Goal: Book appointment/travel/reservation

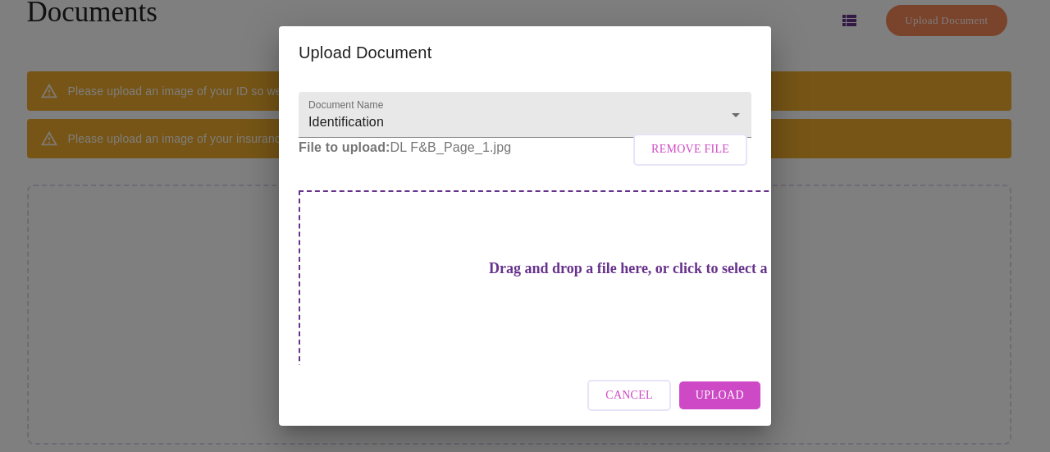
scroll to position [63, 0]
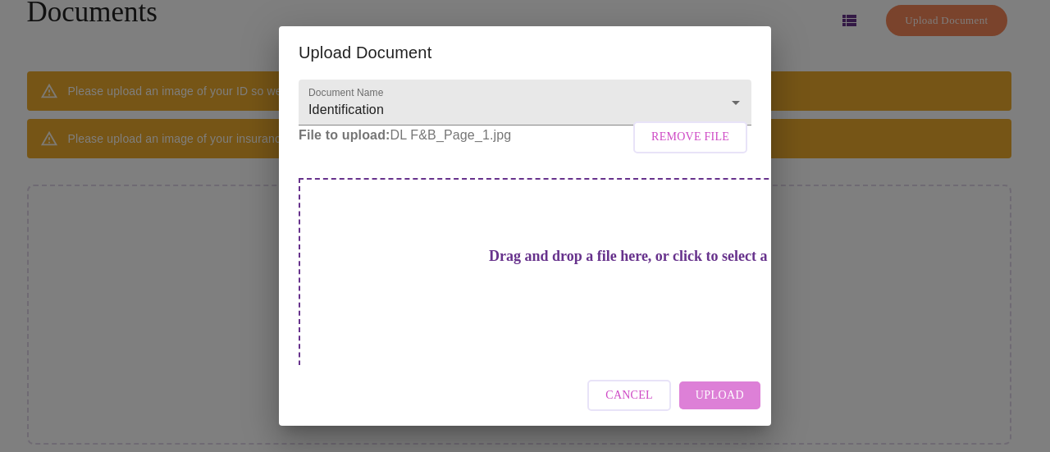
click at [712, 403] on span "Upload" at bounding box center [720, 396] width 48 height 21
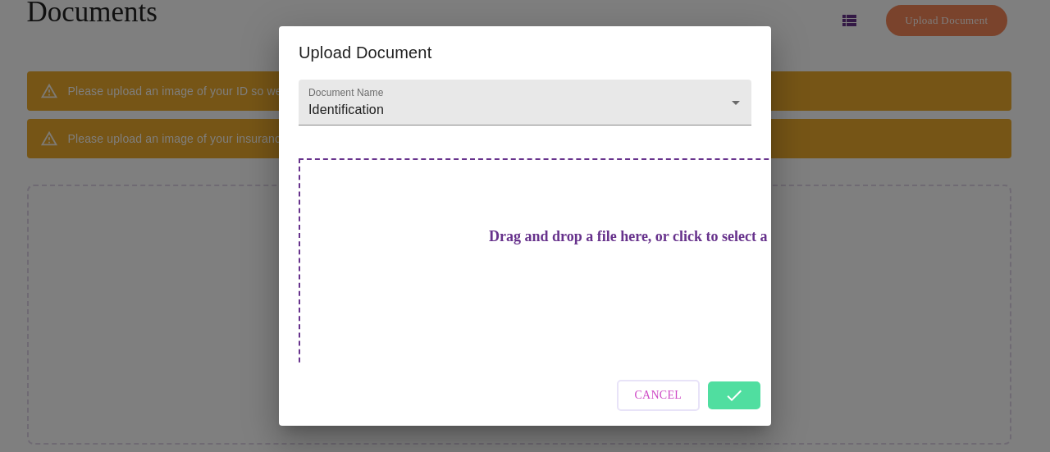
scroll to position [27, 0]
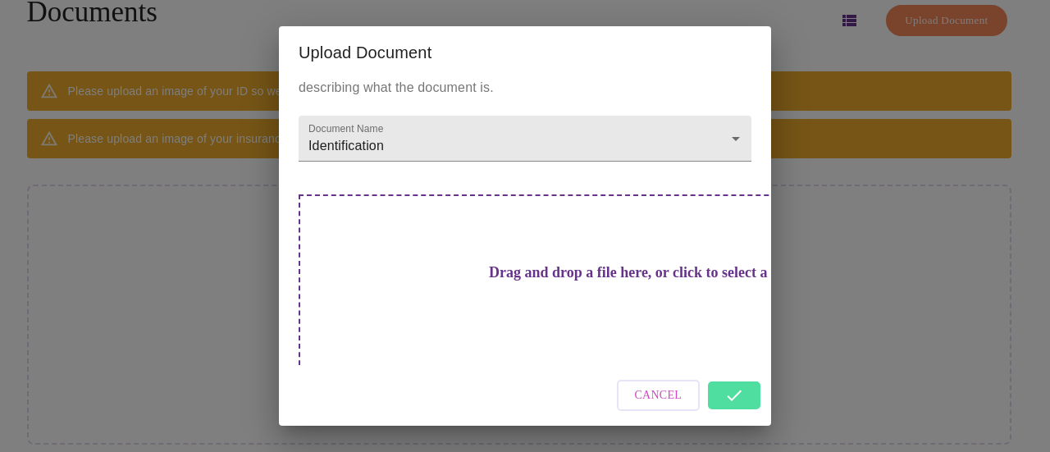
click at [747, 400] on div "Cancel" at bounding box center [525, 396] width 492 height 62
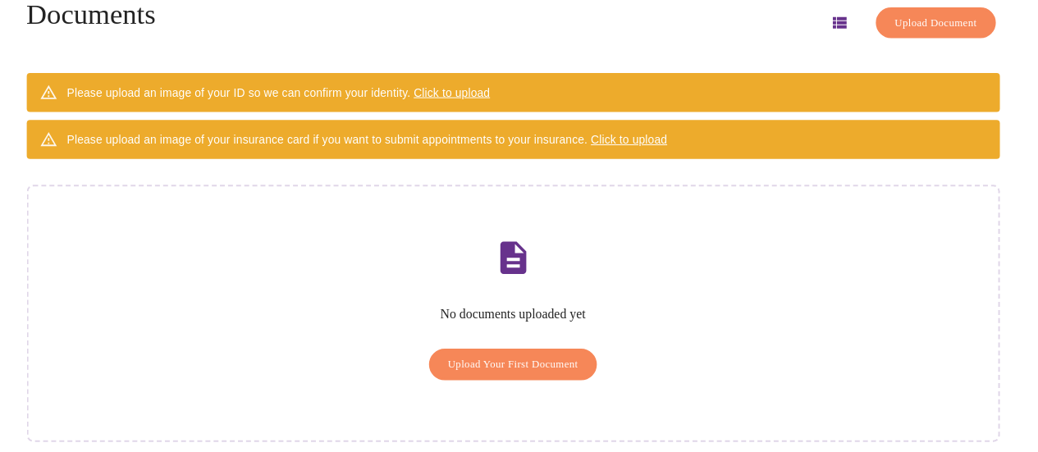
scroll to position [0, 0]
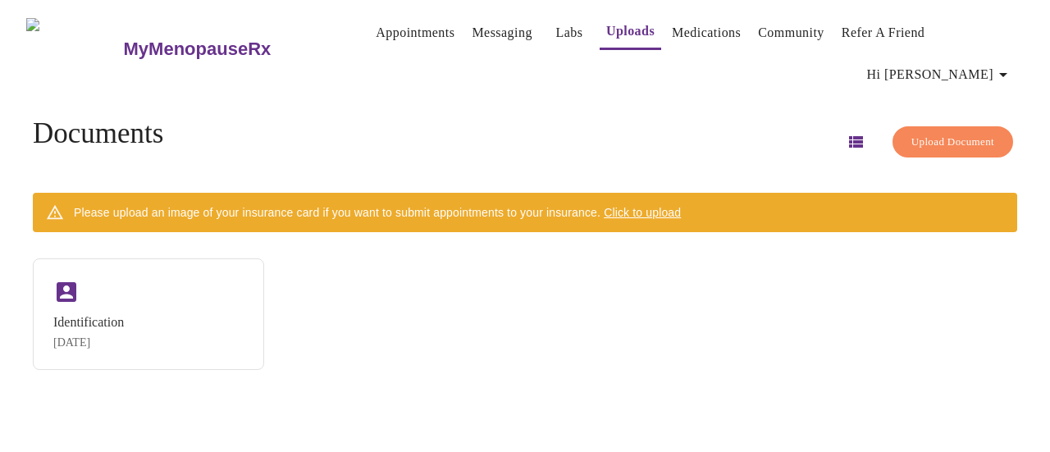
click at [681, 206] on span "Click to upload" at bounding box center [642, 212] width 77 height 13
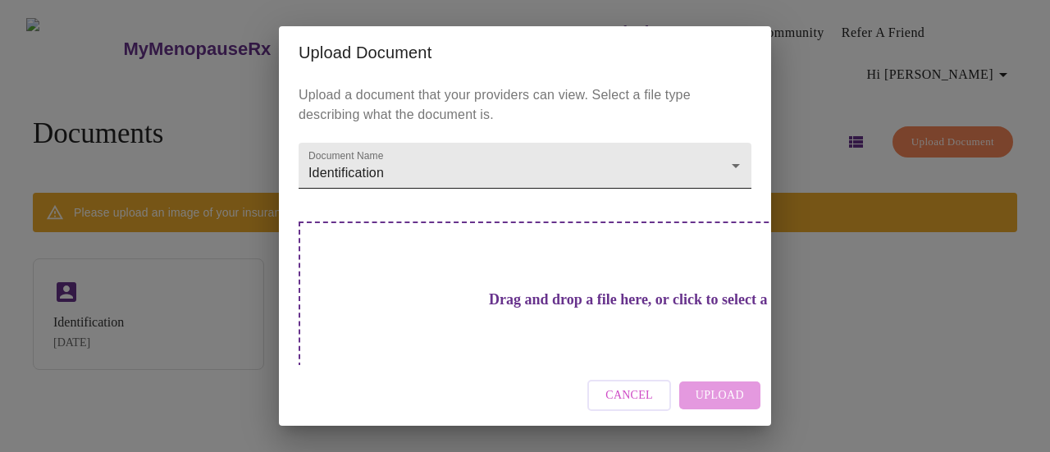
click at [396, 165] on body "MyMenopauseRx Appointments Messaging Labs Uploads Medications Community Refer a…" at bounding box center [525, 233] width 1037 height 452
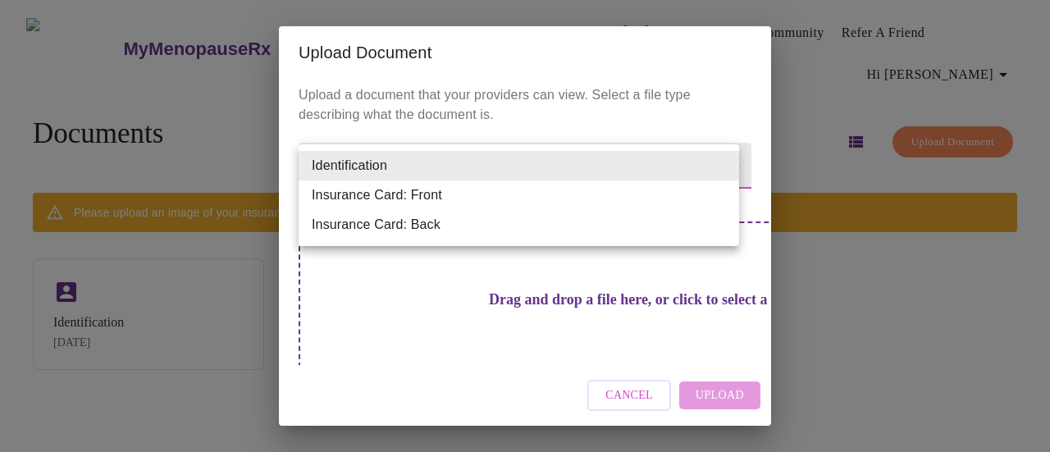
click at [416, 196] on li "Insurance Card: Front" at bounding box center [519, 195] width 441 height 30
type input "Insurance Card: Front"
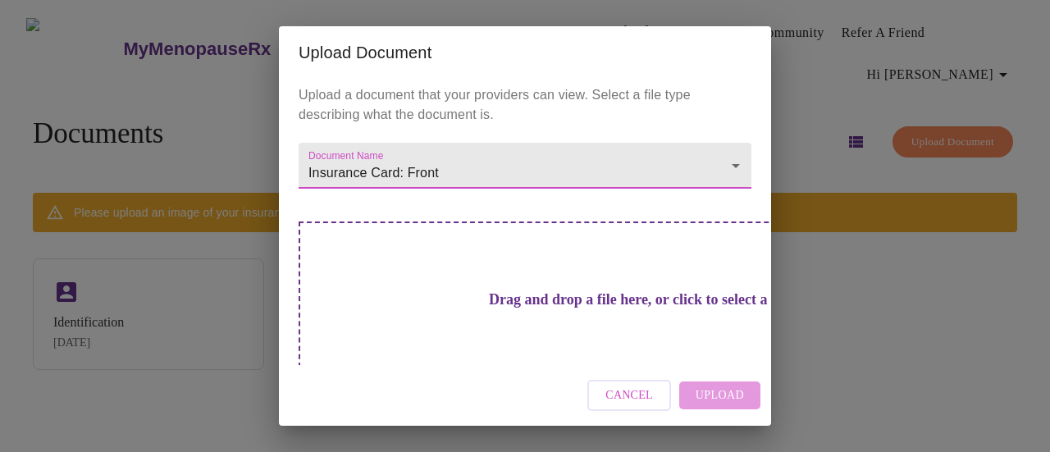
click at [537, 291] on h3 "Drag and drop a file here, or click to select a file" at bounding box center [639, 299] width 453 height 17
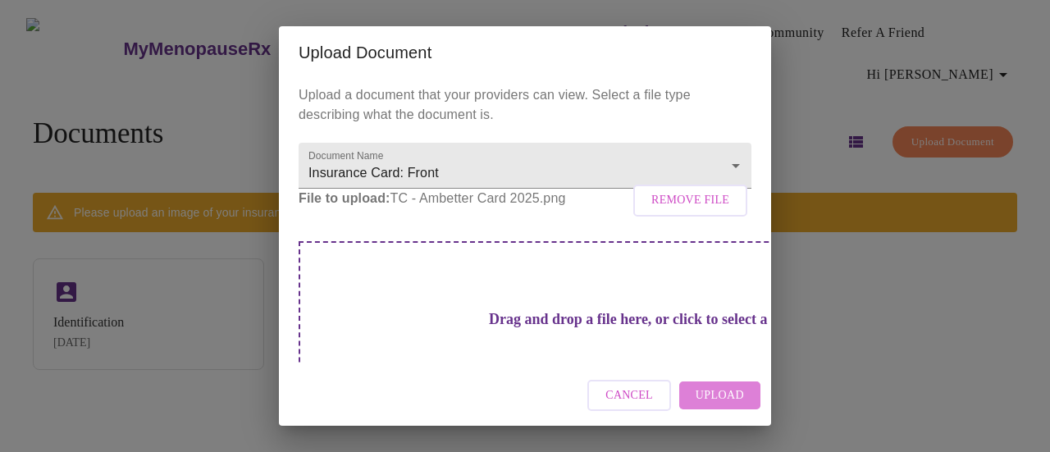
click at [732, 394] on span "Upload" at bounding box center [720, 396] width 48 height 21
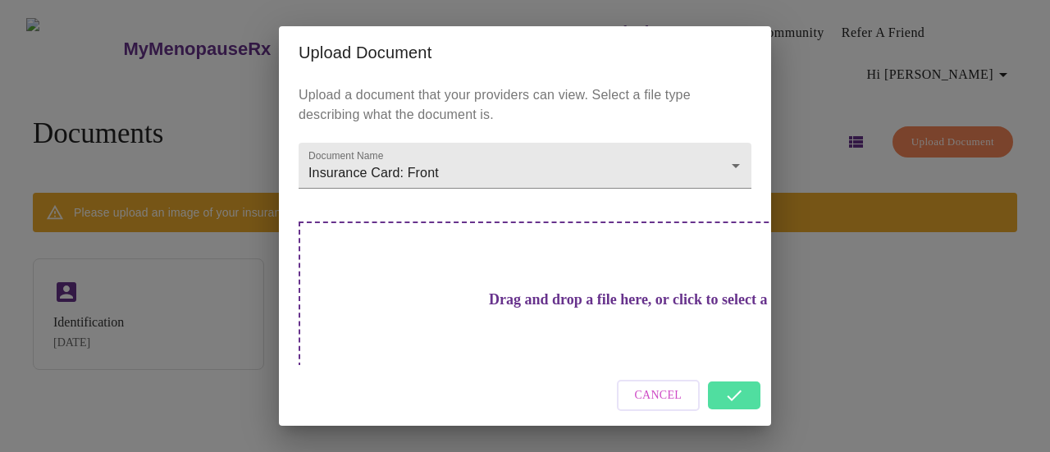
click at [739, 398] on div "Cancel" at bounding box center [525, 396] width 492 height 62
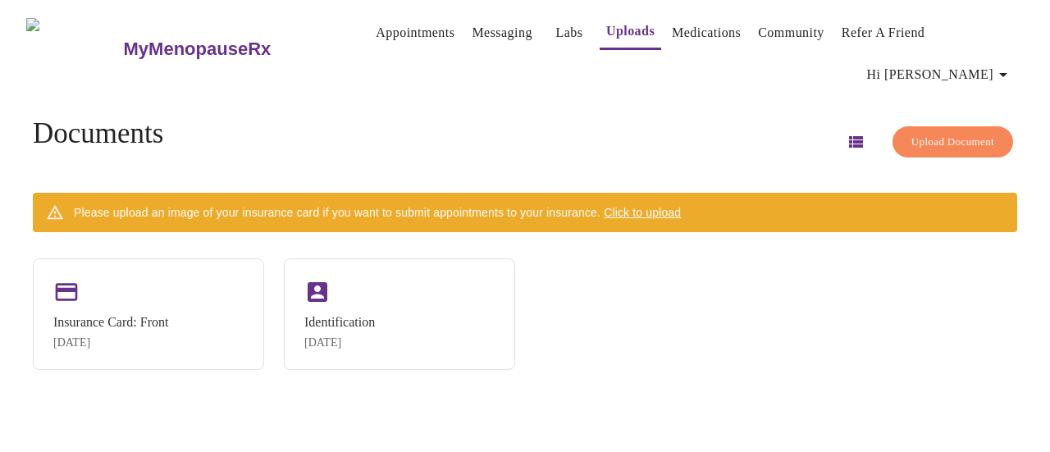
click at [665, 206] on span "Click to upload" at bounding box center [642, 212] width 77 height 13
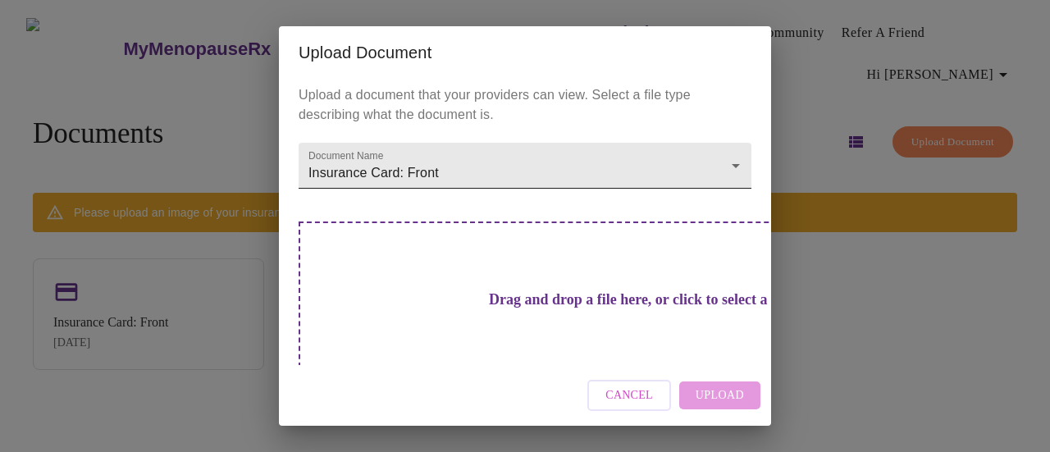
click at [538, 167] on body "MyMenopauseRx Appointments Messaging Labs Uploads Medications Community Refer a…" at bounding box center [525, 233] width 1037 height 452
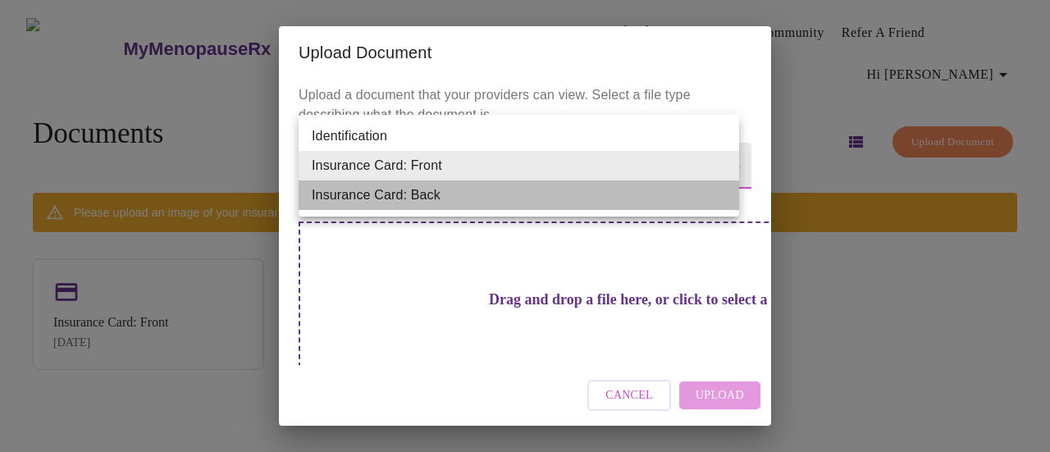
click at [529, 196] on li "Insurance Card: Back" at bounding box center [519, 195] width 441 height 30
type input "Insurance Card: Back"
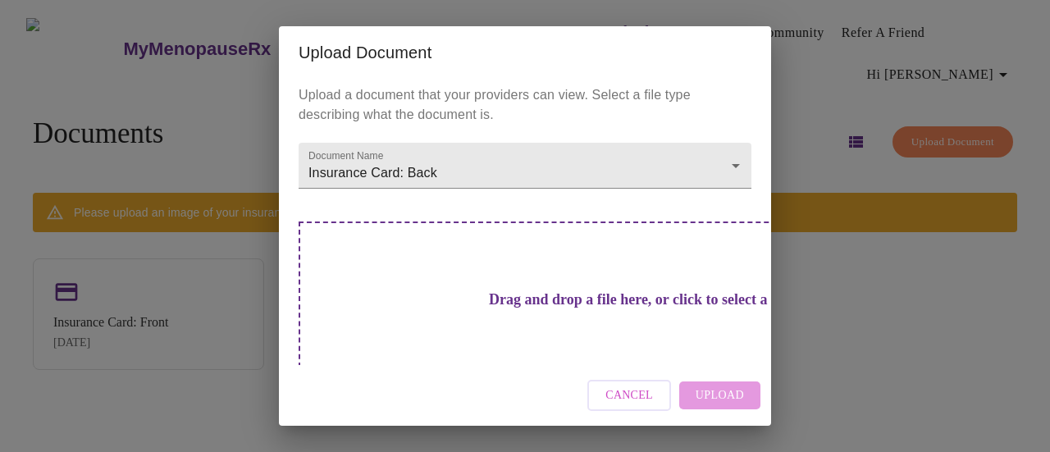
click at [520, 291] on h3 "Drag and drop a file here, or click to select a file" at bounding box center [639, 299] width 453 height 17
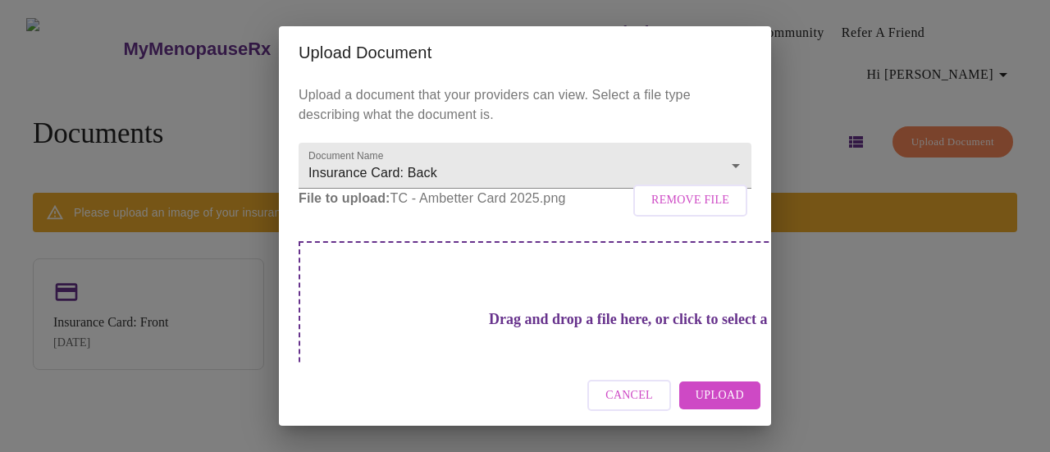
click at [706, 391] on span "Upload" at bounding box center [720, 396] width 48 height 21
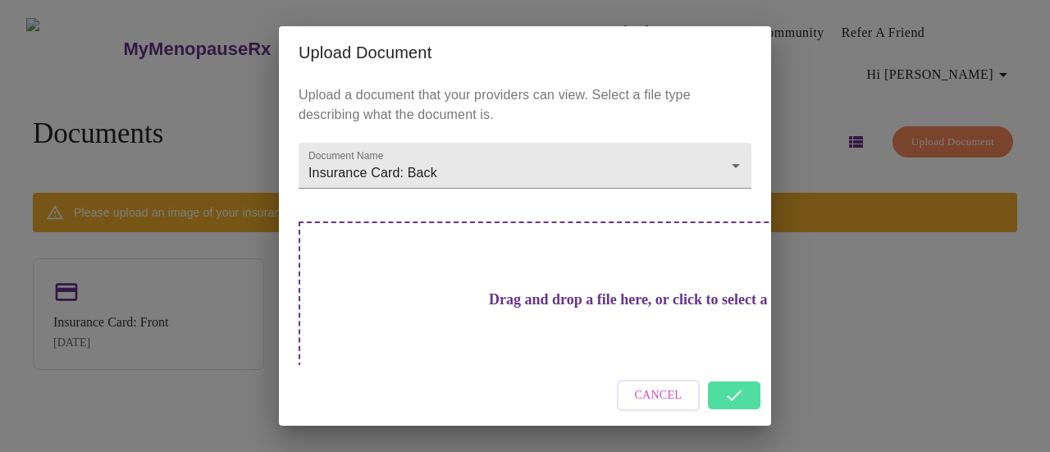
click at [728, 397] on div "Cancel" at bounding box center [525, 396] width 492 height 62
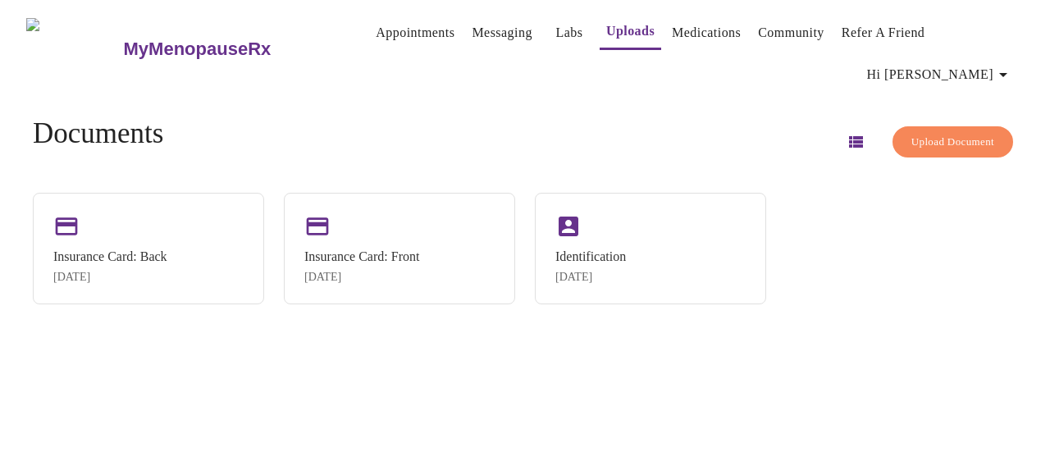
click at [393, 36] on link "Appointments" at bounding box center [415, 32] width 79 height 23
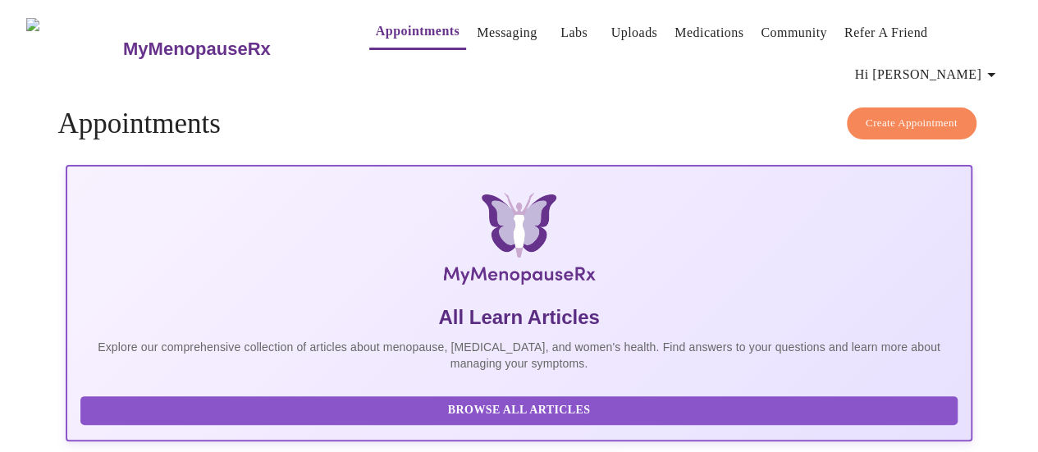
click at [937, 107] on button "Create Appointment" at bounding box center [912, 123] width 130 height 32
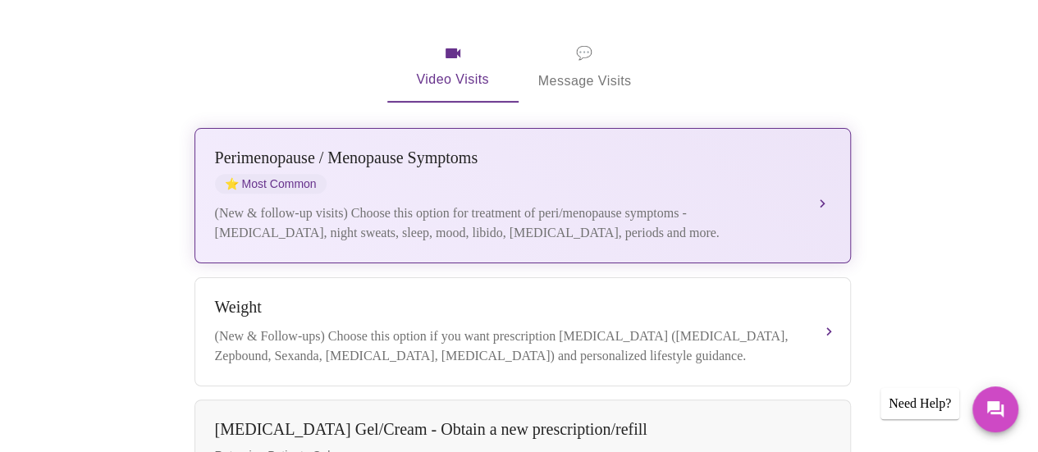
click at [491, 222] on button "Perimenopause / Menopause Symptoms ⭐ Most Common (New & follow-up visits) Choos…" at bounding box center [522, 195] width 656 height 135
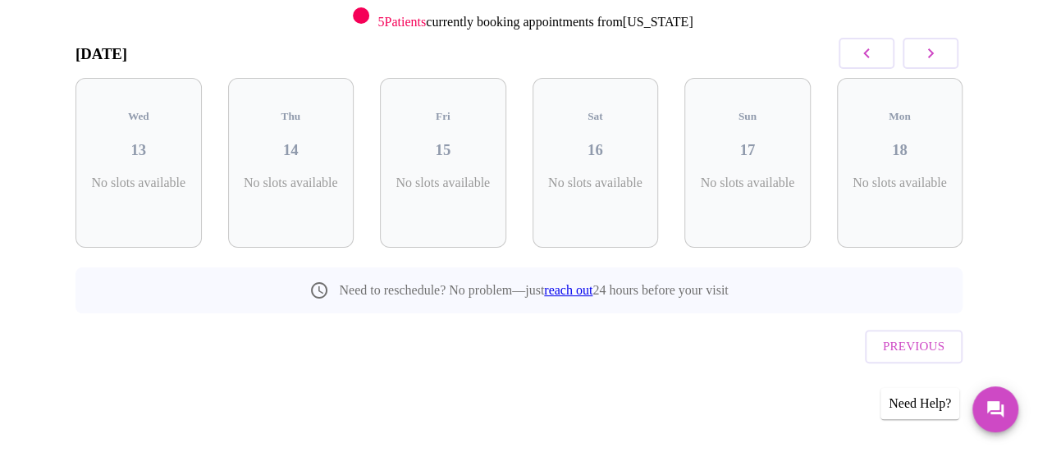
scroll to position [215, 0]
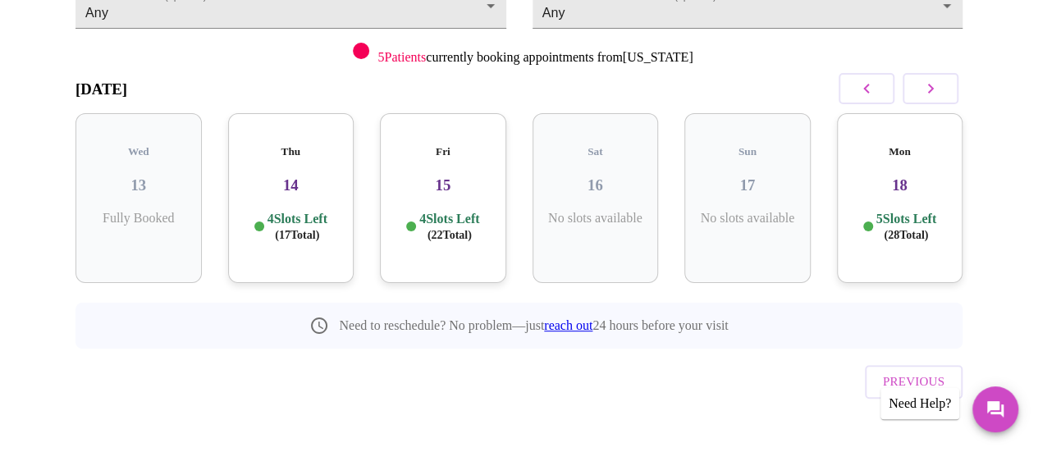
click at [297, 229] on span "( 17 Total)" at bounding box center [297, 235] width 44 height 12
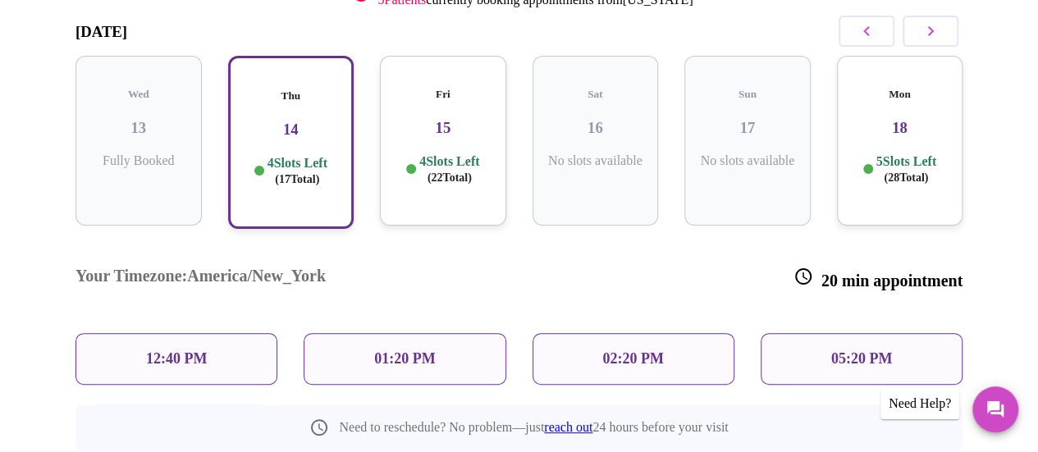
scroll to position [297, 0]
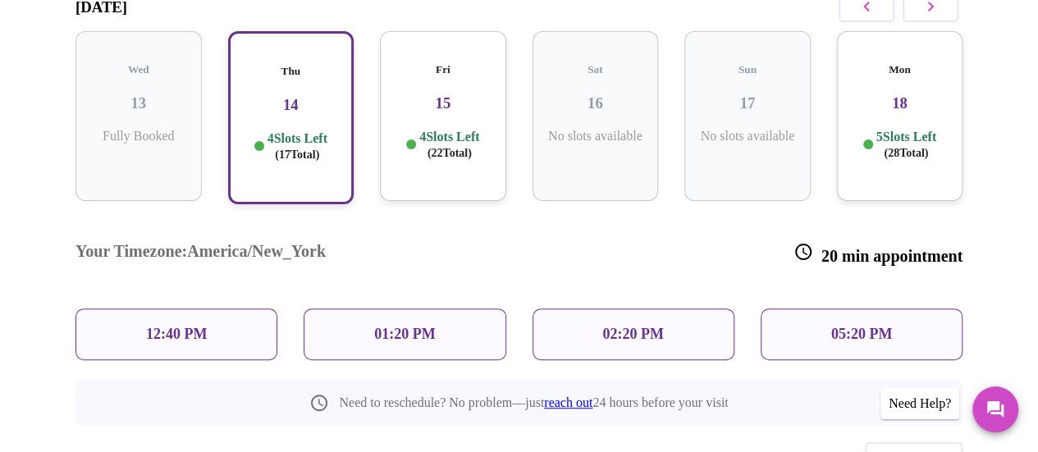
click at [858, 326] on p "05:20 PM" at bounding box center [861, 334] width 61 height 17
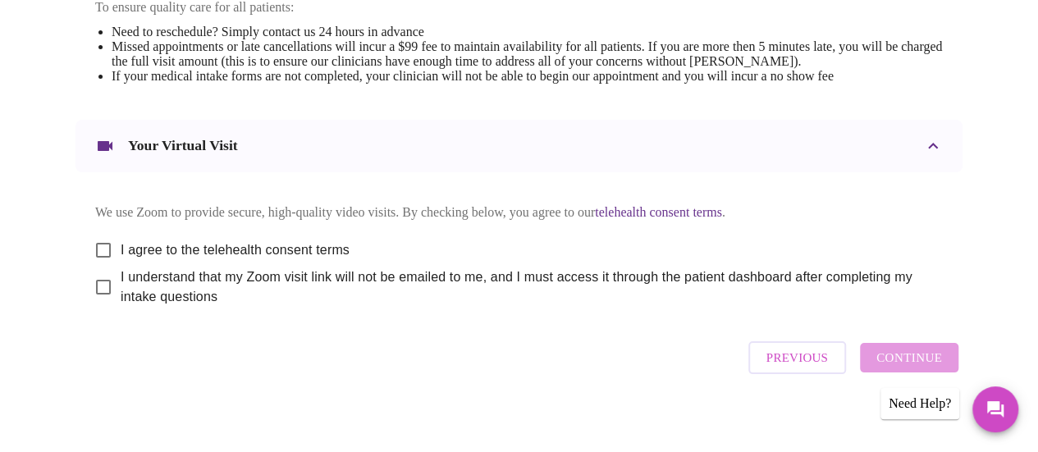
scroll to position [738, 0]
click at [99, 257] on input "I agree to the telehealth consent terms" at bounding box center [103, 249] width 34 height 34
checkbox input "true"
click at [102, 302] on input "I understand that my Zoom visit link will not be emailed to me, and I must acce…" at bounding box center [103, 286] width 34 height 34
checkbox input "true"
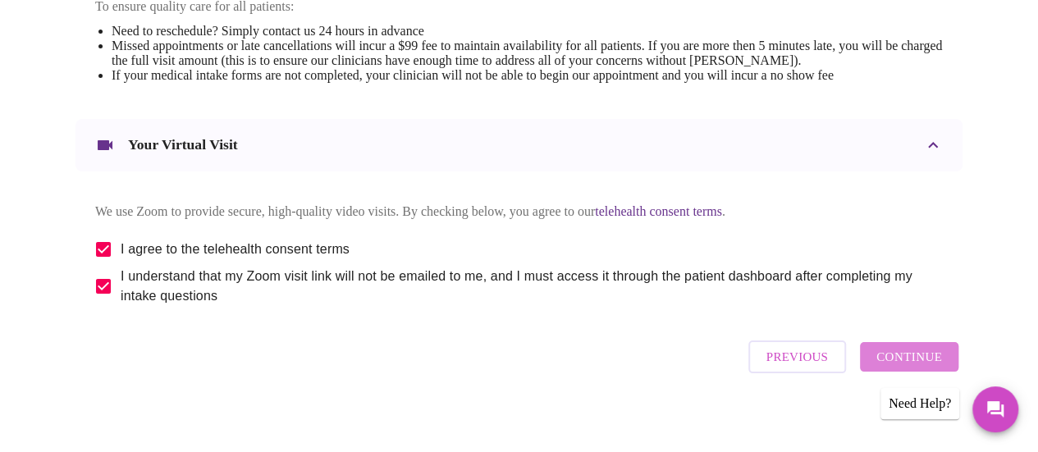
click at [932, 368] on span "Continue" at bounding box center [909, 356] width 66 height 21
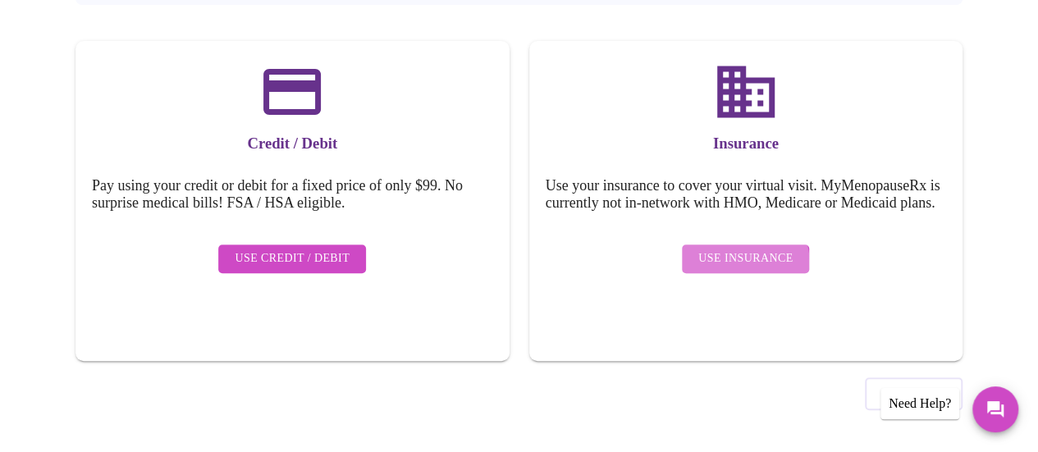
click at [725, 269] on span "Use Insurance" at bounding box center [745, 259] width 94 height 21
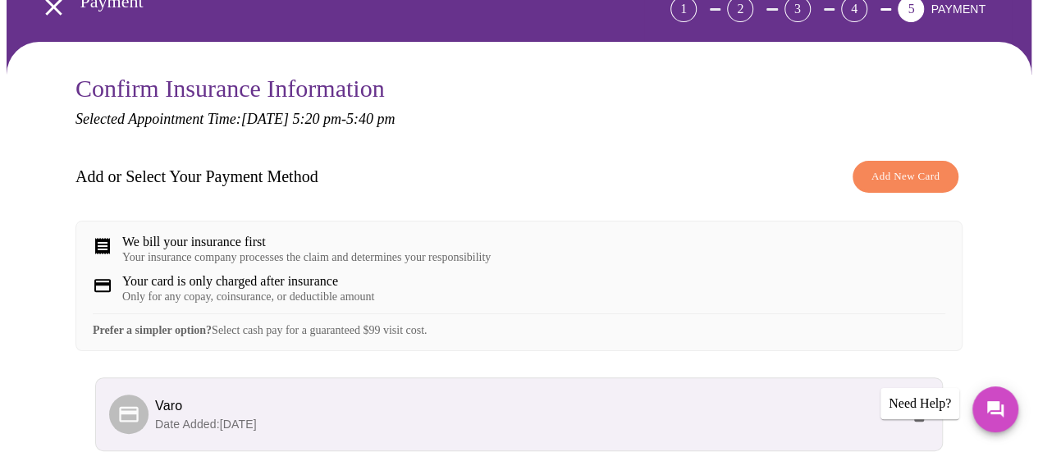
scroll to position [282, 0]
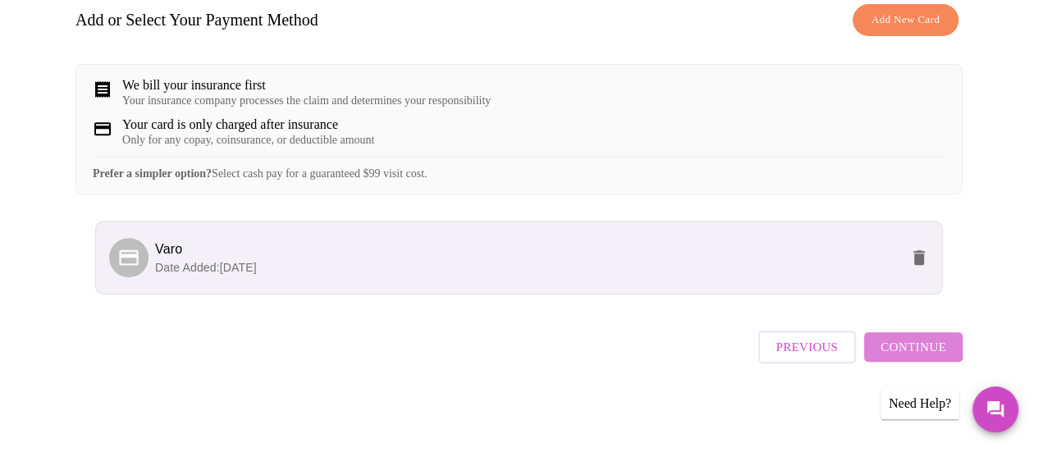
click at [912, 348] on span "Continue" at bounding box center [913, 346] width 66 height 21
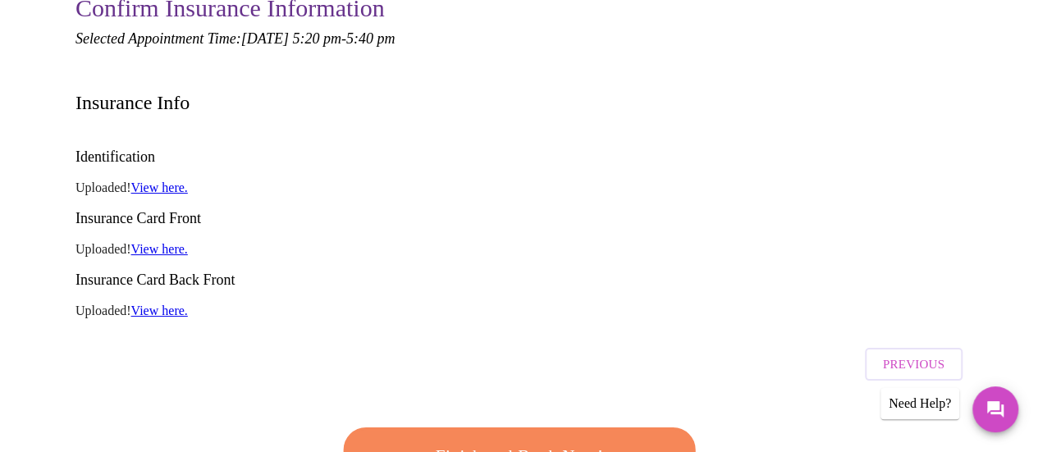
scroll to position [364, 0]
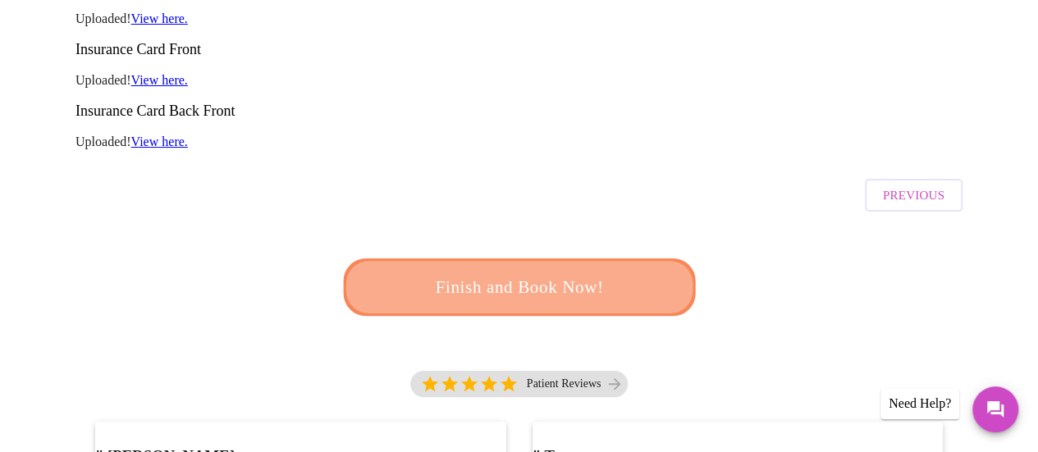
click at [531, 272] on span "Finish and Book Now!" at bounding box center [520, 287] width 304 height 30
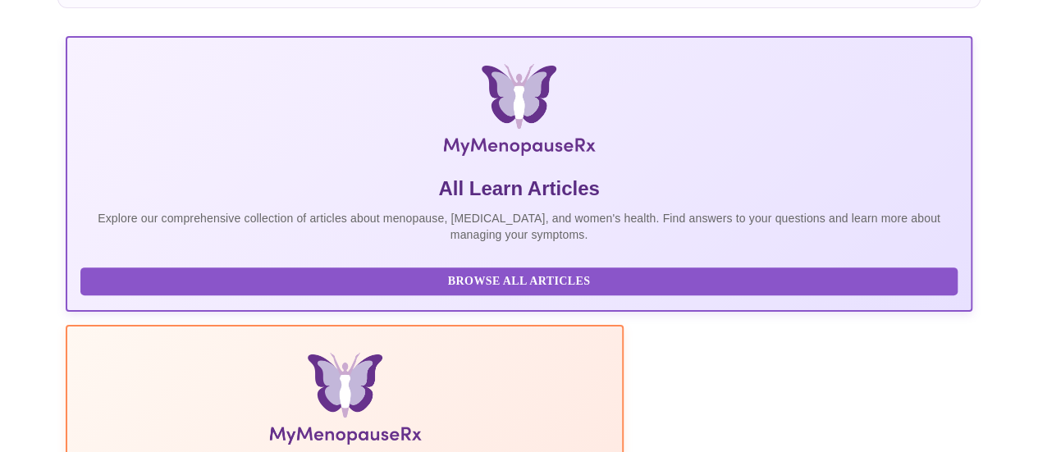
scroll to position [467, 0]
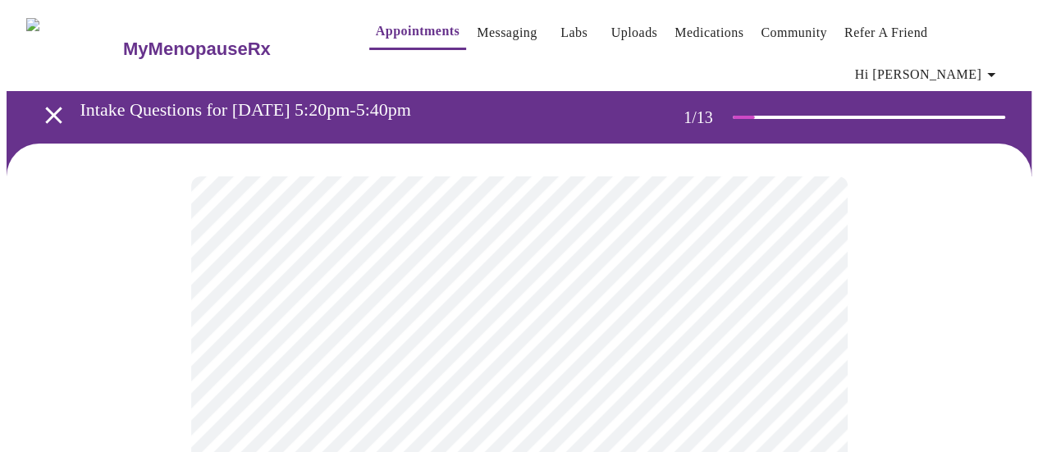
scroll to position [246, 0]
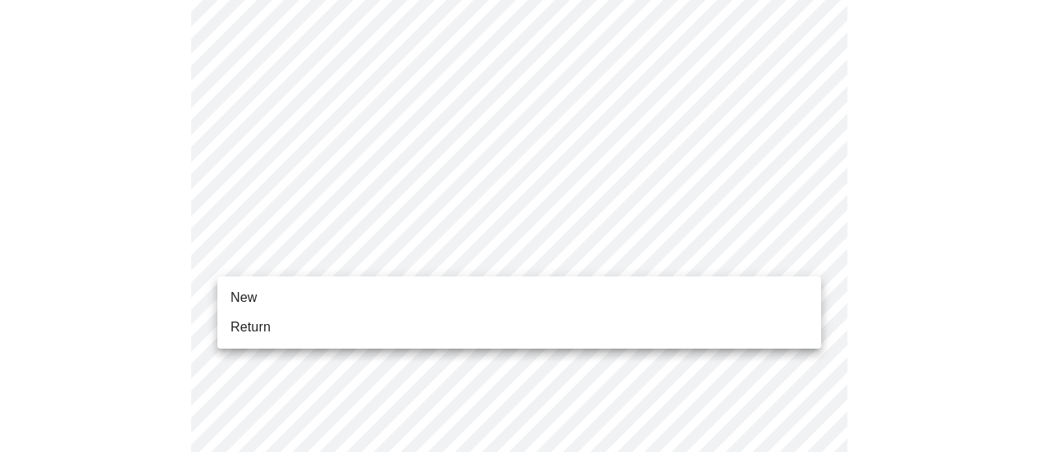
click at [338, 306] on li "New" at bounding box center [519, 298] width 604 height 30
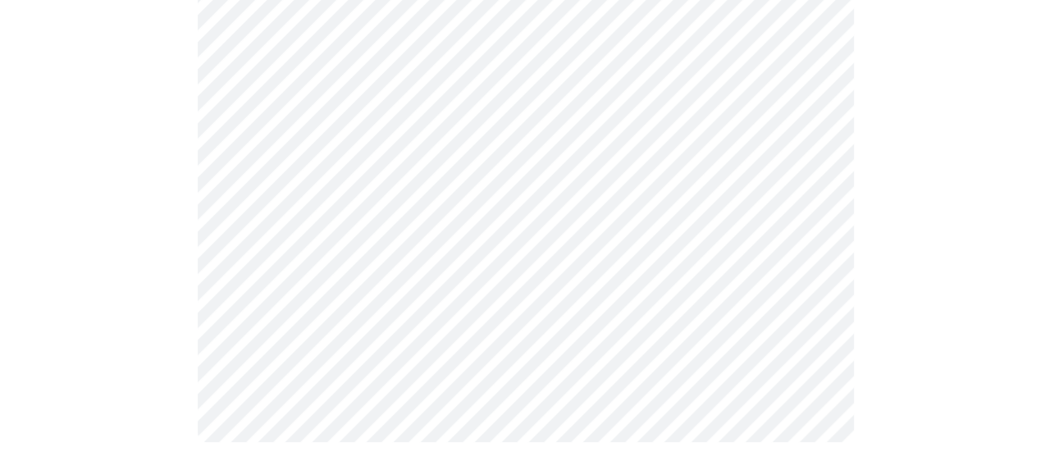
scroll to position [1044, 0]
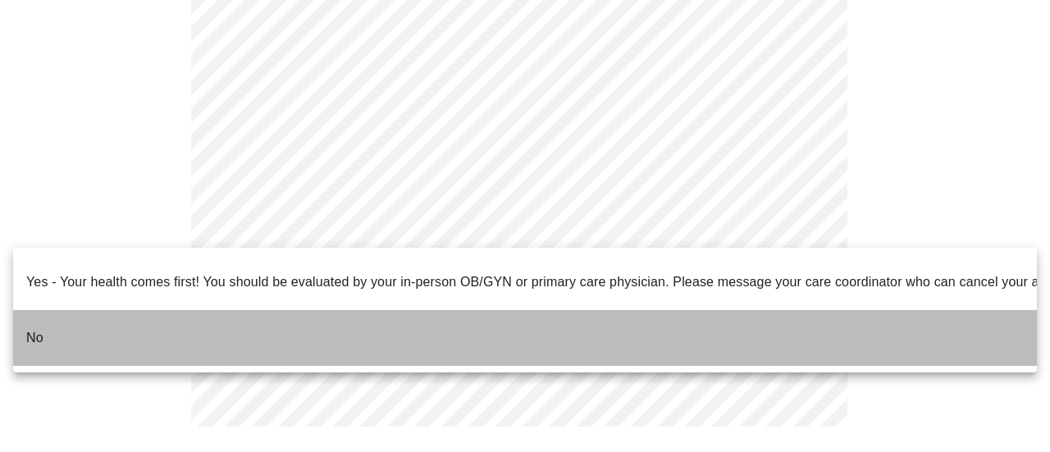
click at [361, 322] on li "No" at bounding box center [525, 338] width 1024 height 56
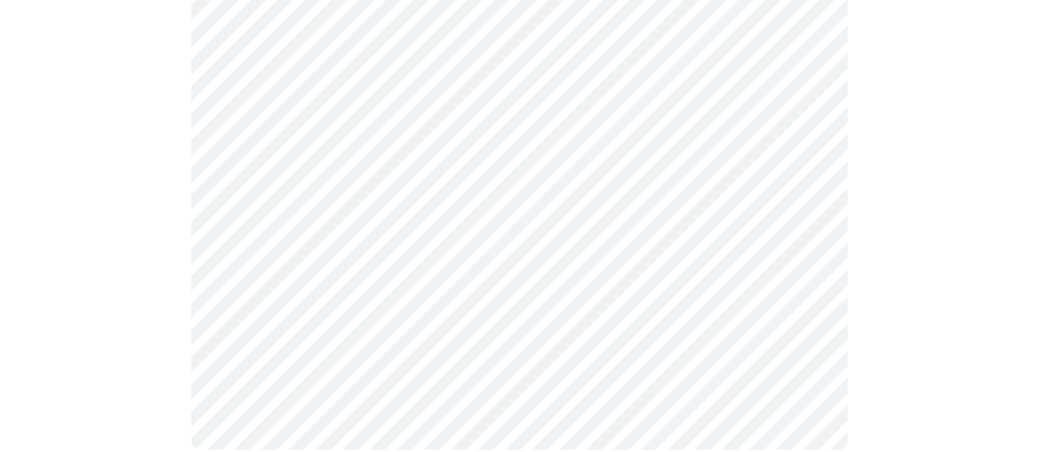
scroll to position [0, 0]
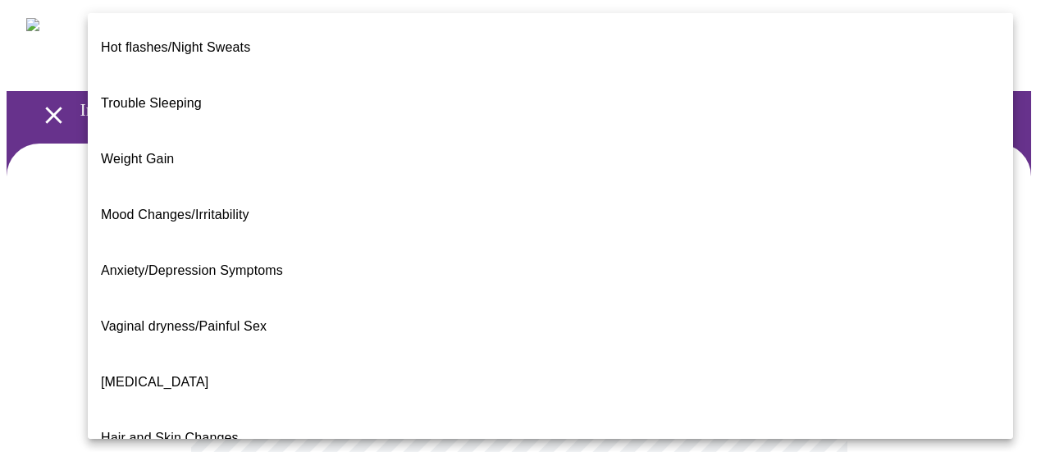
click at [392, 53] on li "Hot flashes/Night Sweats" at bounding box center [550, 48] width 925 height 56
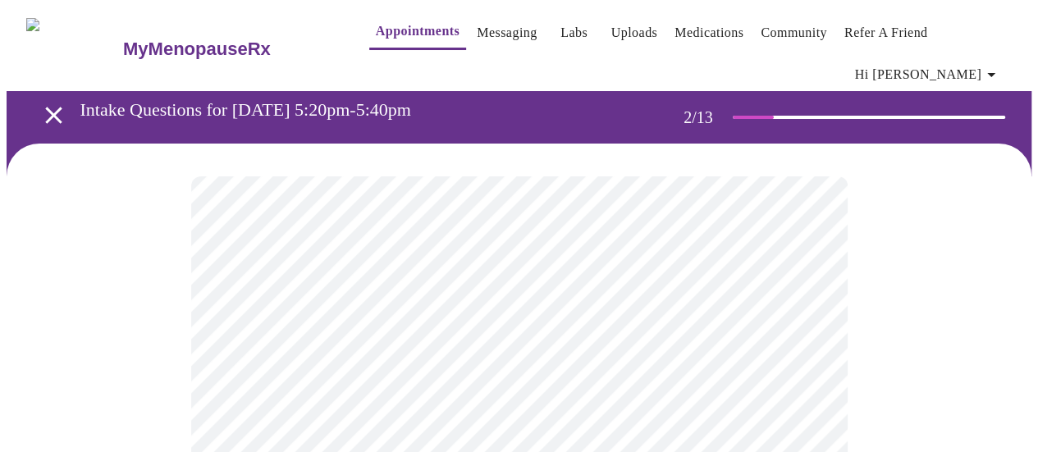
scroll to position [410, 0]
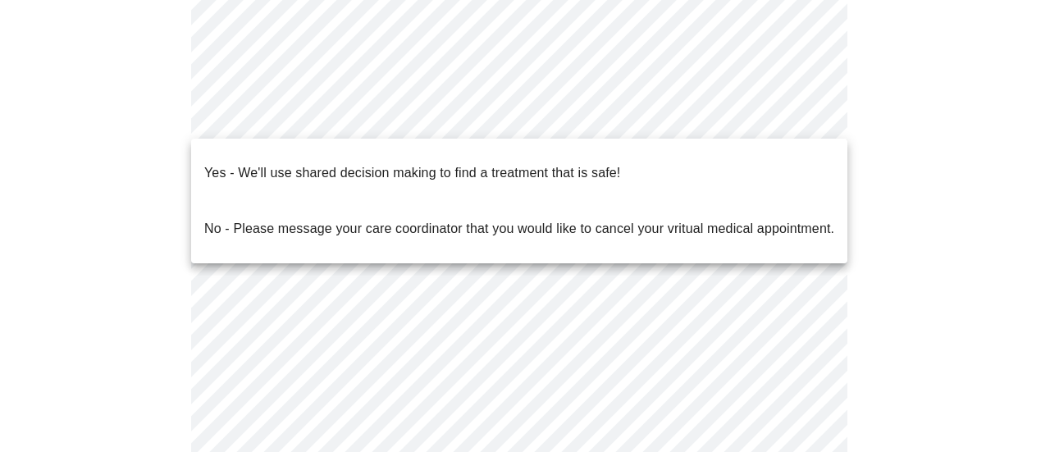
click at [410, 122] on body "MyMenopauseRx Appointments Messaging Labs Uploads Medications Community Refer a…" at bounding box center [525, 95] width 1037 height 998
click at [417, 163] on p "Yes - We'll use shared decision making to find a treatment that is safe!" at bounding box center [412, 173] width 416 height 20
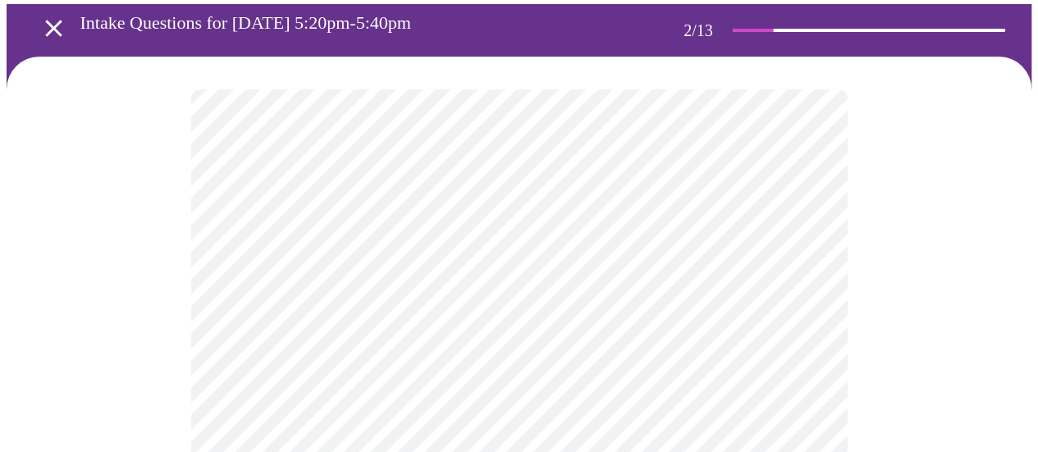
scroll to position [82, 0]
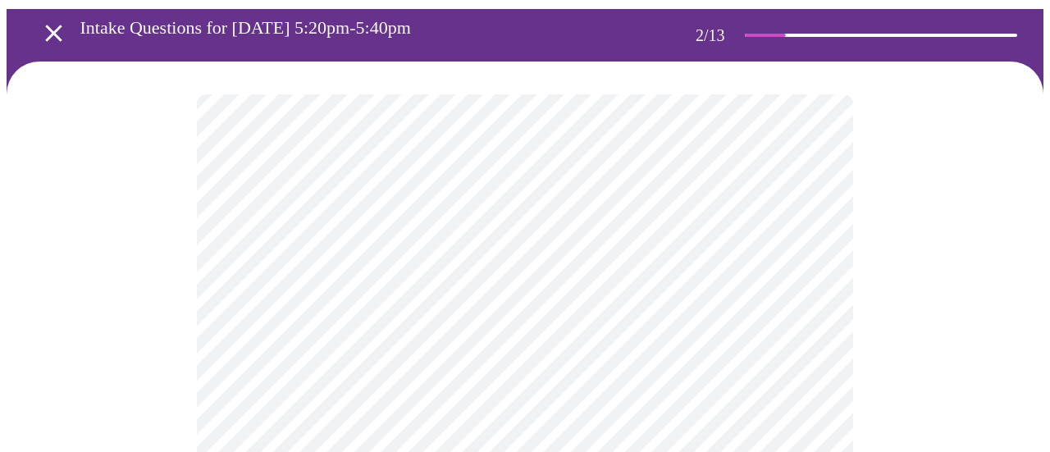
click at [518, 284] on body "MyMenopauseRx Appointments Messaging Labs Uploads Medications Community Refer a…" at bounding box center [525, 419] width 1037 height 989
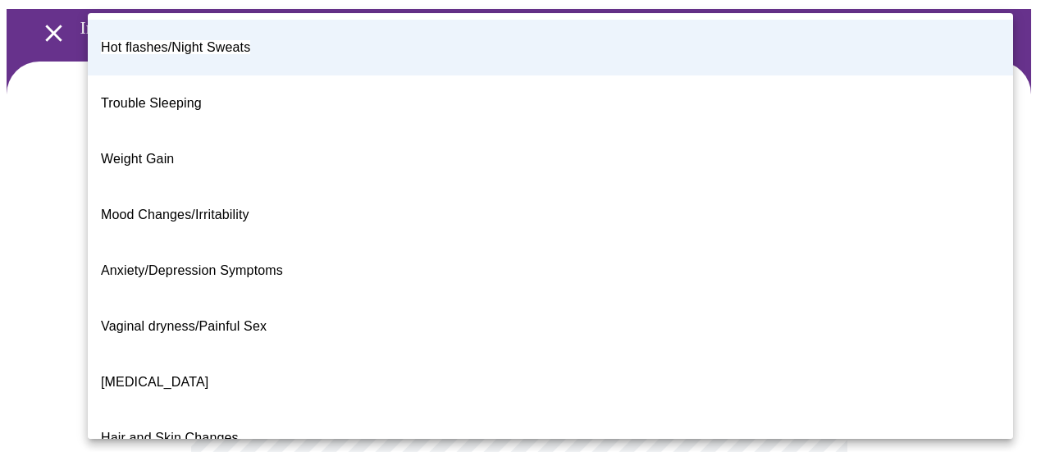
click at [63, 276] on div at bounding box center [525, 226] width 1050 height 452
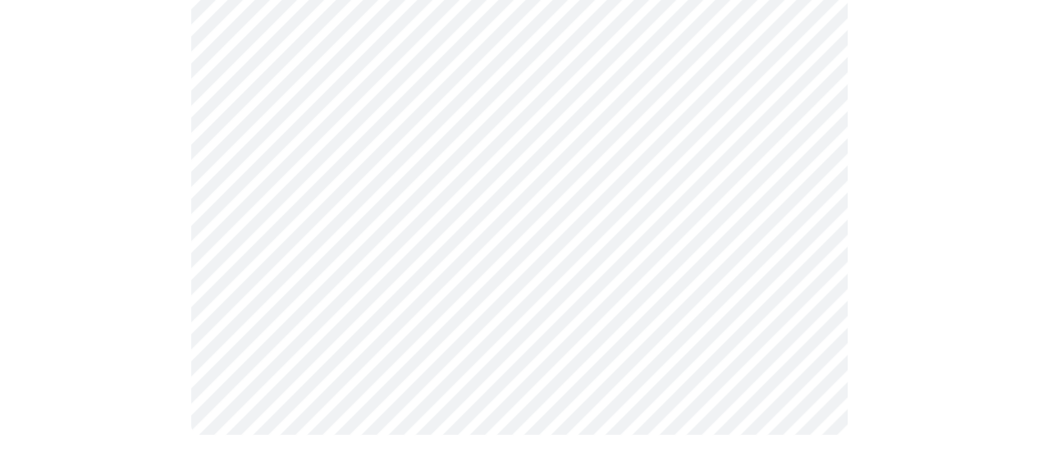
scroll to position [0, 0]
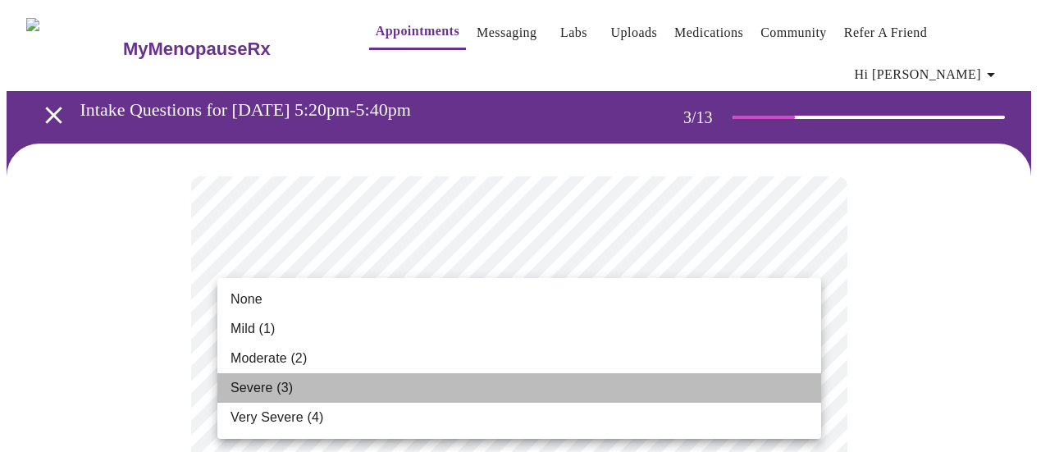
click at [686, 373] on li "Severe (3)" at bounding box center [519, 388] width 604 height 30
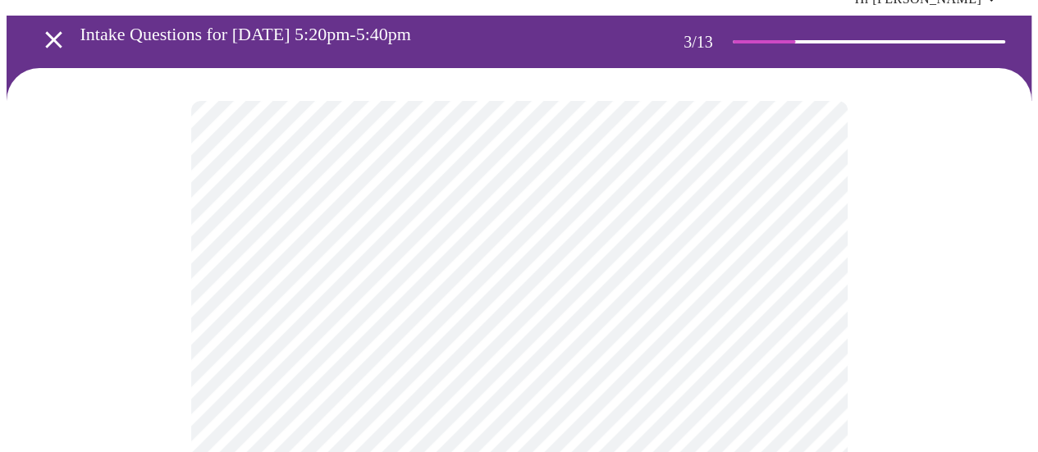
scroll to position [246, 0]
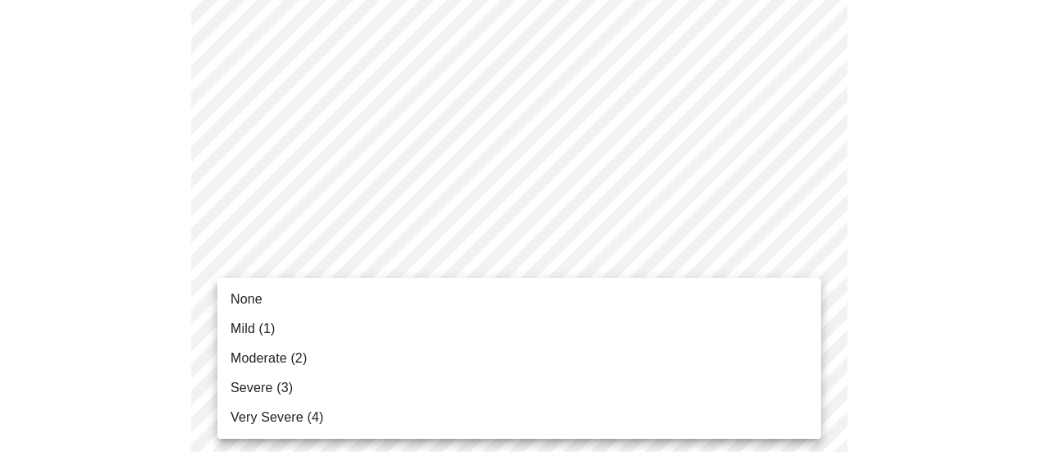
click at [499, 304] on li "None" at bounding box center [519, 300] width 604 height 30
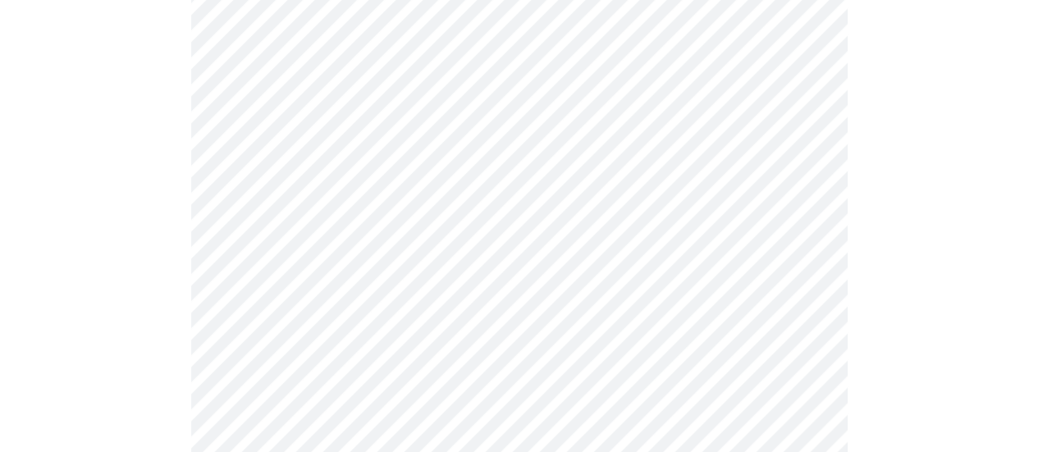
scroll to position [410, 0]
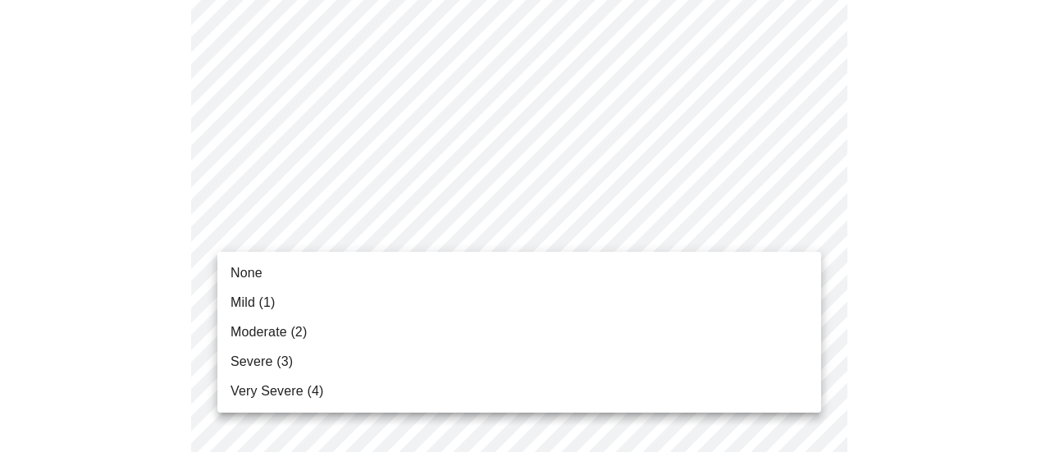
click at [528, 326] on li "Moderate (2)" at bounding box center [519, 332] width 604 height 30
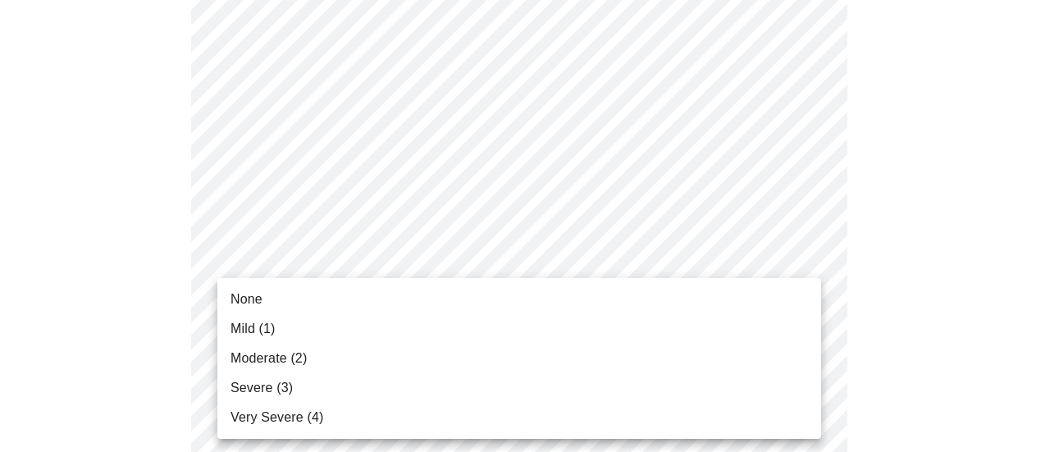
drag, startPoint x: 1007, startPoint y: 242, endPoint x: 988, endPoint y: 250, distance: 21.3
click at [1004, 244] on div at bounding box center [525, 226] width 1050 height 452
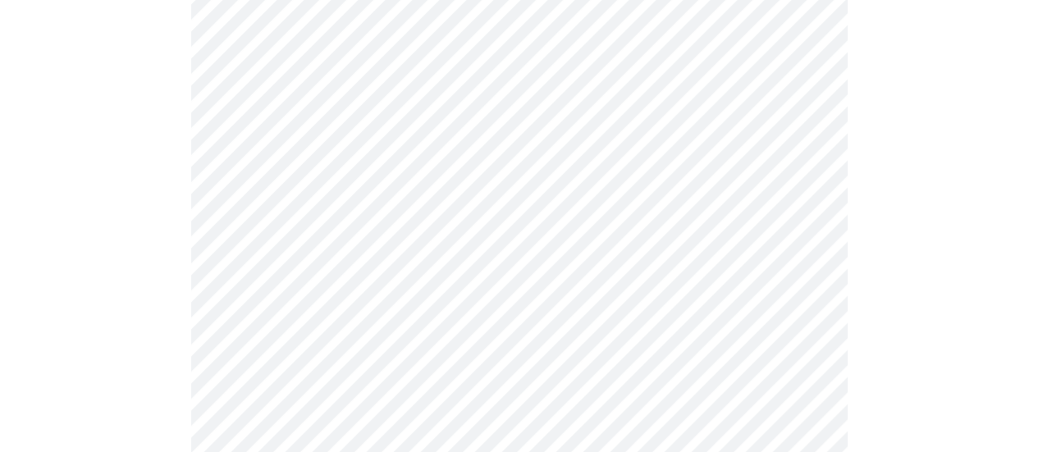
scroll to position [574, 0]
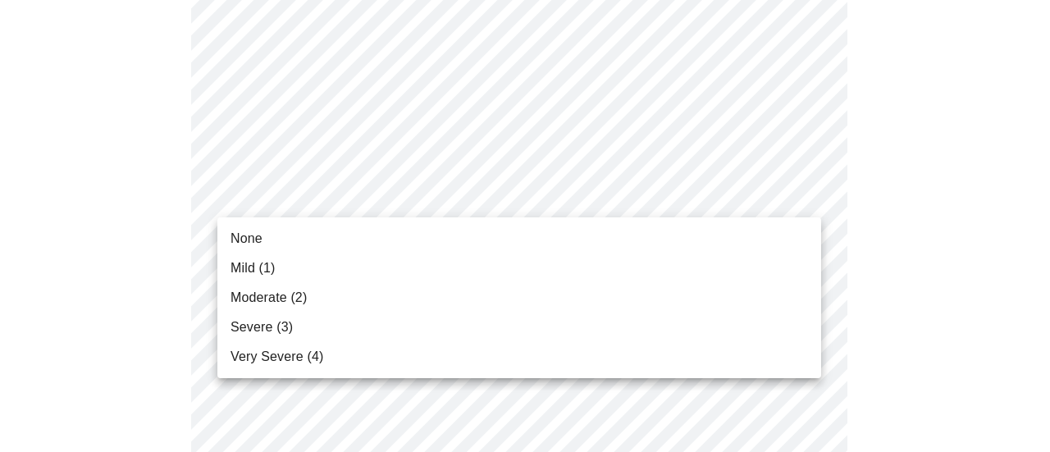
click at [504, 264] on li "Mild (1)" at bounding box center [519, 268] width 604 height 30
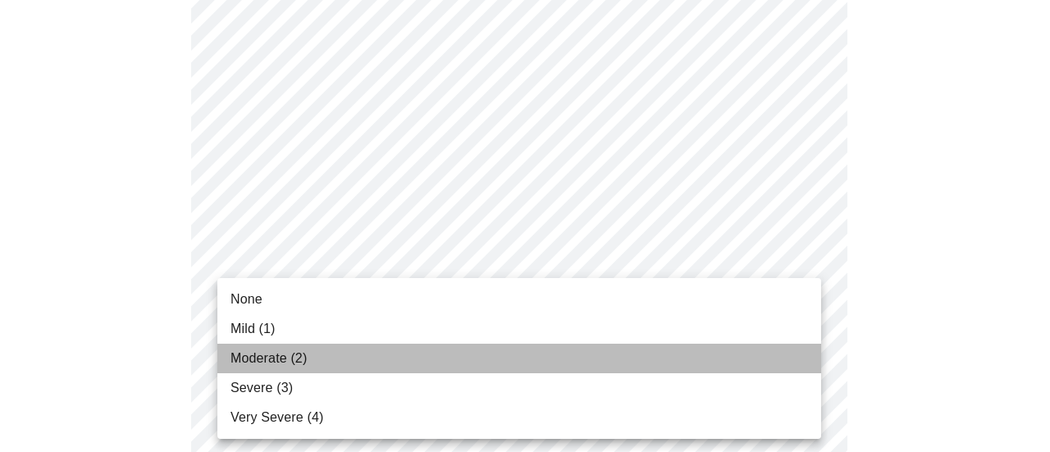
click at [546, 360] on li "Moderate (2)" at bounding box center [519, 359] width 604 height 30
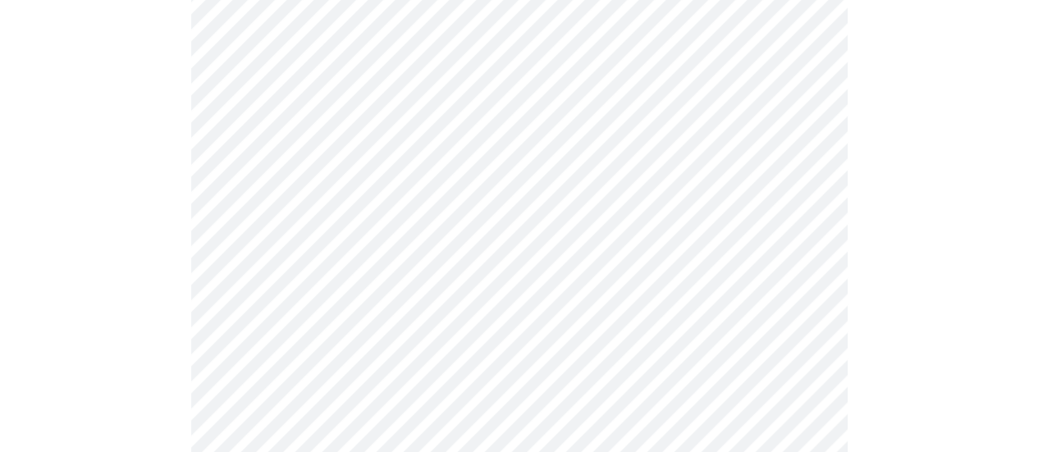
scroll to position [820, 0]
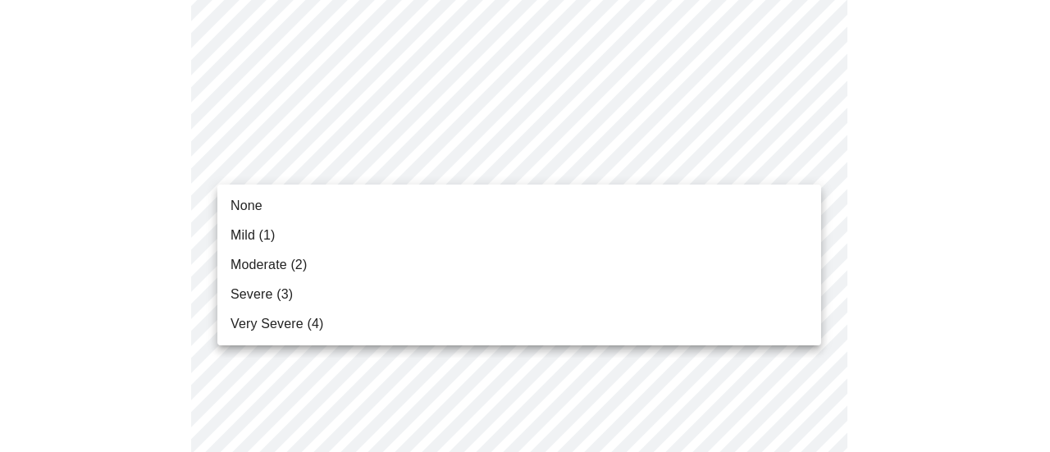
click at [460, 169] on body "MyMenopauseRx Appointments Messaging Labs Uploads Medications Community Refer a…" at bounding box center [525, 231] width 1037 height 2090
click at [450, 268] on li "Moderate (2)" at bounding box center [519, 265] width 604 height 30
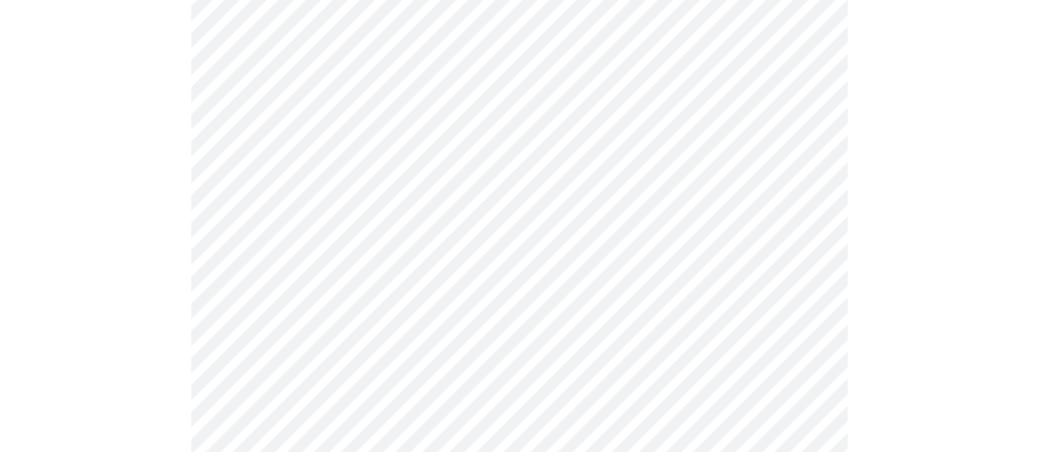
click at [500, 301] on body "MyMenopauseRx Appointments Messaging Labs Uploads Medications Community Refer a…" at bounding box center [519, 219] width 1025 height 2067
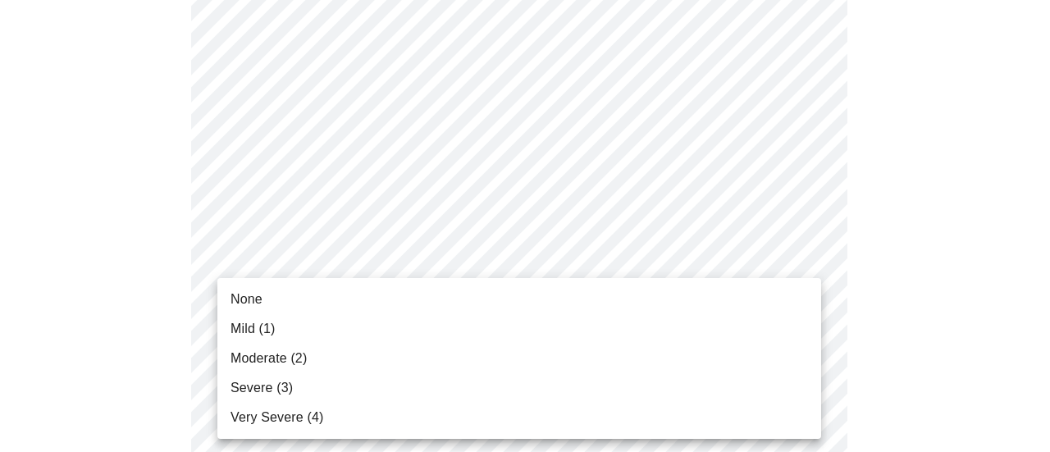
click at [466, 380] on li "Severe (3)" at bounding box center [519, 388] width 604 height 30
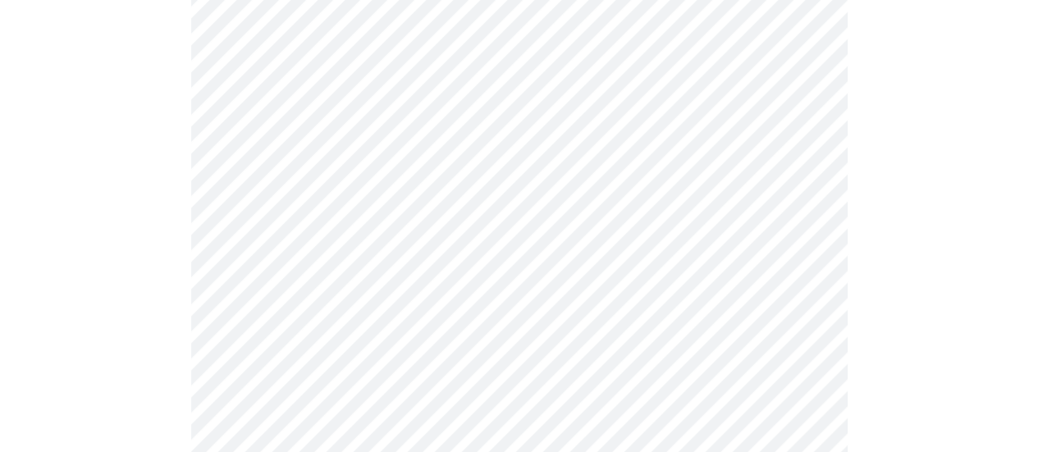
scroll to position [1067, 0]
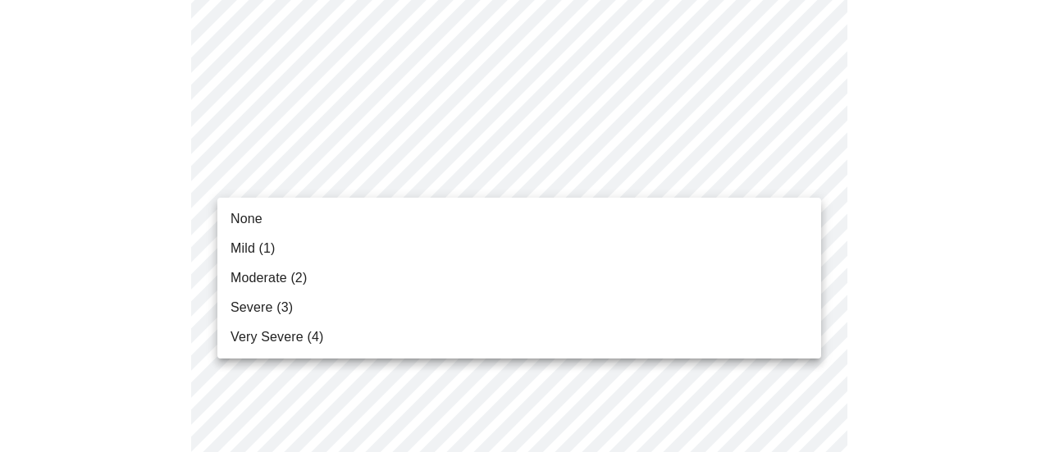
click at [445, 209] on li "None" at bounding box center [519, 219] width 604 height 30
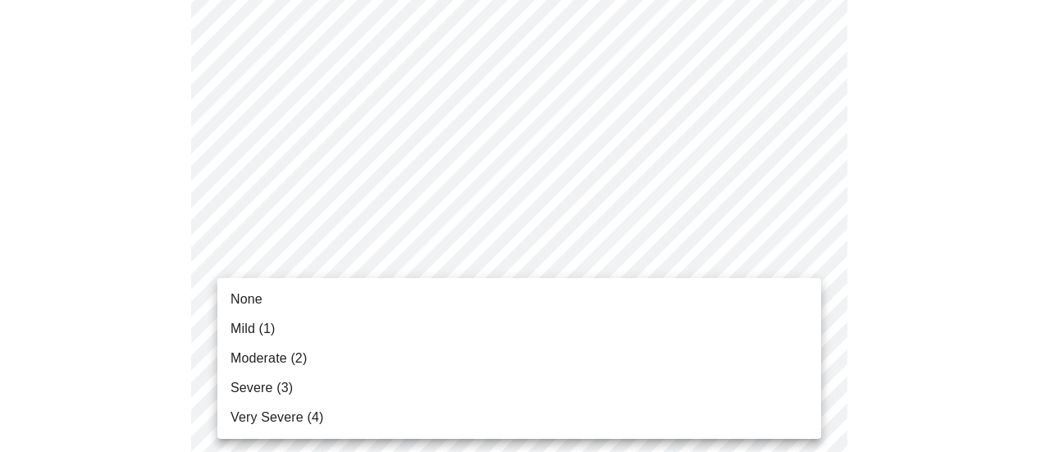
click at [407, 290] on li "None" at bounding box center [519, 300] width 604 height 30
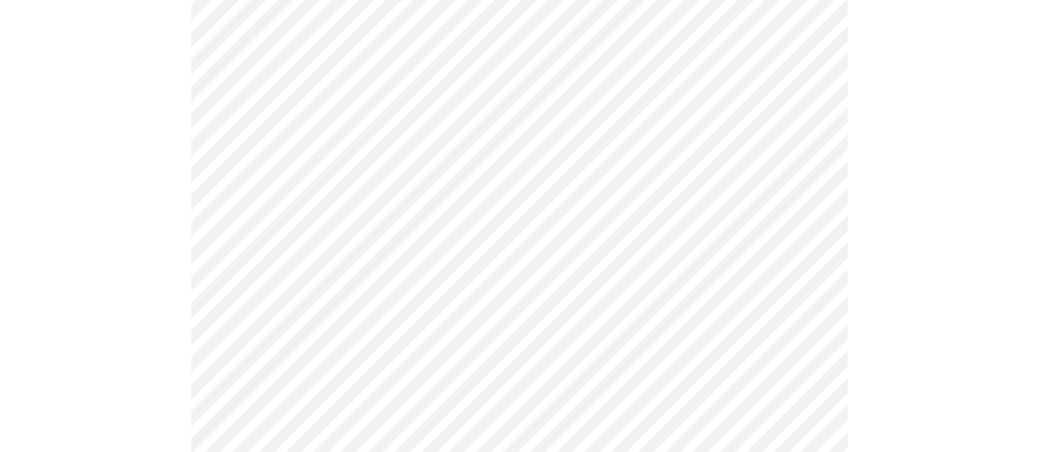
scroll to position [1313, 0]
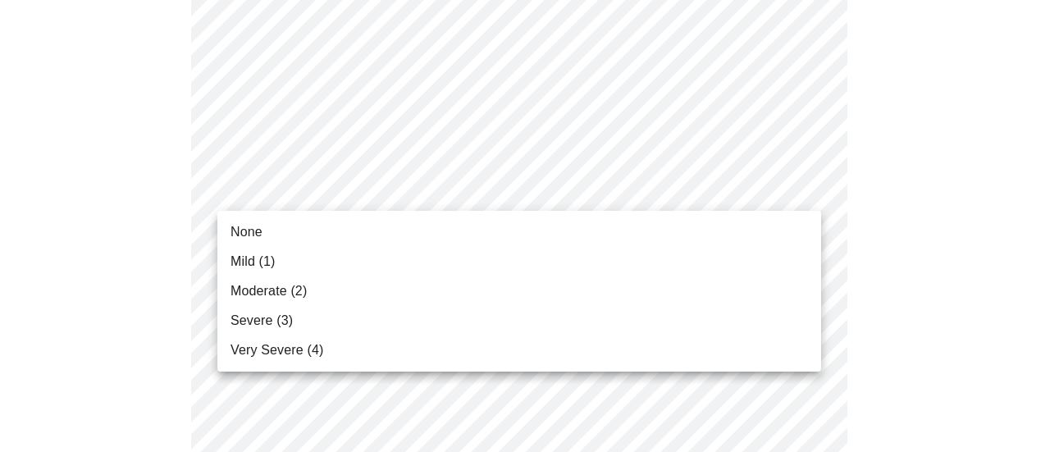
click at [448, 226] on li "None" at bounding box center [519, 232] width 604 height 30
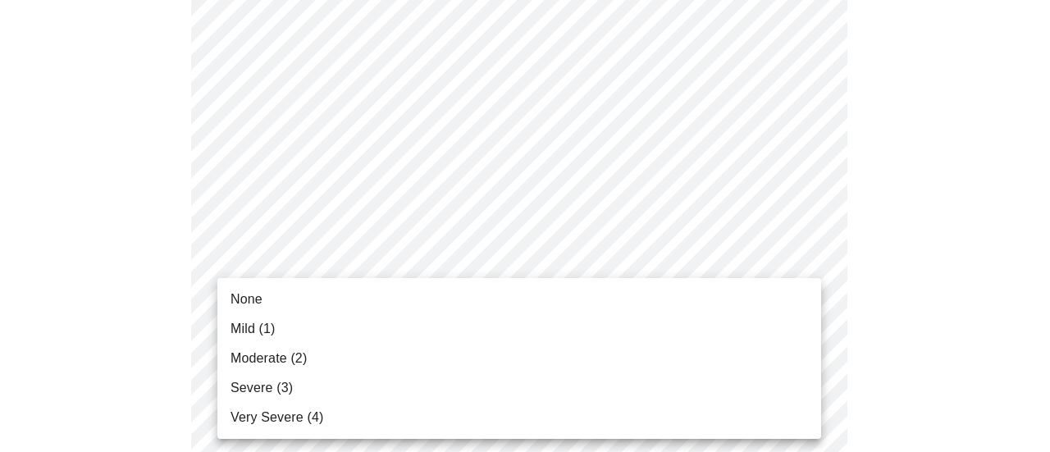
click at [475, 360] on li "Moderate (2)" at bounding box center [519, 359] width 604 height 30
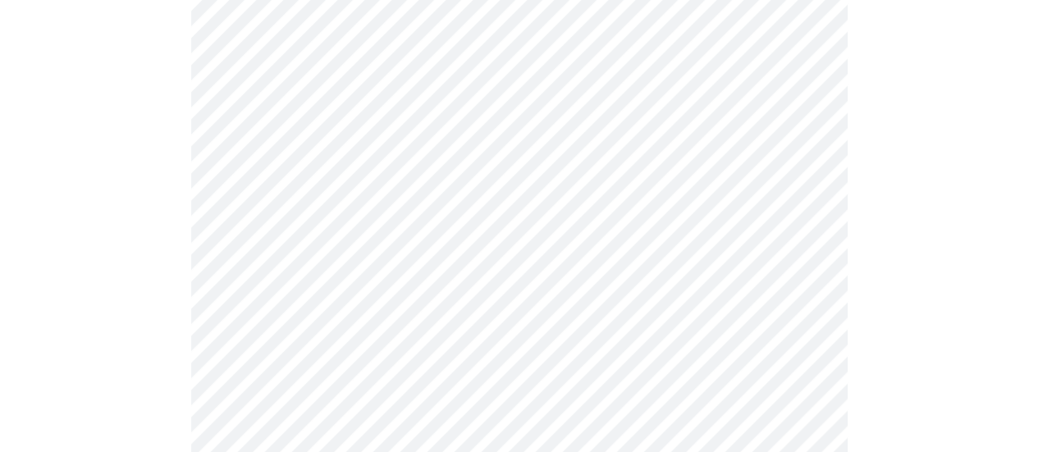
scroll to position [820, 0]
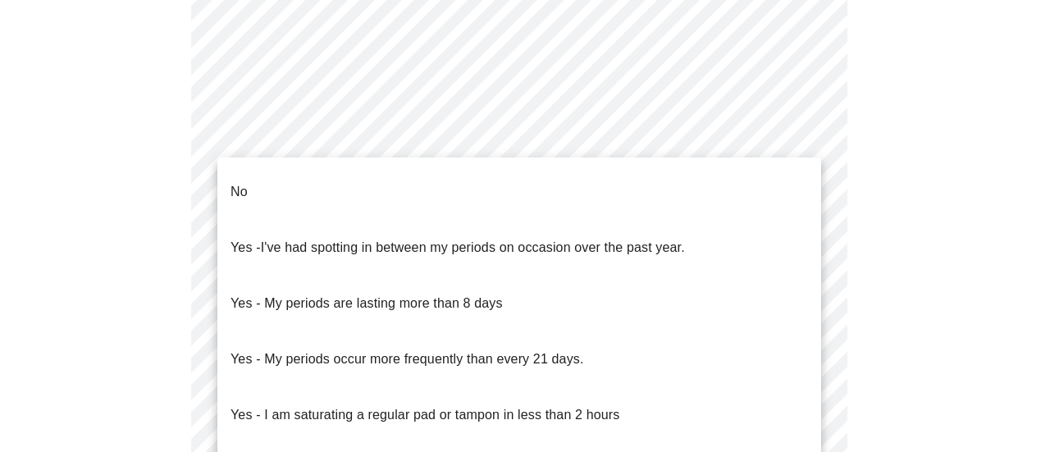
click at [377, 171] on li "No" at bounding box center [519, 192] width 604 height 56
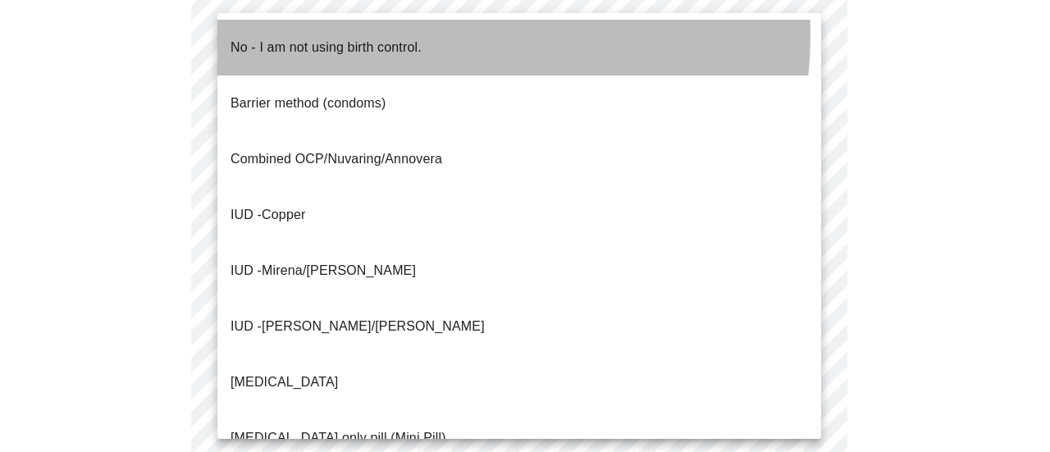
click at [359, 38] on p "No - I am not using birth control." at bounding box center [326, 48] width 191 height 20
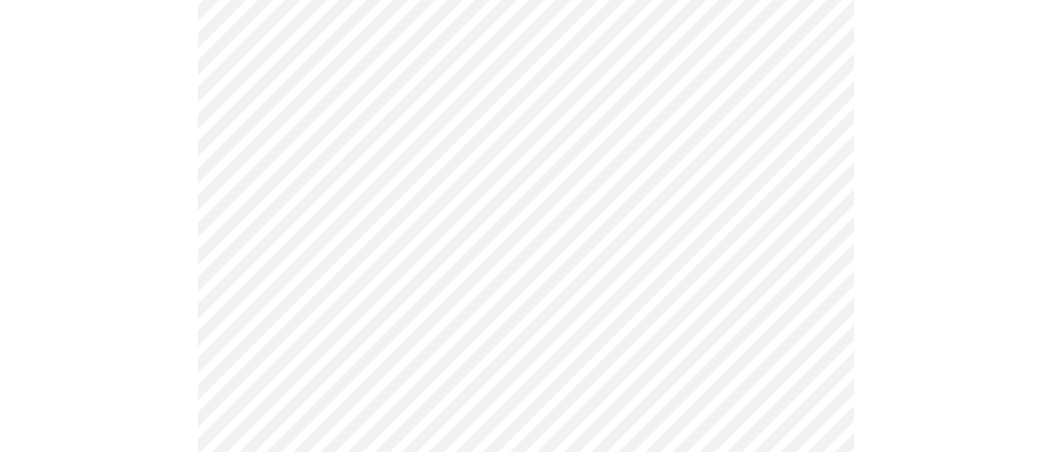
scroll to position [984, 0]
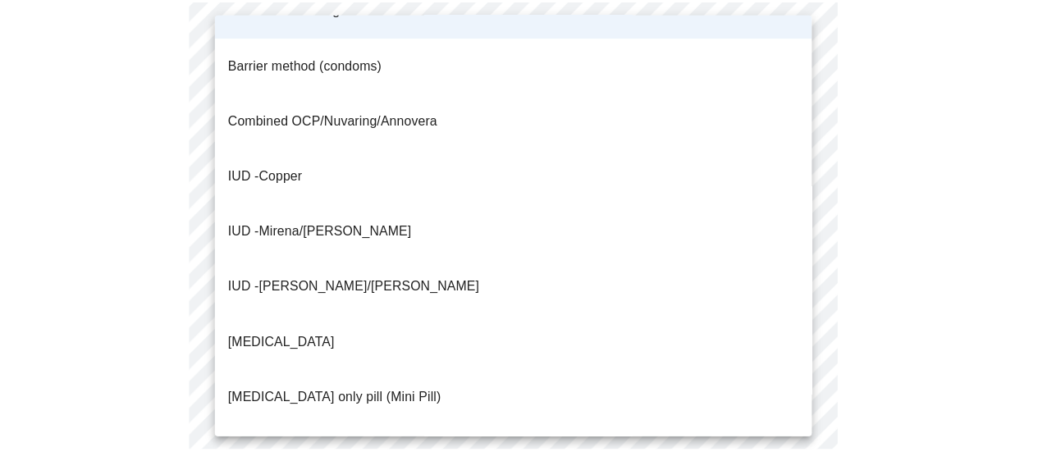
scroll to position [56, 0]
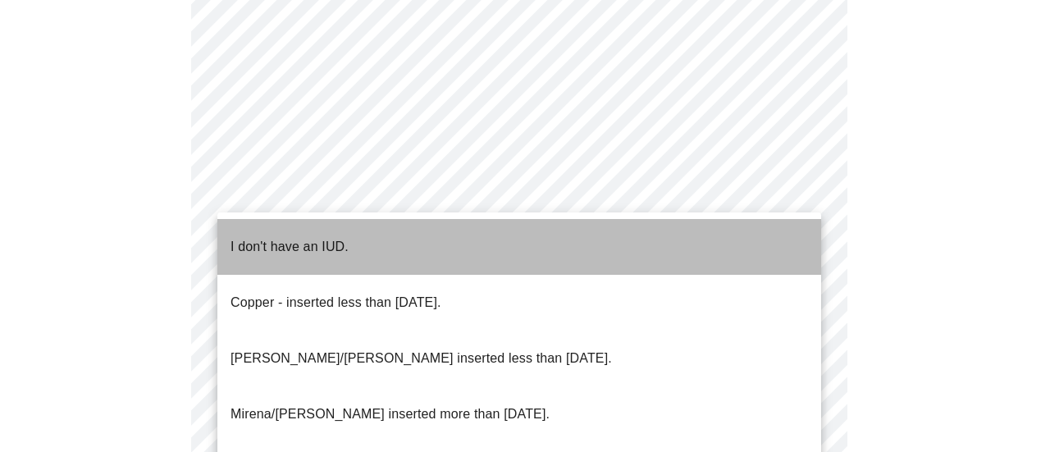
click at [368, 248] on li "I don't have an IUD." at bounding box center [519, 247] width 604 height 56
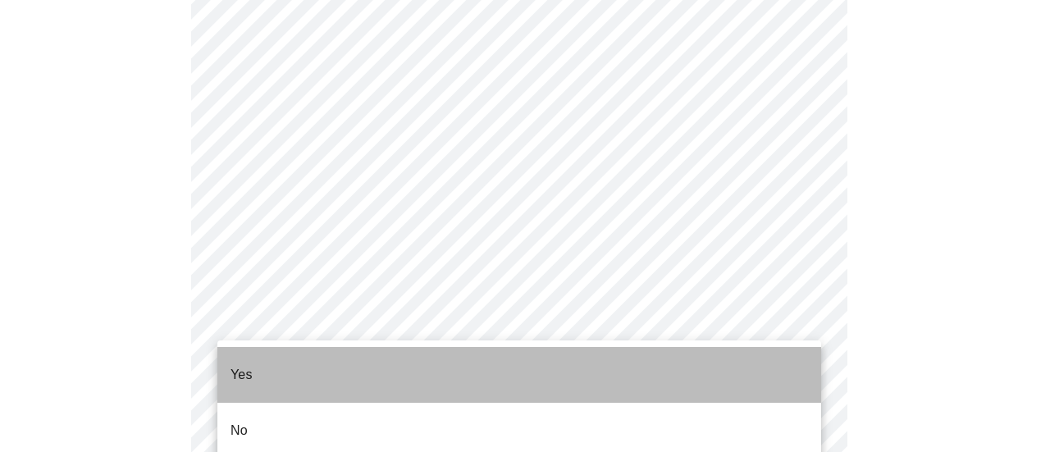
click at [341, 373] on li "Yes" at bounding box center [519, 375] width 604 height 56
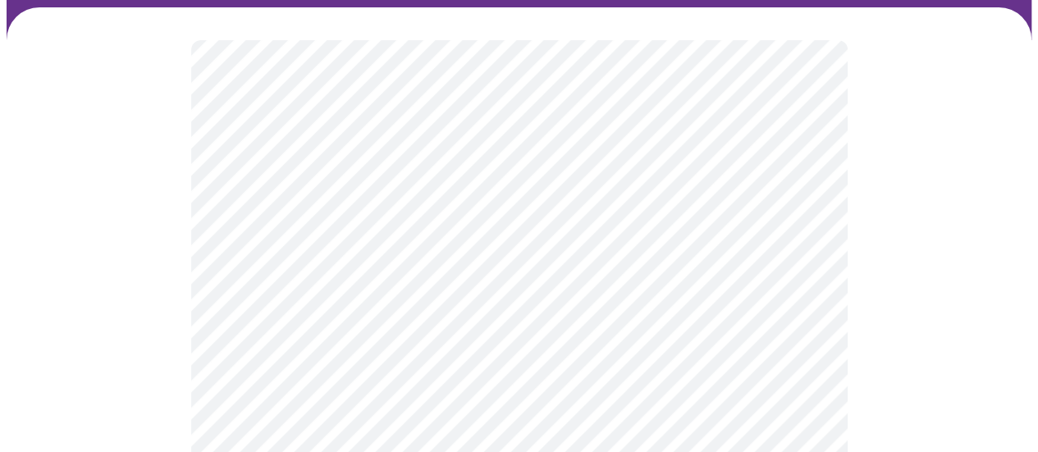
scroll to position [328, 0]
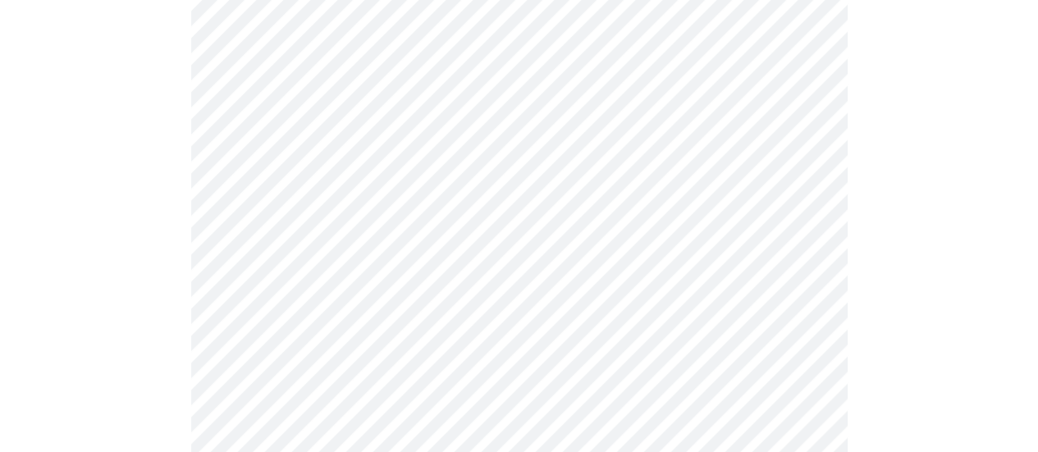
click at [424, 126] on body "MyMenopauseRx Appointments Messaging Labs Uploads Medications Community Refer a…" at bounding box center [519, 277] width 1025 height 1199
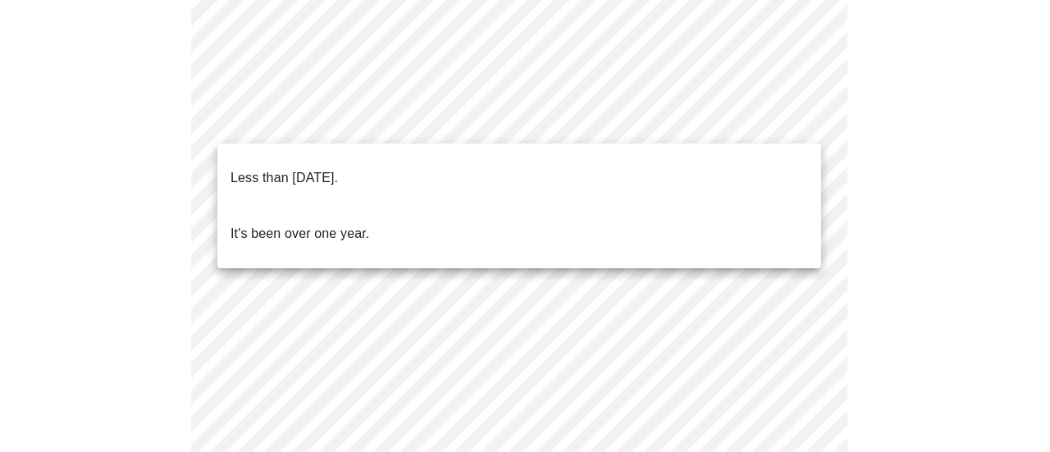
click at [400, 165] on li "Less than one year ago." at bounding box center [519, 178] width 604 height 56
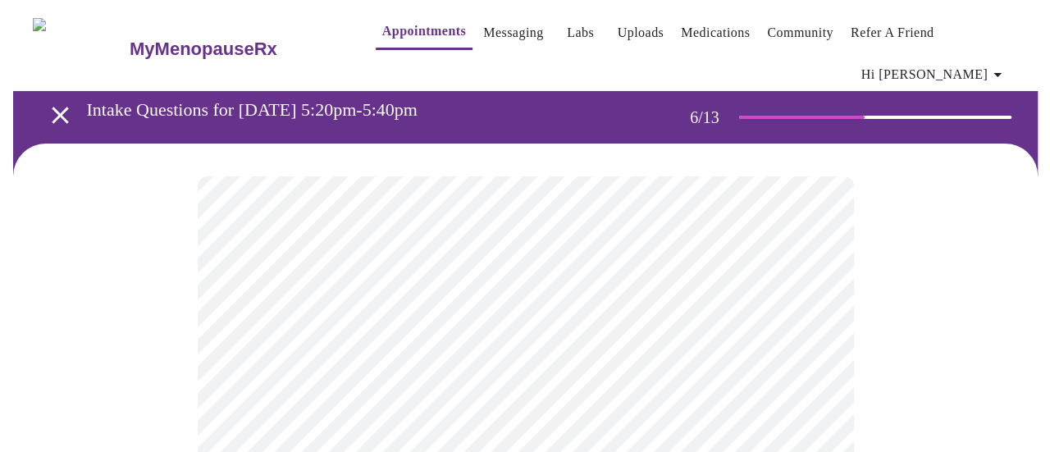
scroll to position [164, 0]
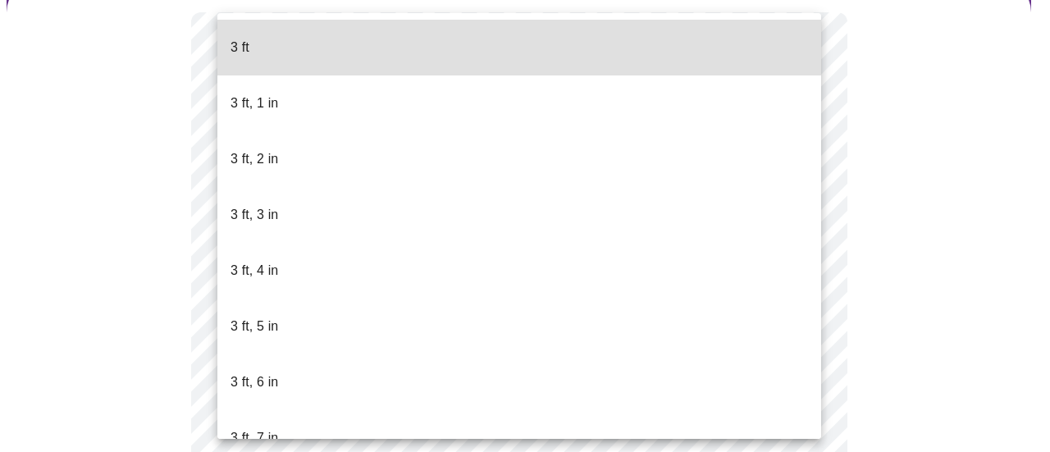
click at [586, 320] on body "MyMenopauseRx Appointments Messaging Labs Uploads Medications Community Refer a…" at bounding box center [525, 291] width 1037 height 898
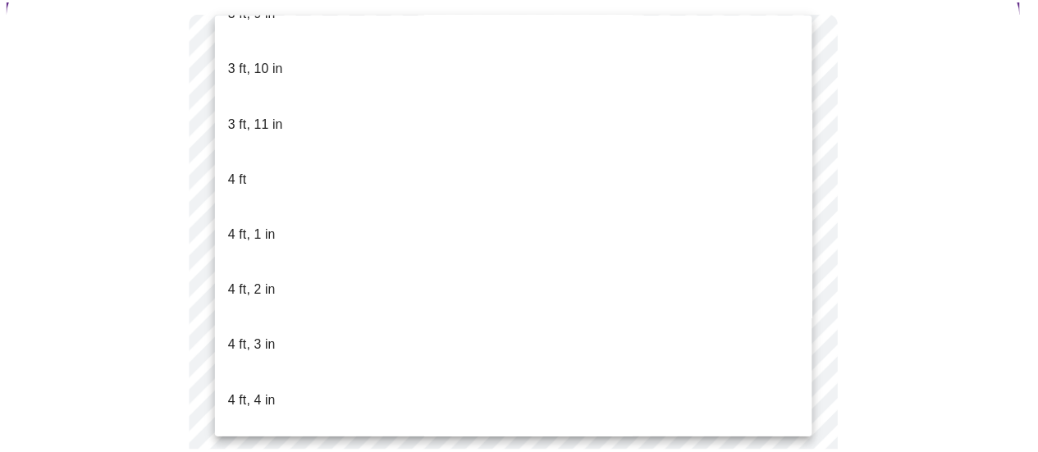
scroll to position [820, 0]
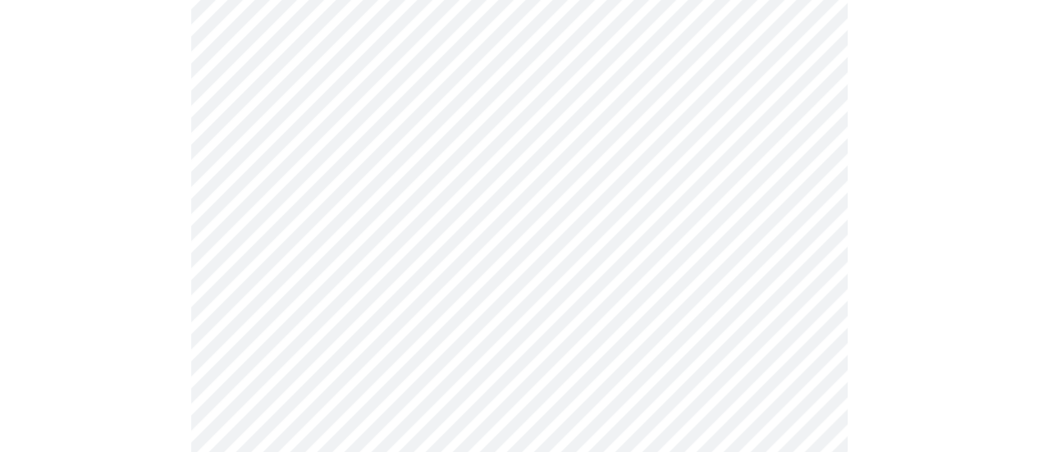
scroll to position [4266, 0]
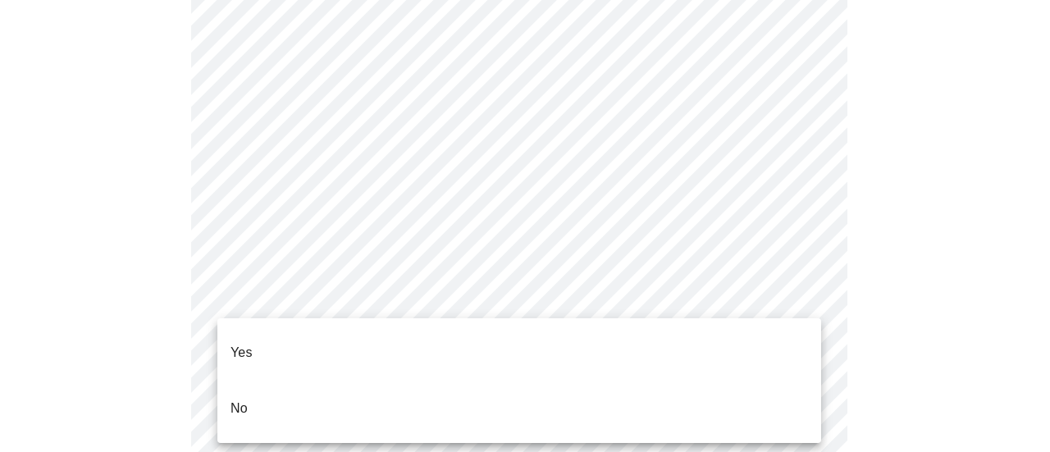
click at [336, 396] on li "No" at bounding box center [519, 409] width 604 height 56
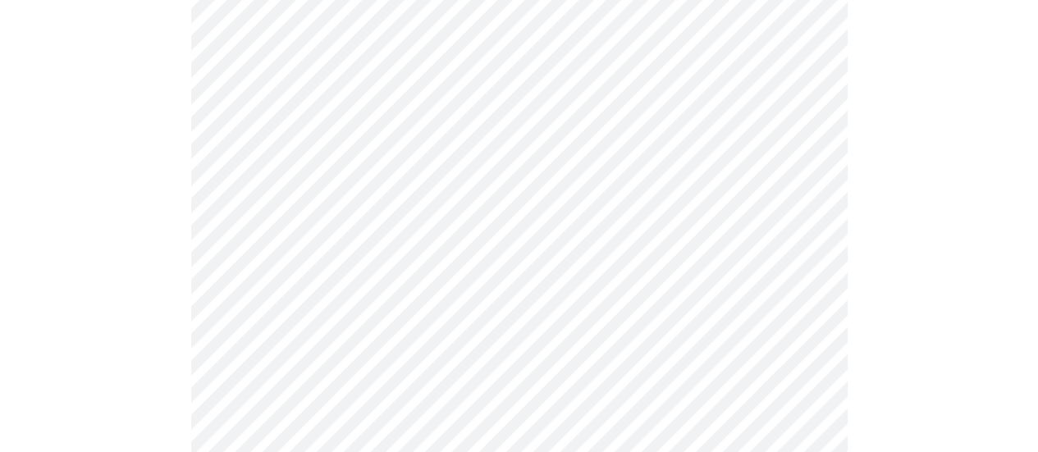
scroll to position [1067, 0]
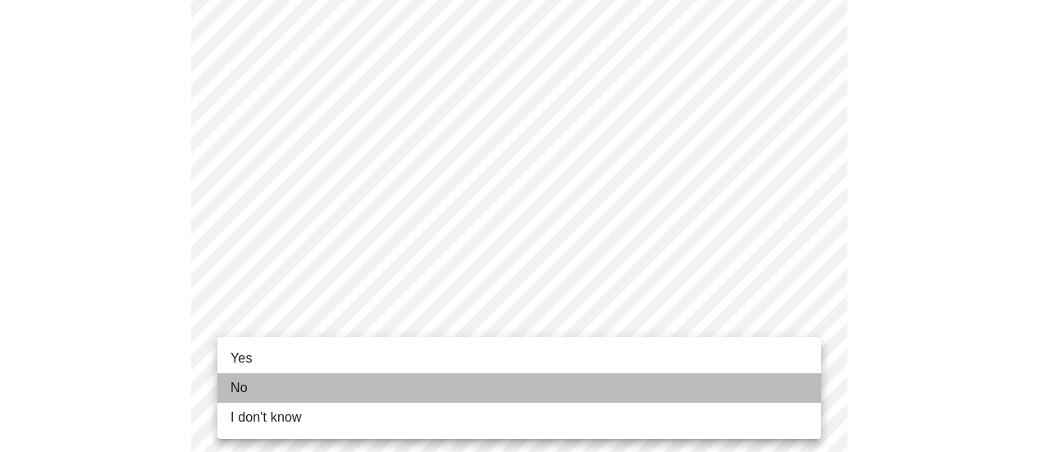
click at [404, 390] on li "No" at bounding box center [519, 388] width 604 height 30
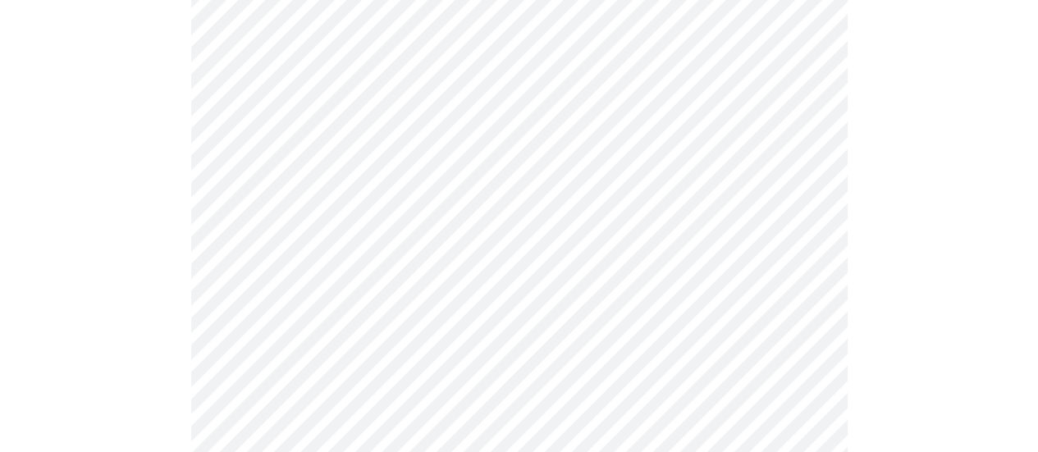
scroll to position [328, 0]
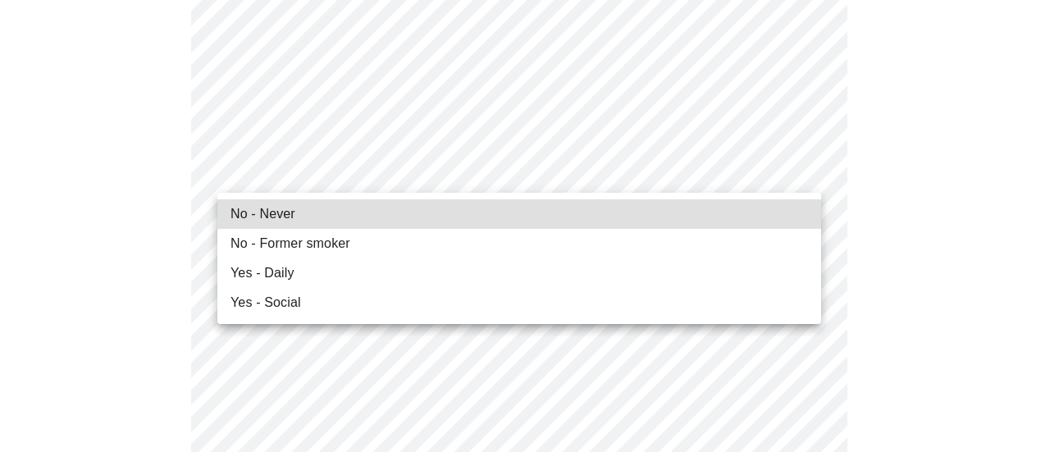
click at [328, 212] on li "No - Never" at bounding box center [519, 214] width 604 height 30
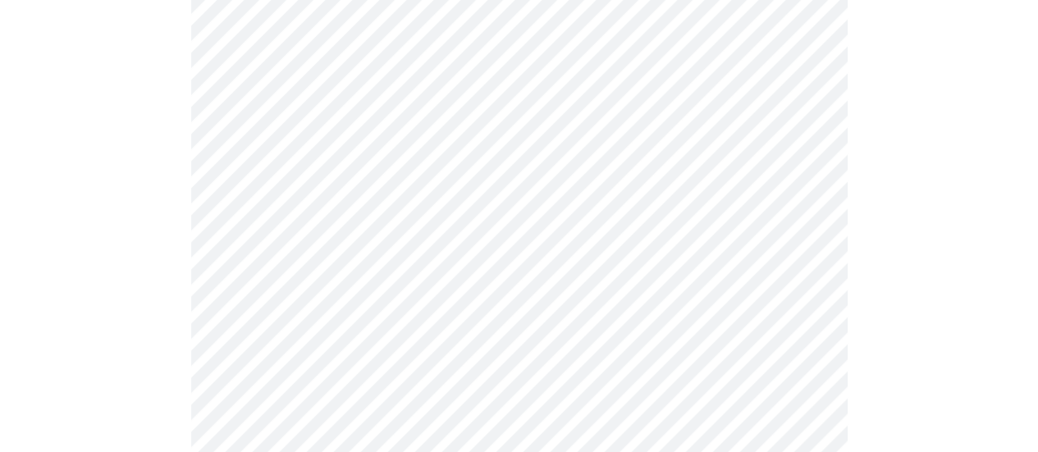
scroll to position [1395, 0]
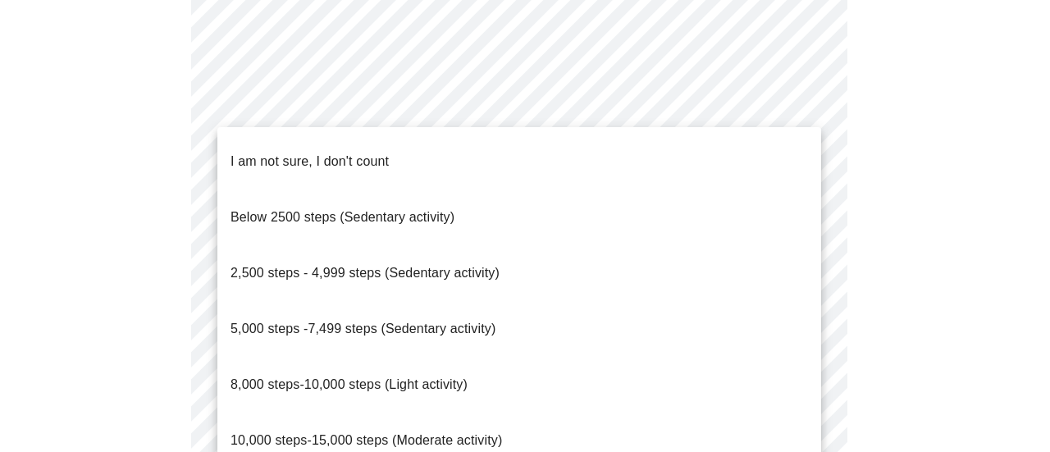
click at [418, 319] on p "5,000 steps -7,499 steps (Sedentary activity)" at bounding box center [363, 329] width 265 height 20
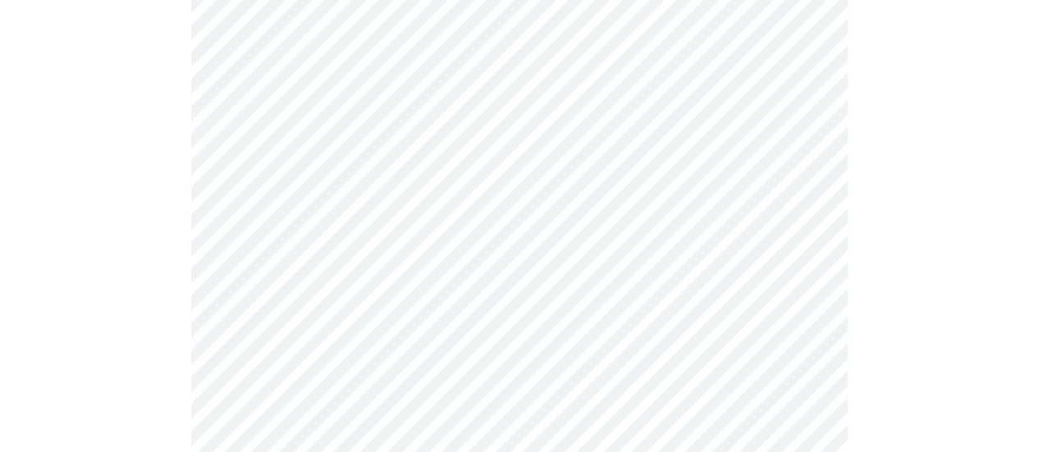
scroll to position [1641, 0]
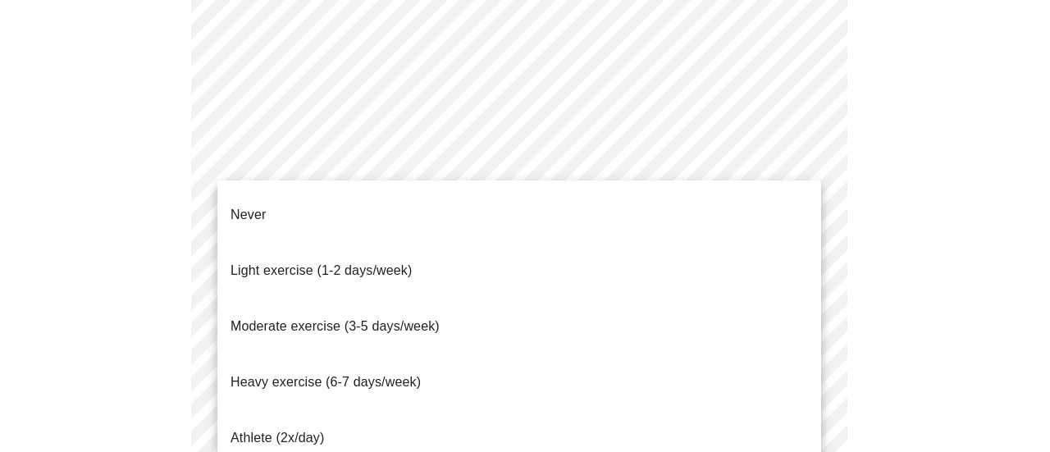
click at [461, 243] on li "Light exercise (1-2 days/week)" at bounding box center [519, 271] width 604 height 56
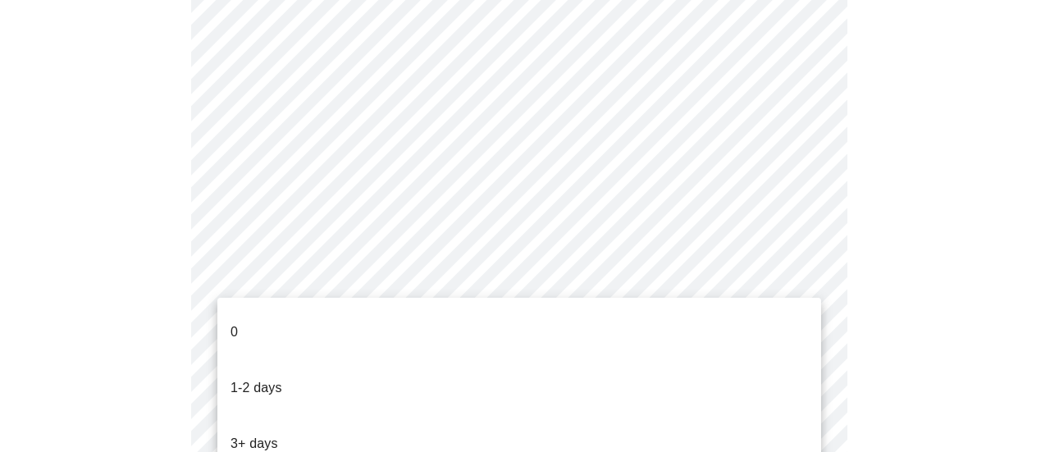
click at [448, 313] on li "0" at bounding box center [519, 332] width 604 height 56
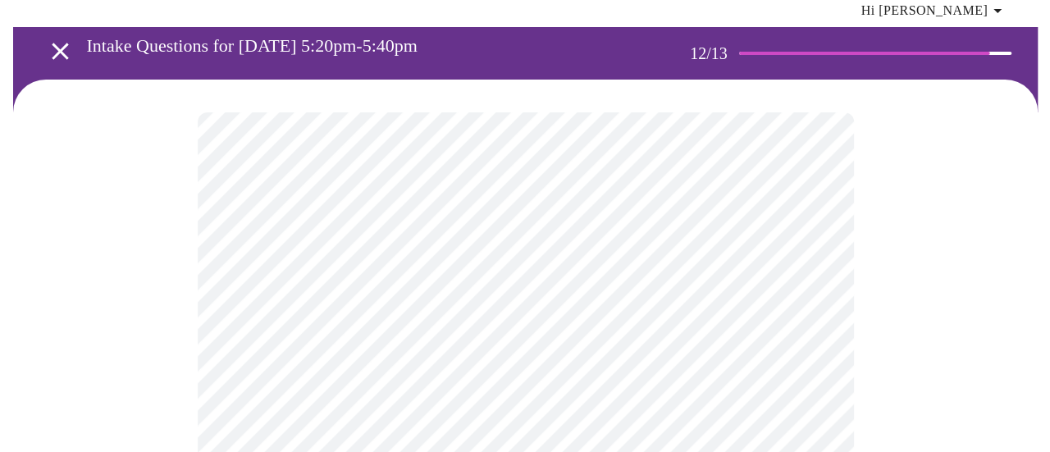
scroll to position [115, 0]
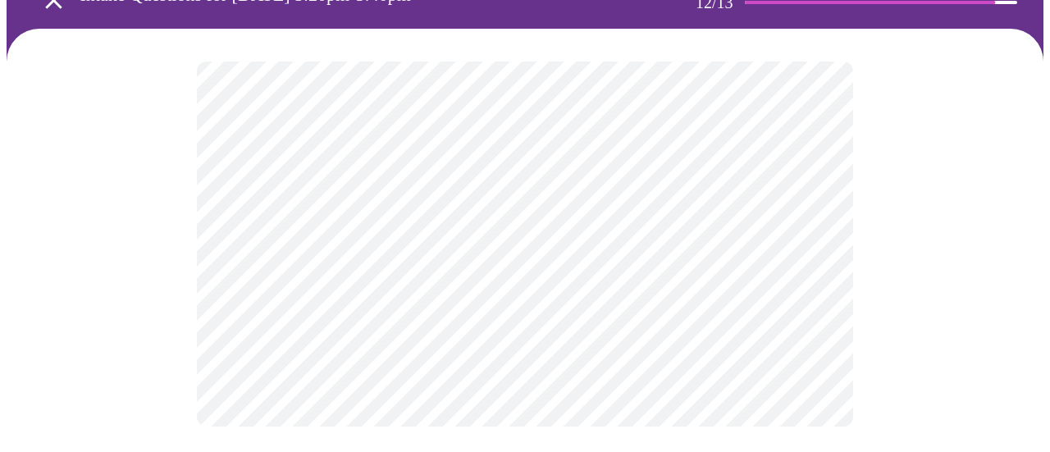
click at [513, 243] on body "MyMenopauseRx Appointments Messaging Labs Uploads Medications Community Refer a…" at bounding box center [525, 176] width 1037 height 568
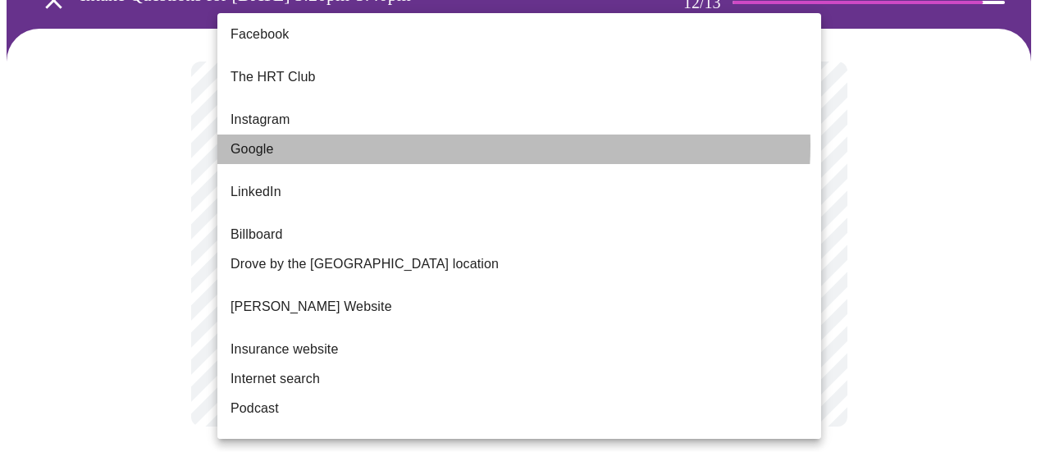
click at [486, 135] on li "Google" at bounding box center [519, 150] width 604 height 30
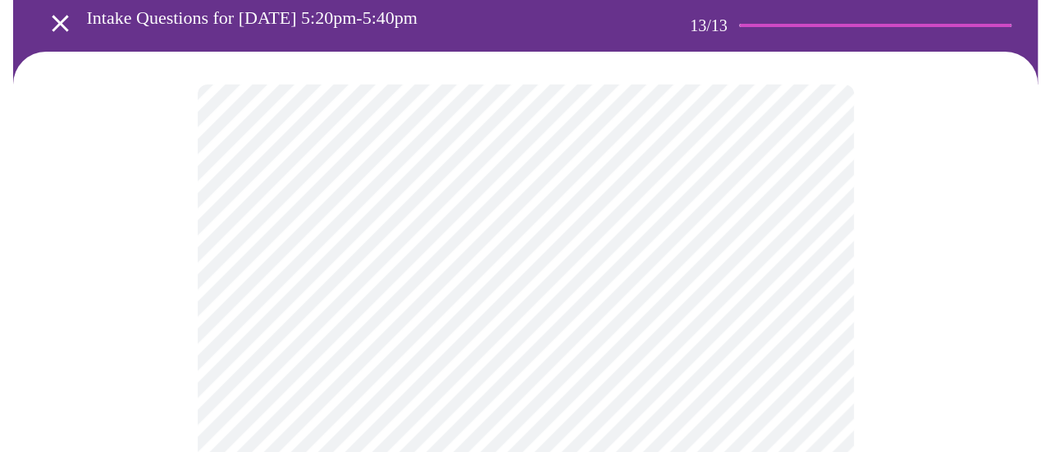
scroll to position [0, 0]
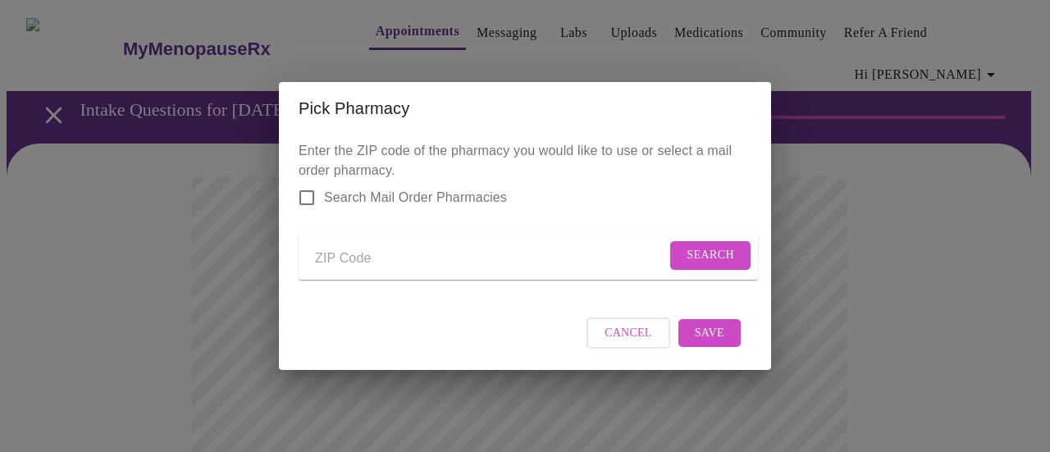
click at [340, 245] on input "Send a message to your care team" at bounding box center [490, 258] width 351 height 26
type input "30655"
click at [717, 249] on span "Search" at bounding box center [711, 255] width 48 height 21
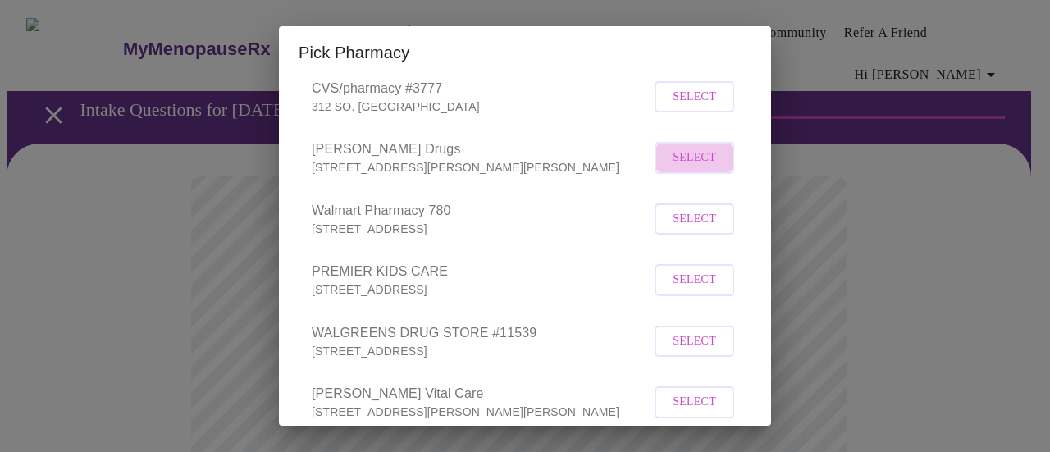
click at [692, 168] on span "Select" at bounding box center [694, 158] width 43 height 21
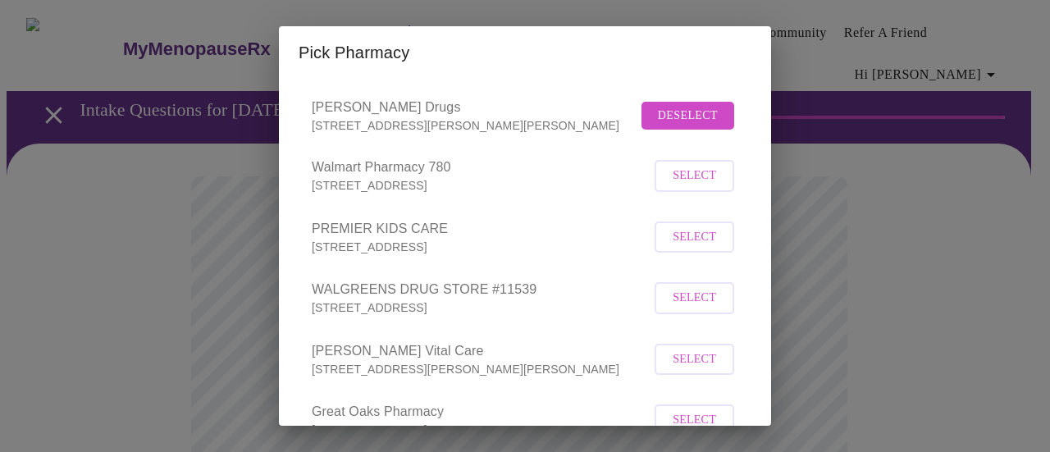
scroll to position [246, 0]
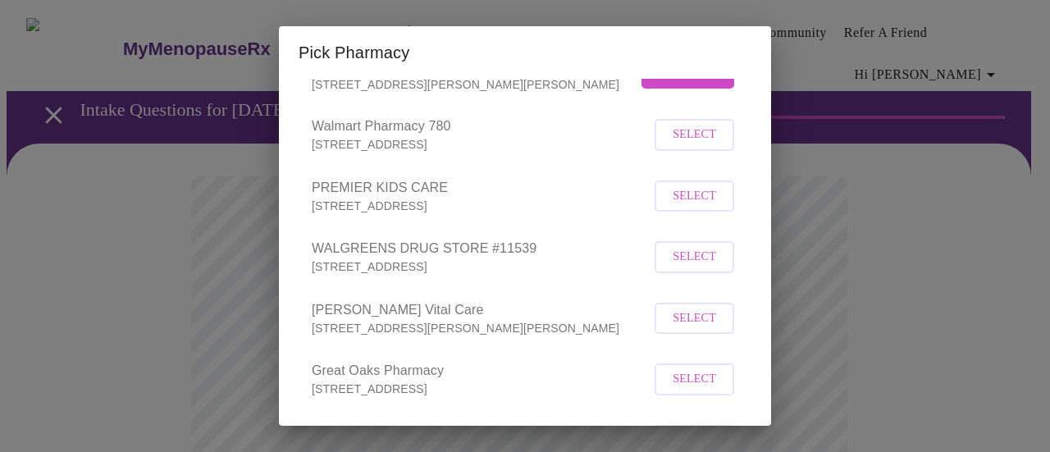
click at [687, 145] on span "Select" at bounding box center [694, 135] width 43 height 21
click at [678, 86] on span "Select" at bounding box center [694, 76] width 43 height 21
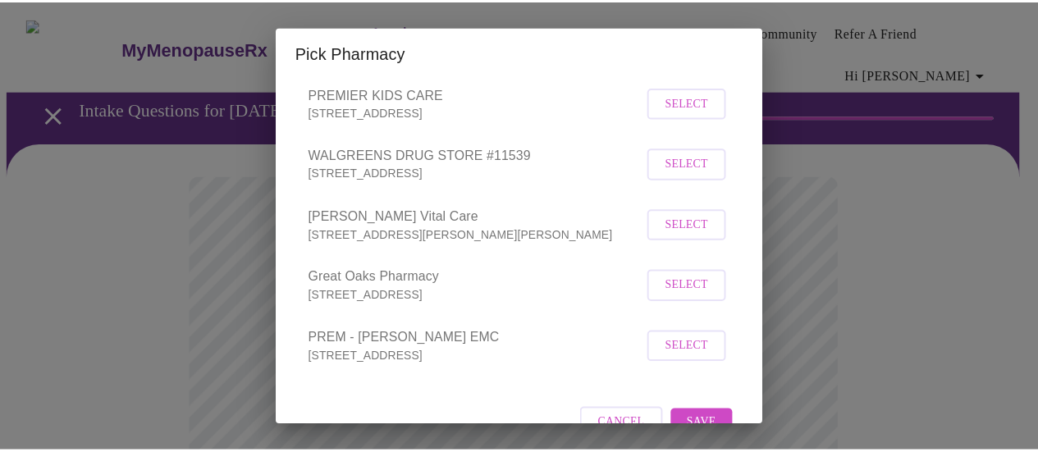
scroll to position [398, 0]
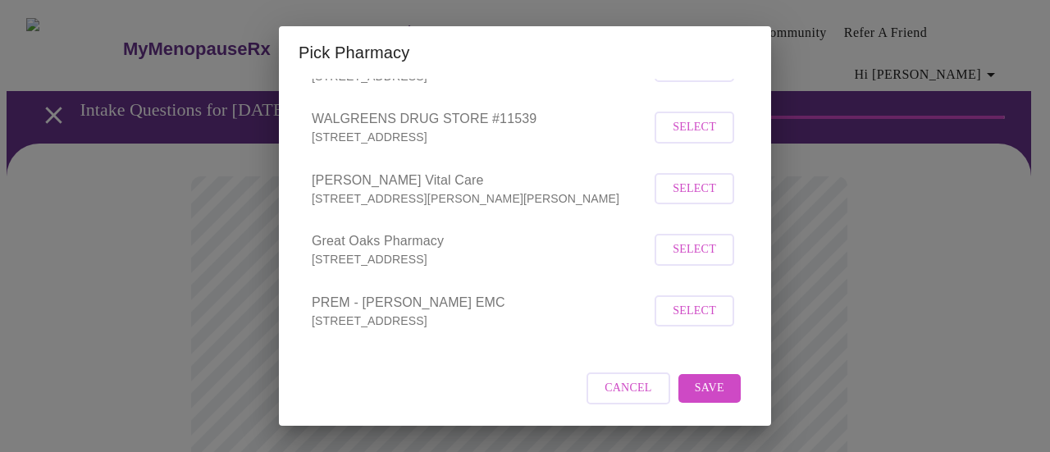
click at [695, 395] on span "Save" at bounding box center [710, 388] width 30 height 21
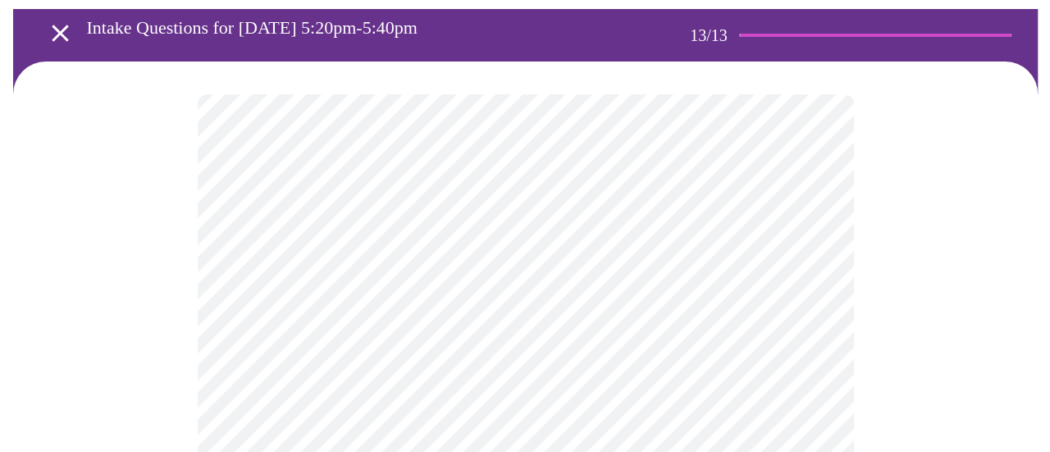
scroll to position [246, 0]
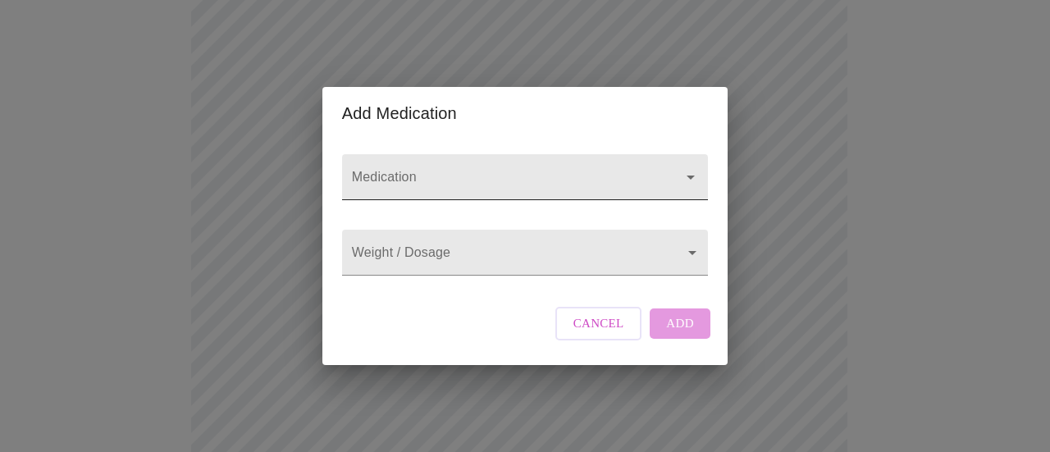
click at [448, 171] on input "Medication" at bounding box center [502, 185] width 306 height 30
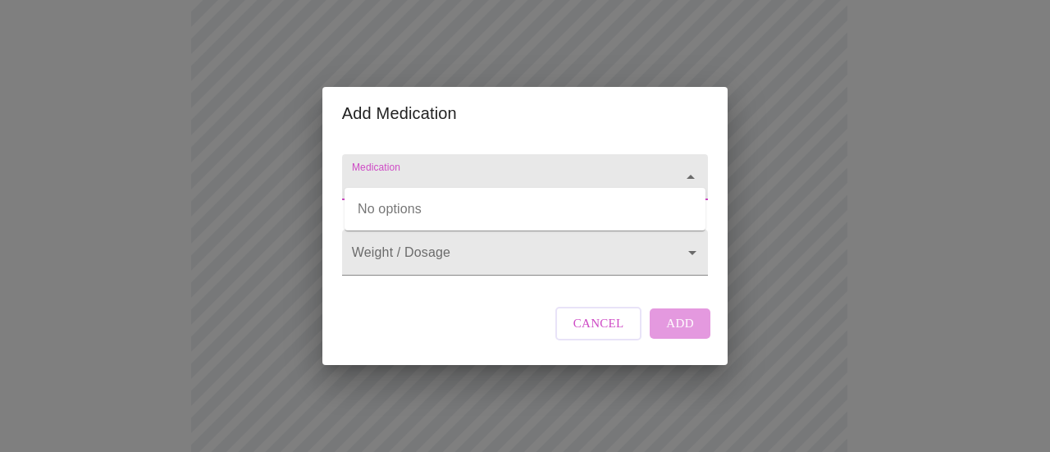
click at [449, 171] on input "Medication" at bounding box center [502, 185] width 306 height 30
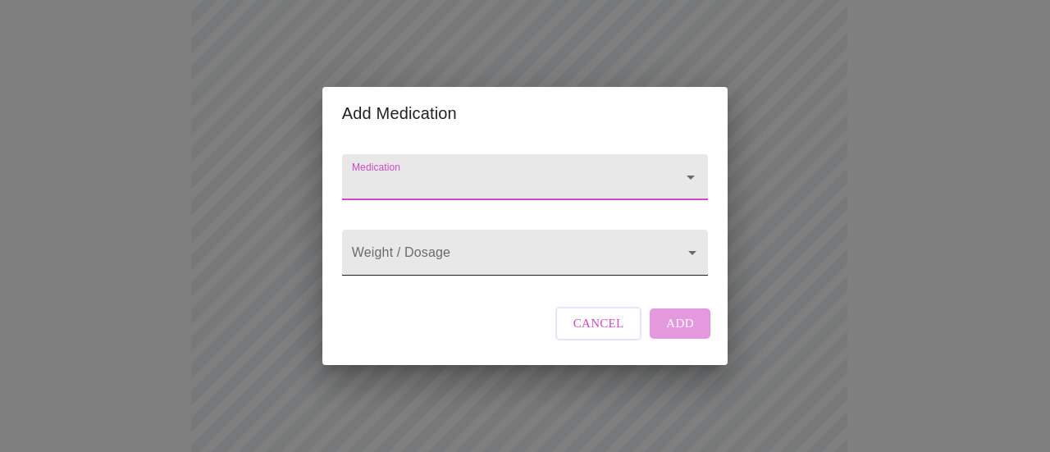
click at [433, 260] on body "MyMenopauseRx Appointments Messaging Labs Uploads Medications Community Refer a…" at bounding box center [525, 388] width 1037 height 1257
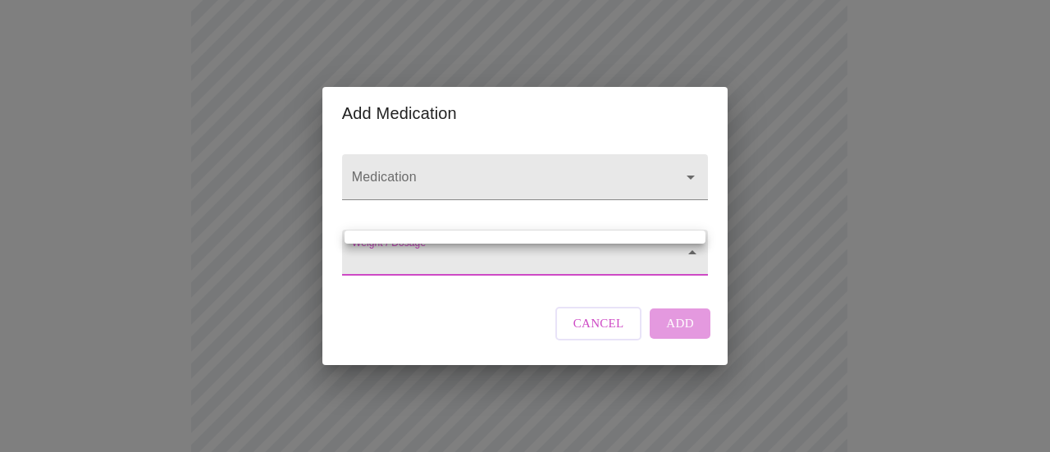
click at [446, 153] on div at bounding box center [525, 226] width 1050 height 452
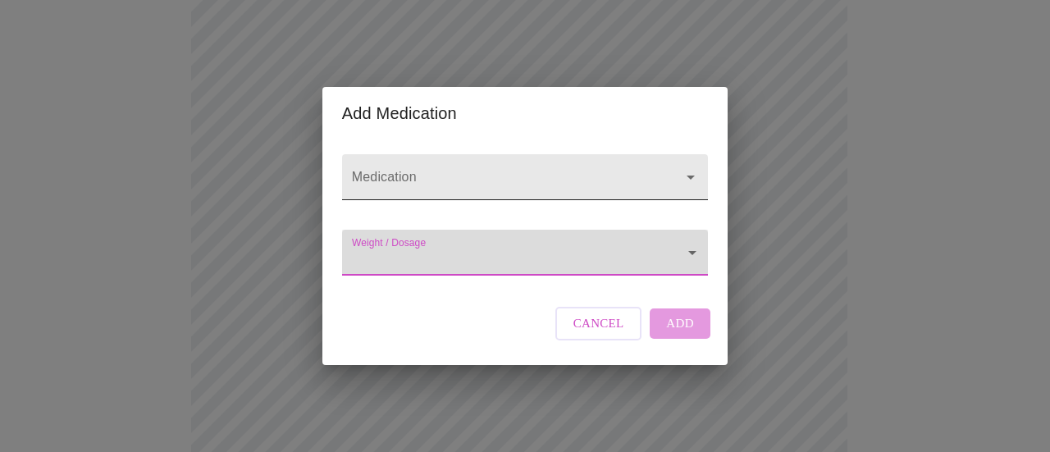
click at [446, 154] on div at bounding box center [525, 177] width 366 height 46
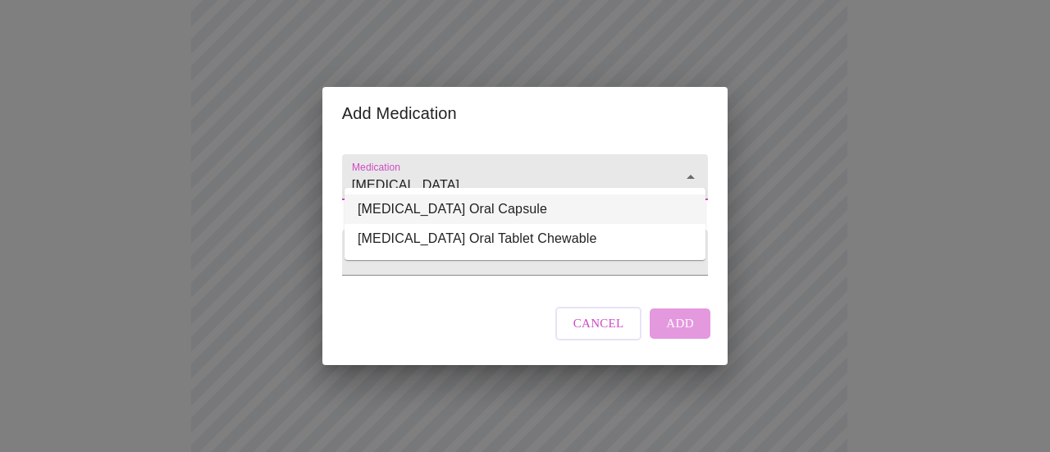
click at [440, 206] on li "Vyvanse Oral Capsule" at bounding box center [525, 209] width 361 height 30
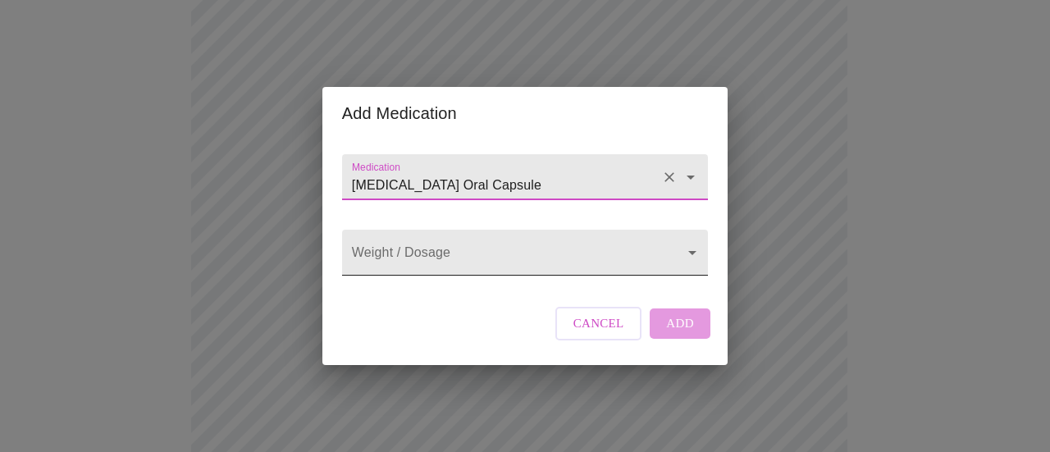
type input "Vyvanse Oral Capsule"
click at [441, 256] on body "MyMenopauseRx Appointments Messaging Labs Uploads Medications Community Refer a…" at bounding box center [525, 388] width 1037 height 1257
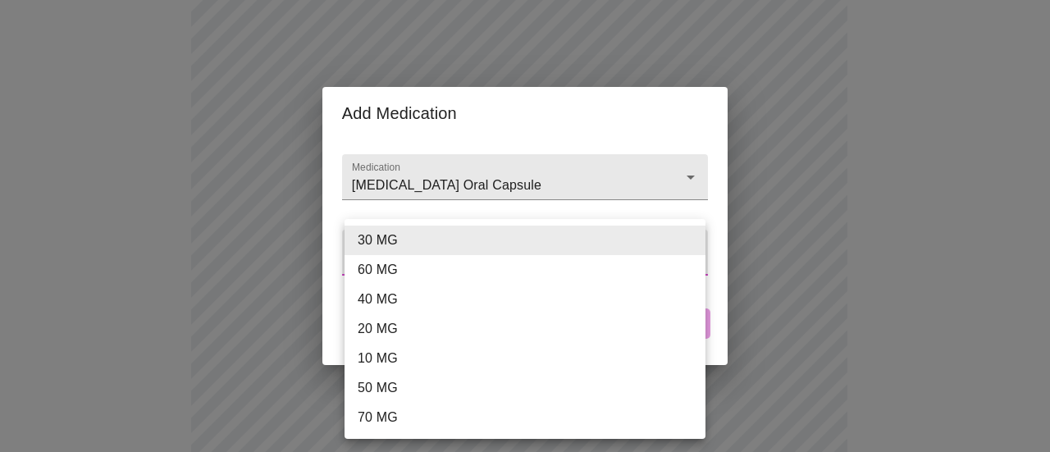
click at [436, 263] on li "60 MG" at bounding box center [525, 270] width 361 height 30
type input "60 MG"
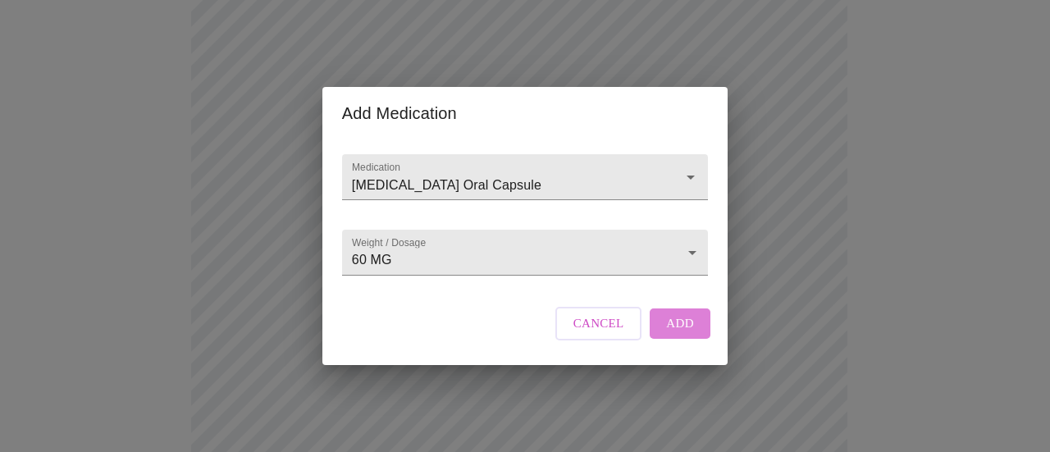
click at [677, 334] on span "Add" at bounding box center [680, 323] width 28 height 21
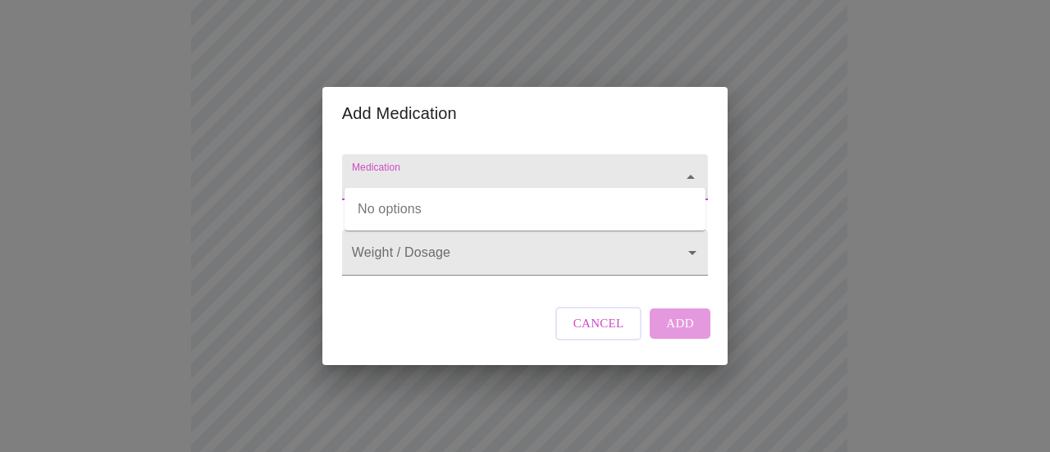
click at [400, 170] on input "Medication" at bounding box center [502, 185] width 306 height 30
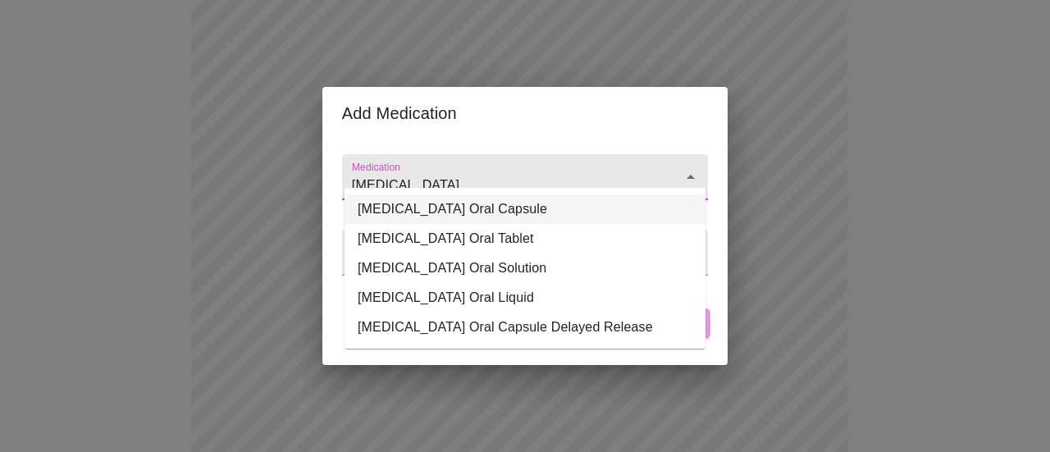
click at [420, 208] on li "PROzac Oral Capsule" at bounding box center [525, 209] width 361 height 30
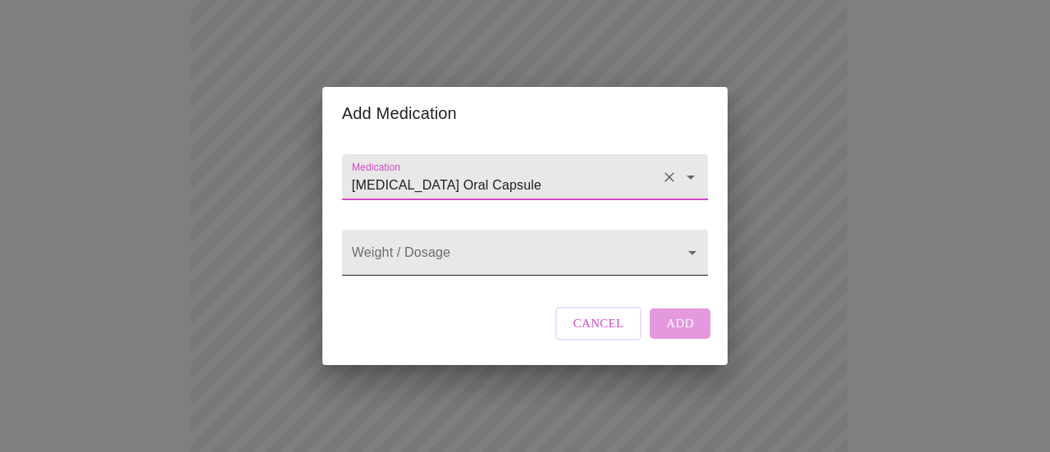
type input "PROzac Oral Capsule"
click at [436, 252] on body "MyMenopauseRx Appointments Messaging Labs Uploads Medications Community Refer a…" at bounding box center [525, 406] width 1037 height 1293
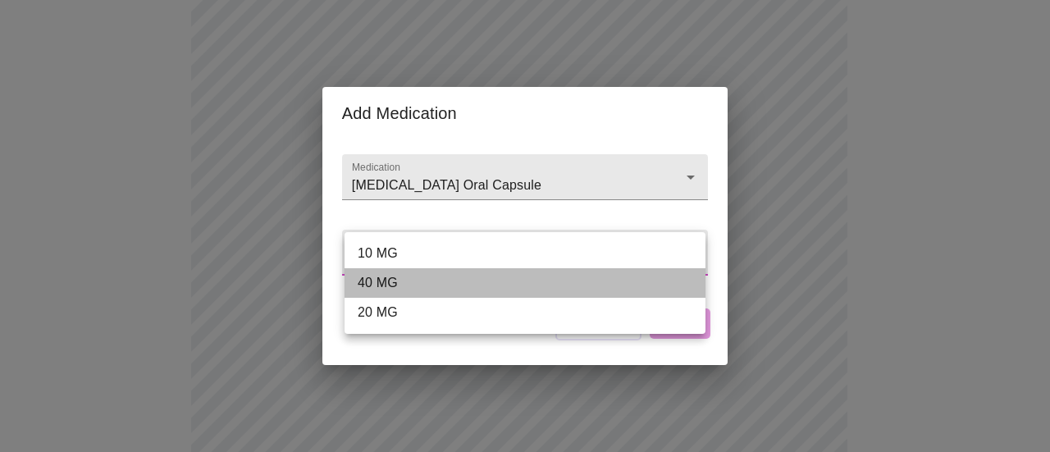
click at [435, 286] on li "40 MG" at bounding box center [525, 283] width 361 height 30
type input "40 MG"
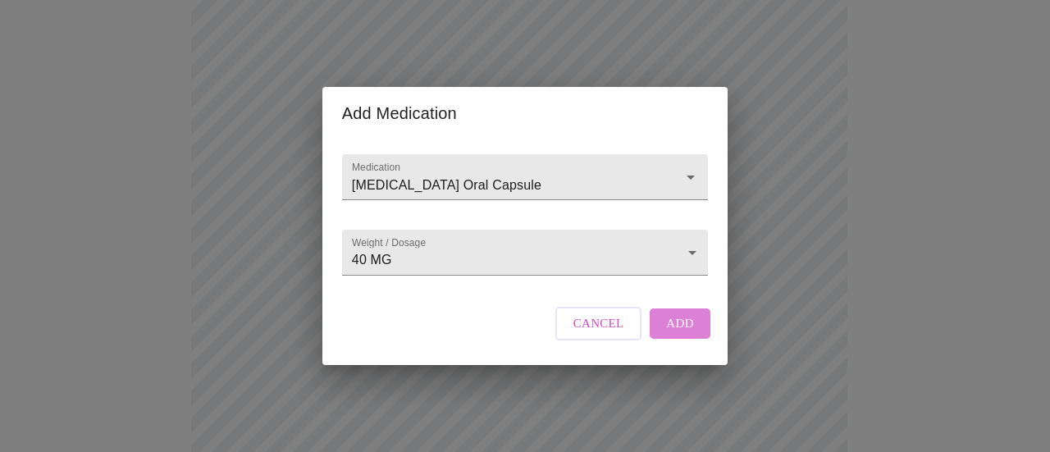
click at [669, 334] on span "Add" at bounding box center [680, 323] width 28 height 21
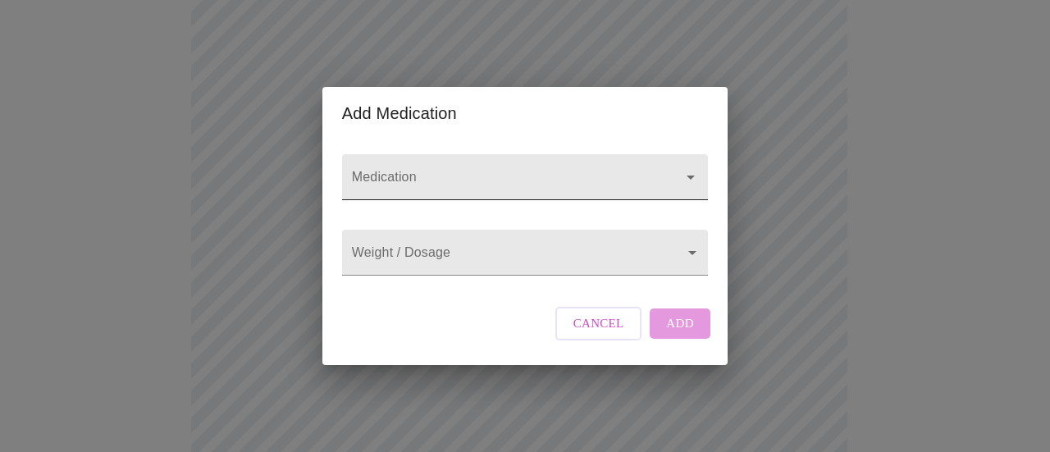
click at [451, 170] on input "Medication" at bounding box center [502, 185] width 306 height 30
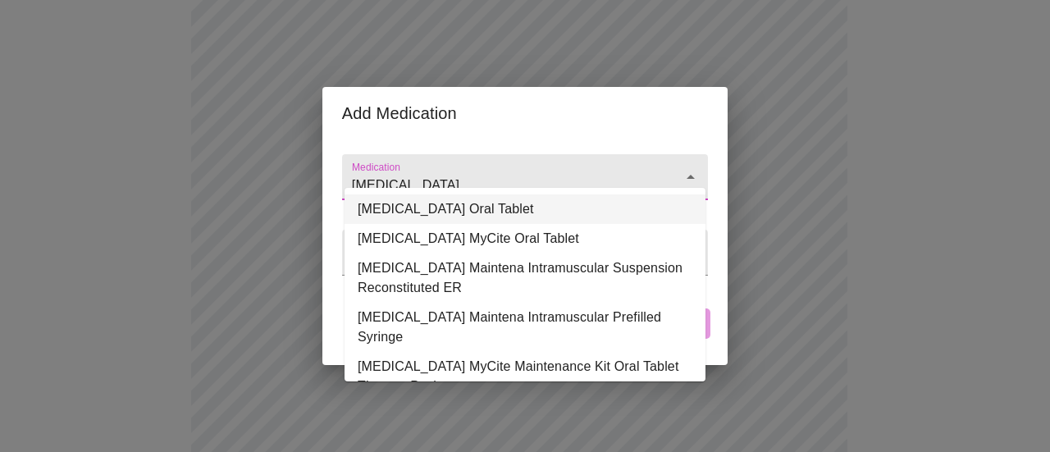
click at [453, 210] on li "Abilify Oral Tablet" at bounding box center [525, 209] width 361 height 30
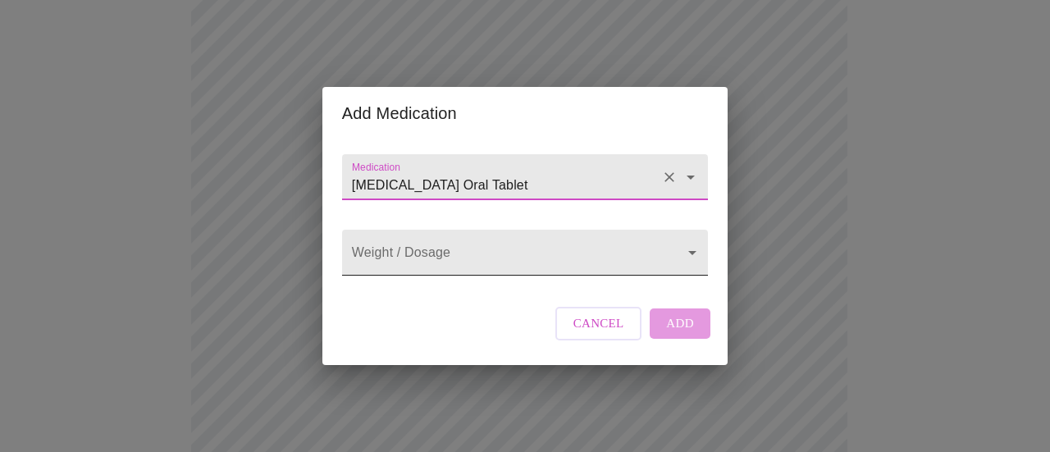
type input "Abilify Oral Tablet"
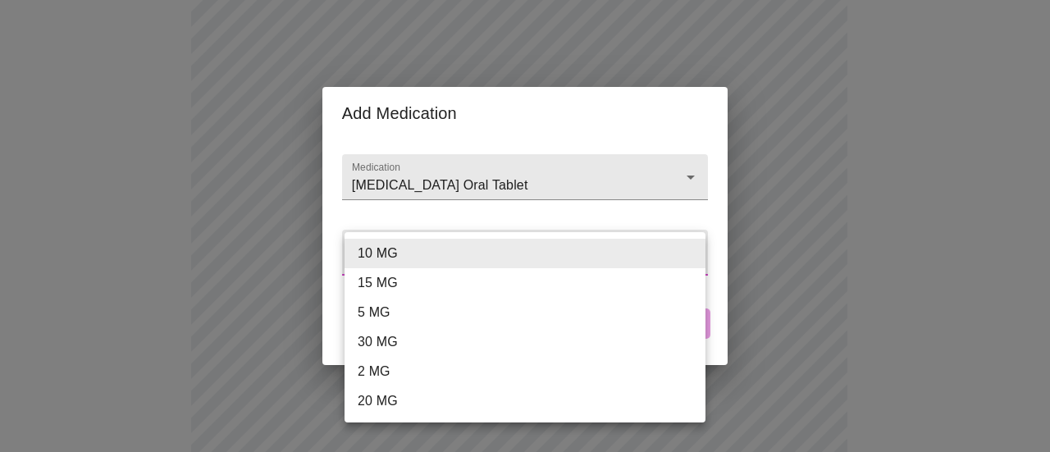
click at [439, 253] on body "MyMenopauseRx Appointments Messaging Labs Uploads Medications Community Refer a…" at bounding box center [525, 437] width 1037 height 1354
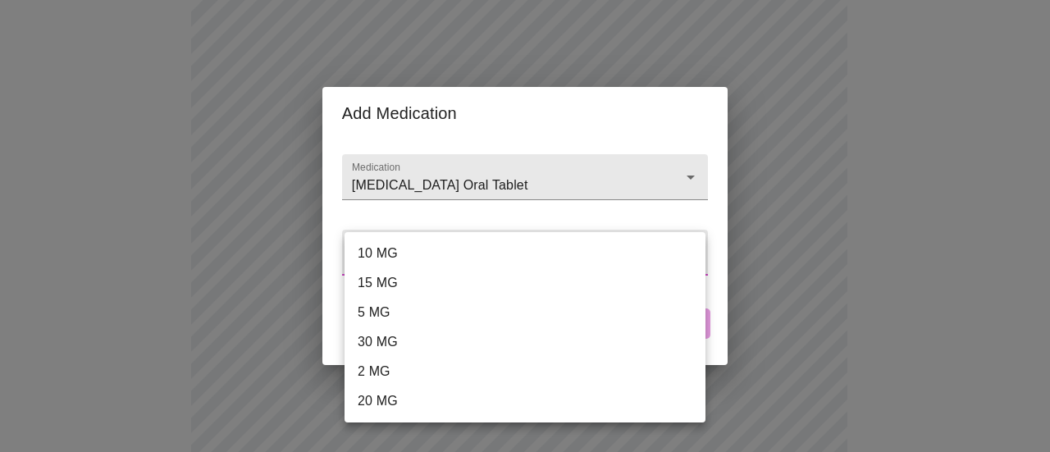
click at [438, 260] on li "10 MG" at bounding box center [525, 254] width 361 height 30
type input "10 MG"
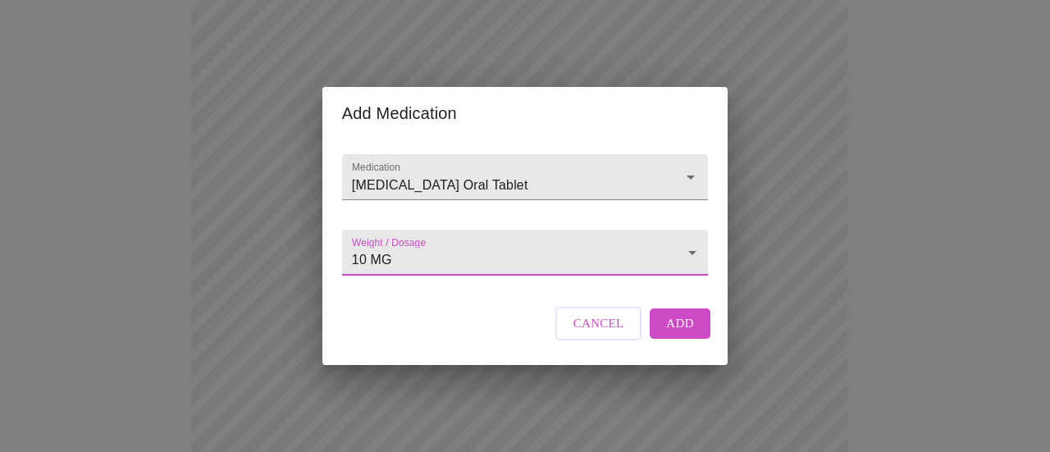
click at [678, 334] on span "Add" at bounding box center [680, 323] width 28 height 21
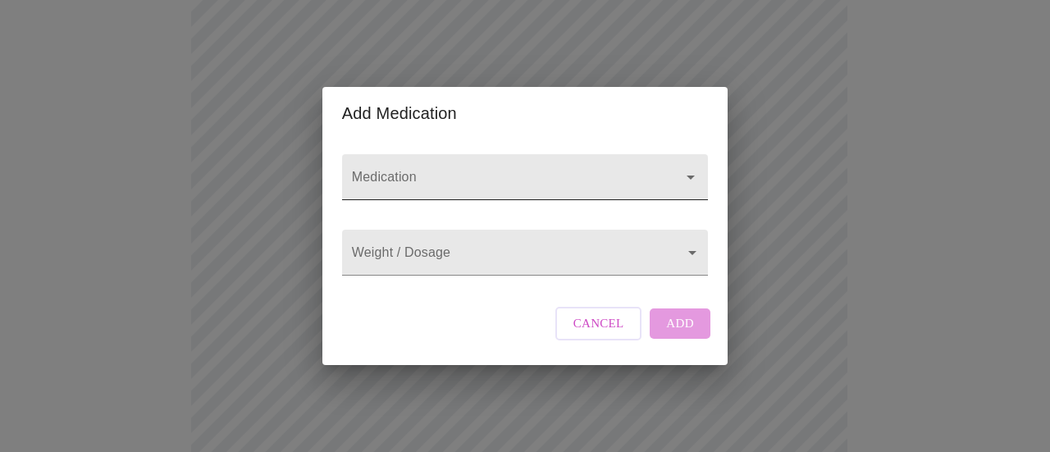
click at [400, 170] on input "Medication" at bounding box center [502, 185] width 306 height 30
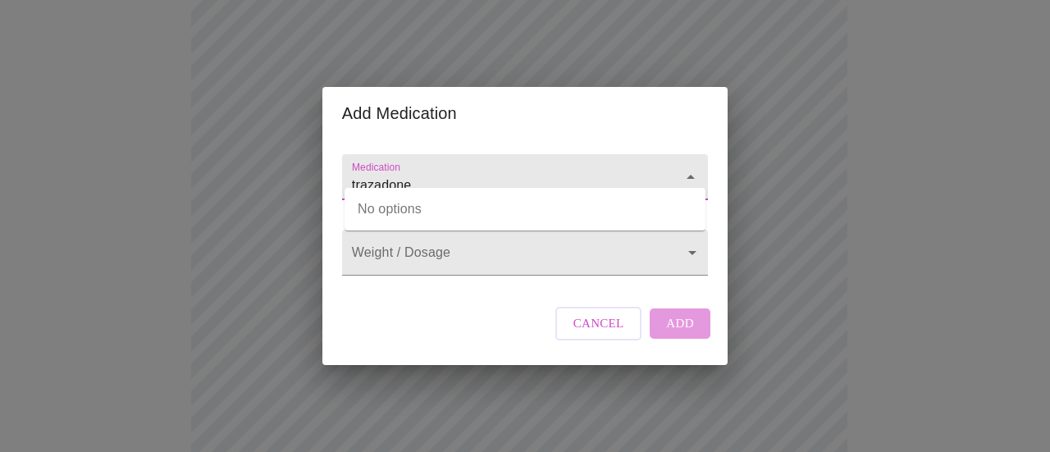
click at [377, 170] on input "trazadone" at bounding box center [502, 185] width 306 height 30
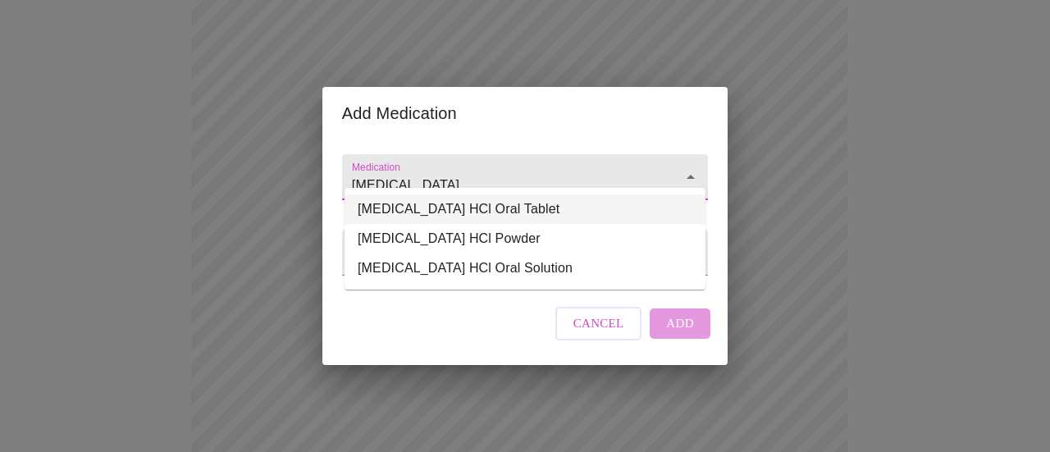
click at [436, 214] on li "traZODone HCl Oral Tablet" at bounding box center [525, 209] width 361 height 30
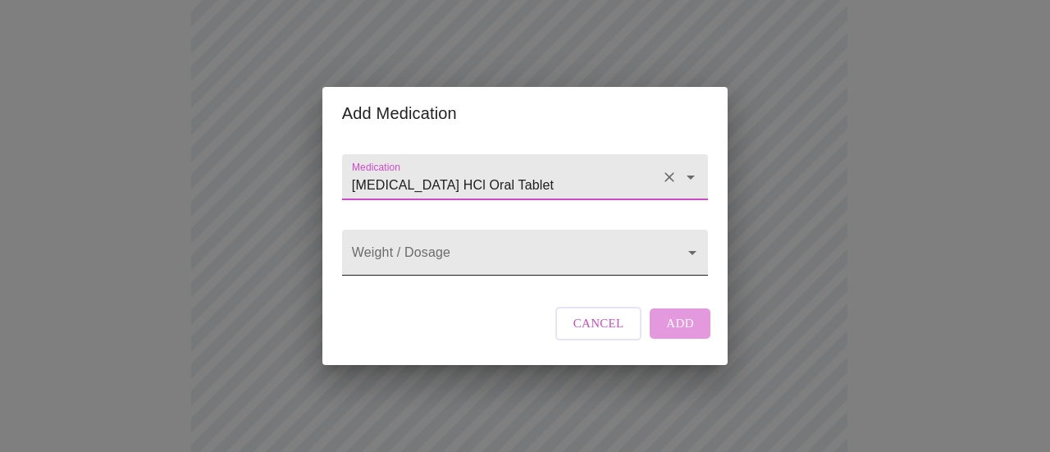
type input "traZODone HCl Oral Tablet"
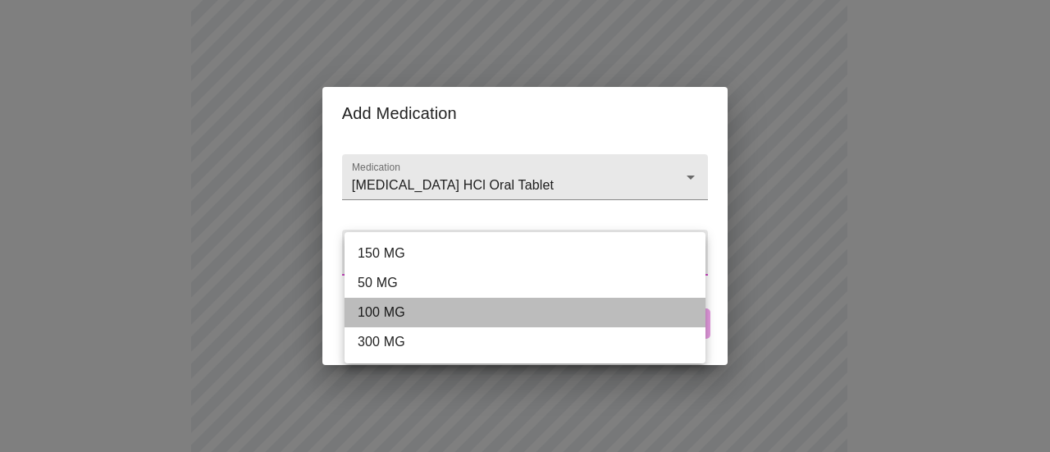
click at [423, 313] on li "100 MG" at bounding box center [525, 313] width 361 height 30
type input "100 MG"
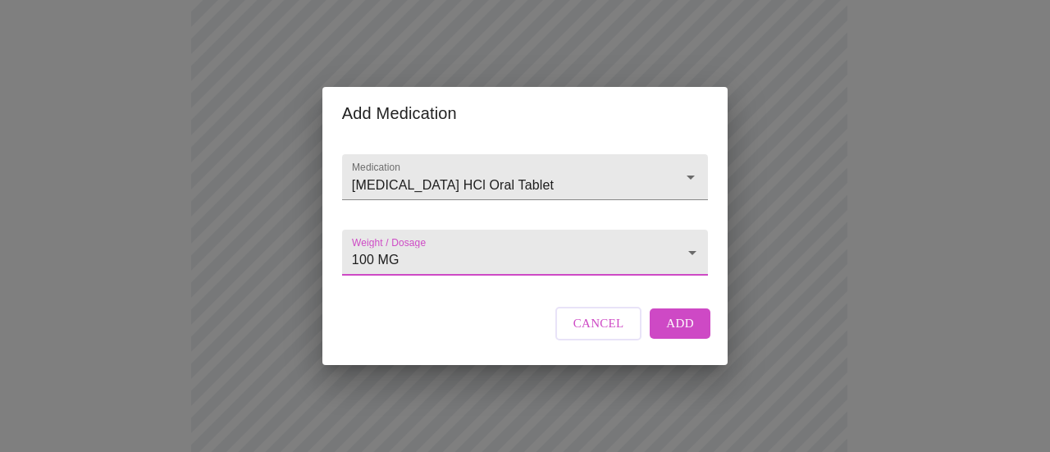
click at [696, 337] on button "Add" at bounding box center [680, 323] width 61 height 30
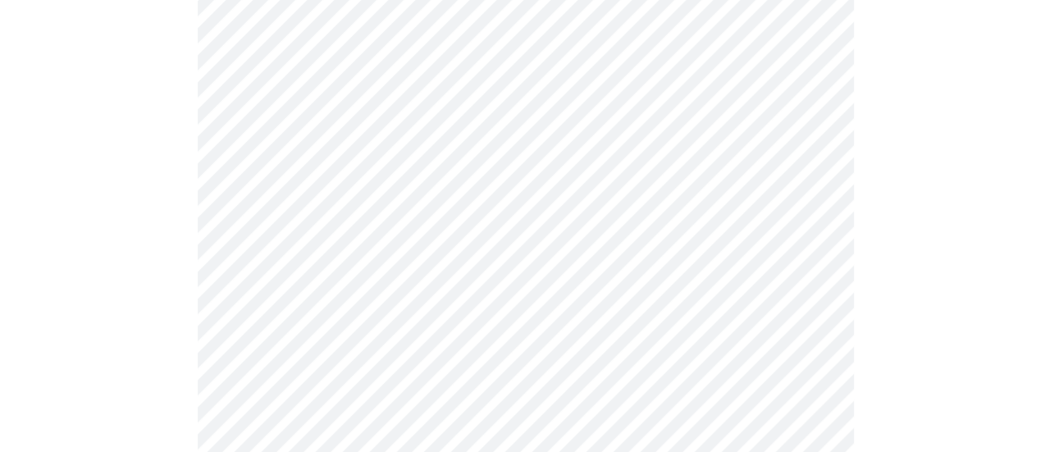
scroll to position [500, 0]
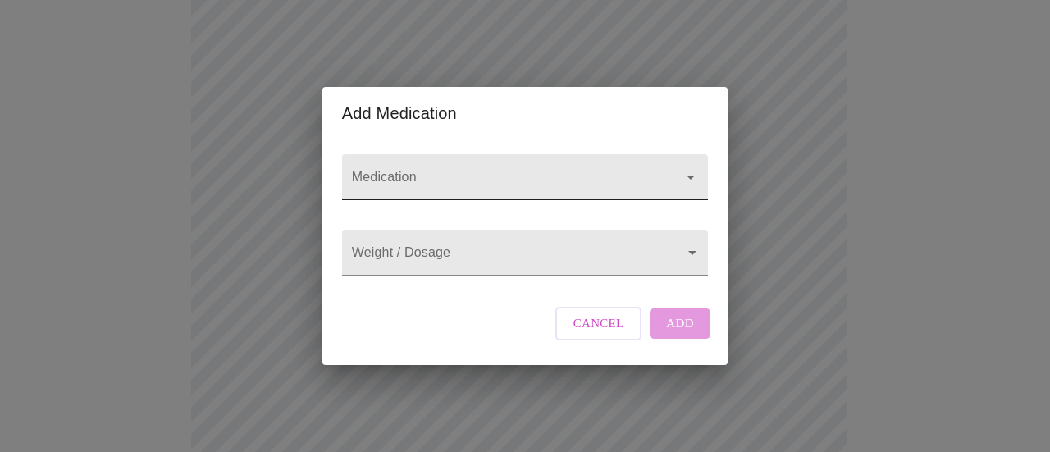
click at [471, 175] on input "Medication" at bounding box center [502, 185] width 306 height 30
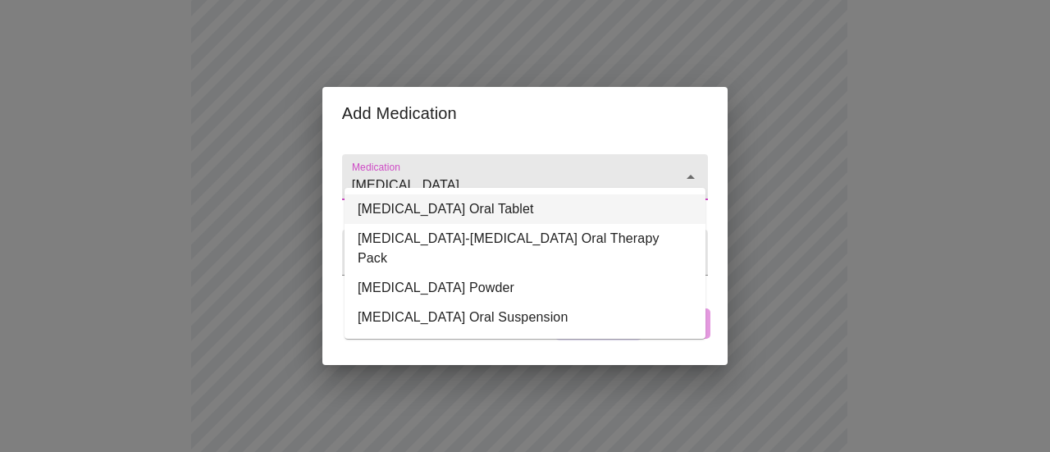
click at [481, 204] on li "Atorvastatin Calcium Oral Tablet" at bounding box center [525, 209] width 361 height 30
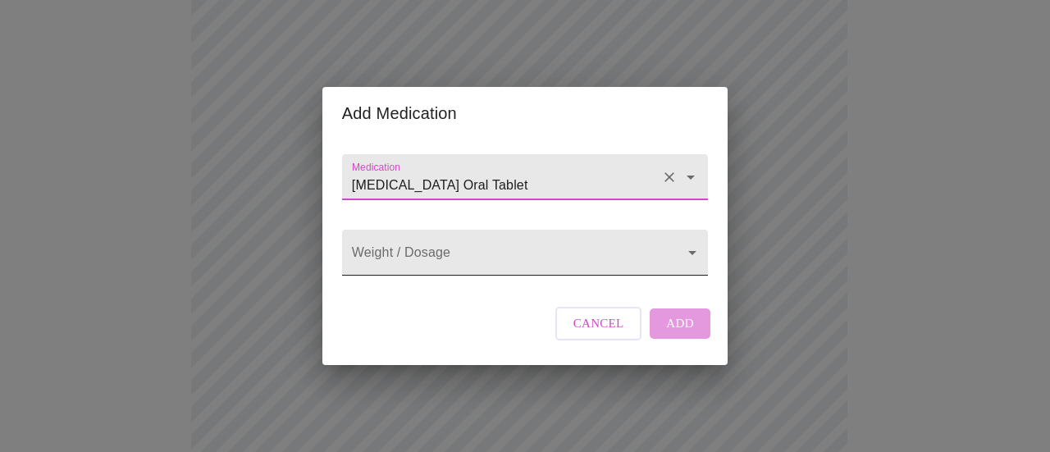
type input "Atorvastatin Calcium Oral Tablet"
click at [423, 256] on body "MyMenopauseRx Appointments Messaging Labs Uploads Medications Community Refer a…" at bounding box center [525, 243] width 1037 height 1475
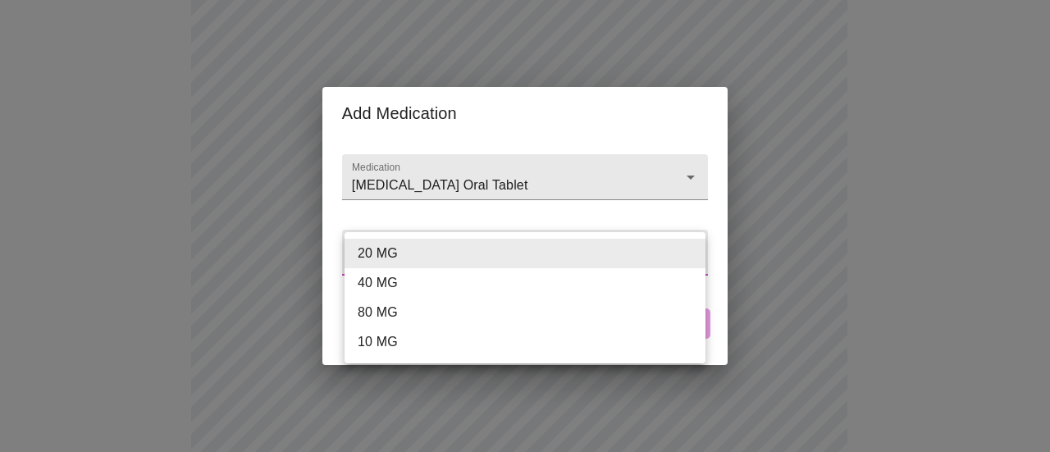
click at [422, 344] on li "10 MG" at bounding box center [525, 342] width 361 height 30
type input "10 MG"
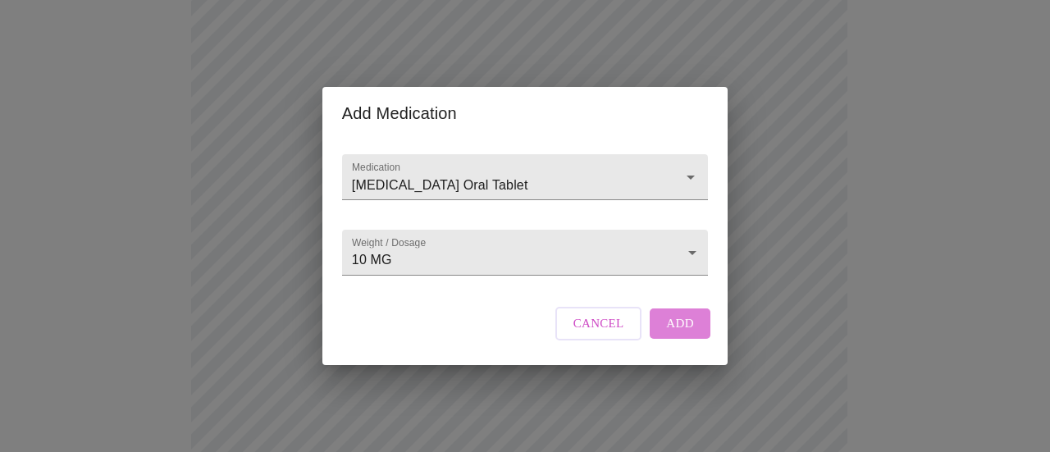
click at [685, 334] on span "Add" at bounding box center [680, 323] width 28 height 21
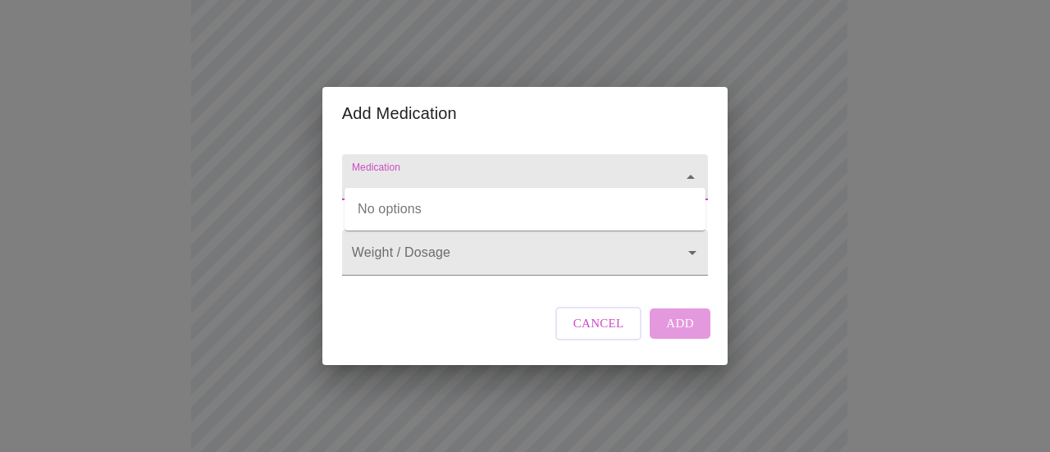
click at [432, 170] on input "Medication" at bounding box center [502, 185] width 306 height 30
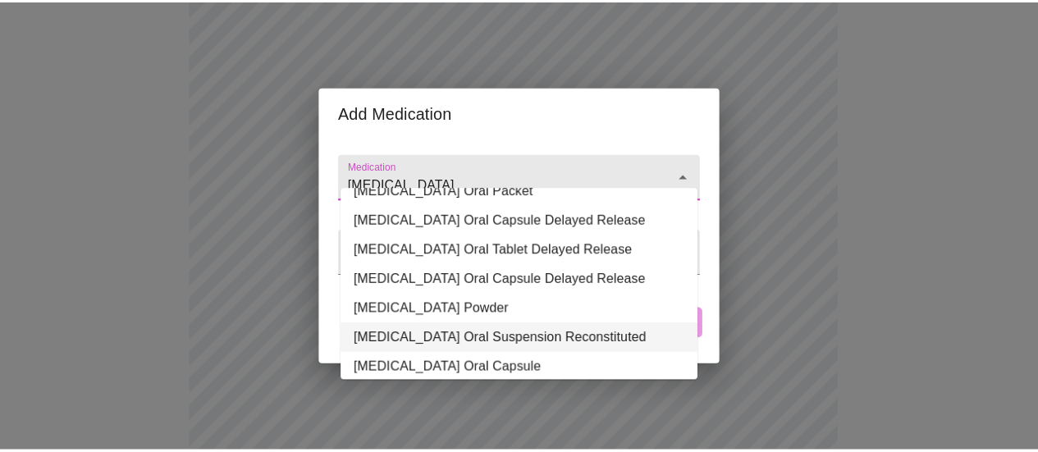
scroll to position [0, 0]
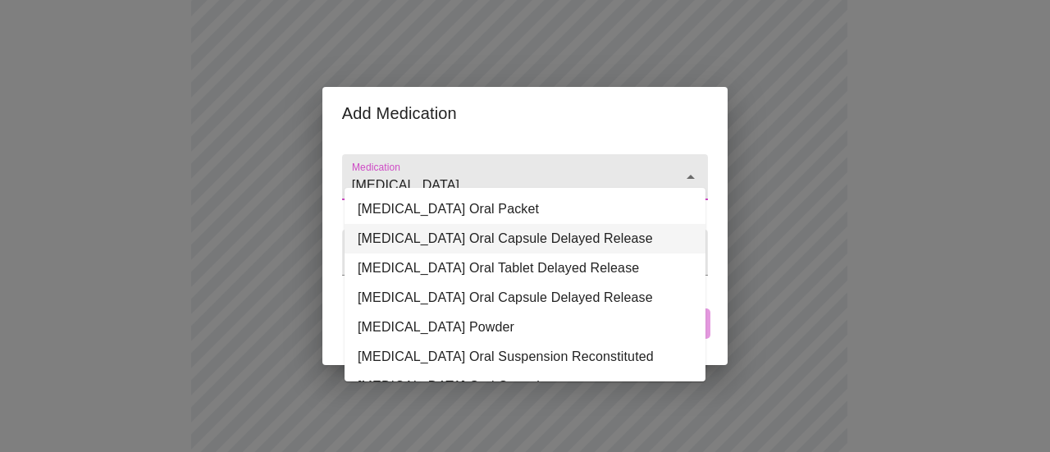
click at [574, 235] on li "Omeprazole Oral Capsule Delayed Release" at bounding box center [525, 239] width 361 height 30
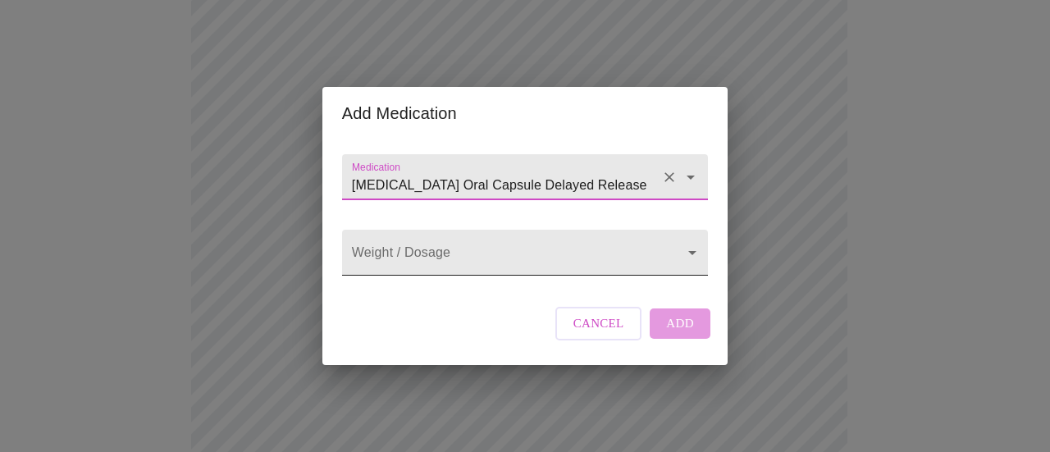
type input "Omeprazole Oral Capsule Delayed Release"
click at [563, 258] on body "MyMenopauseRx Appointments Messaging Labs Uploads Medications Community Refer a…" at bounding box center [525, 274] width 1037 height 1536
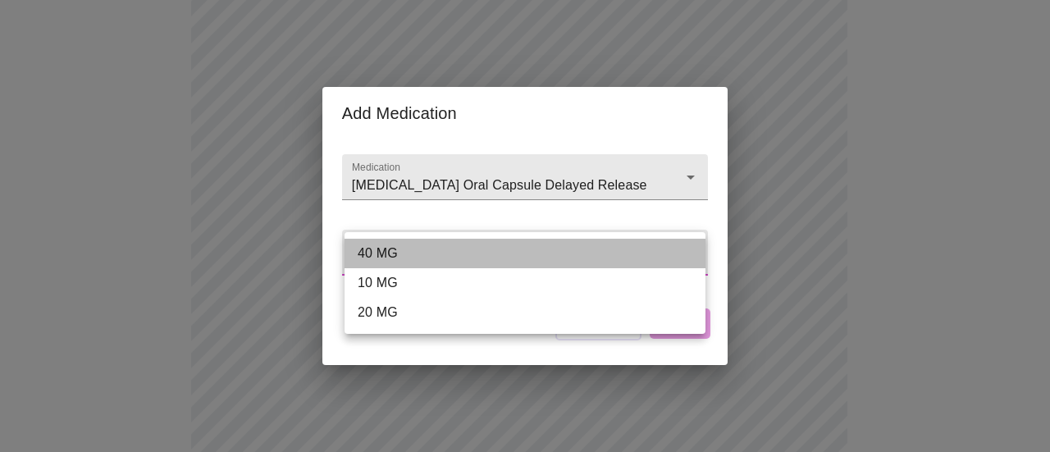
click at [562, 259] on li "40 MG" at bounding box center [525, 254] width 361 height 30
type input "40 MG"
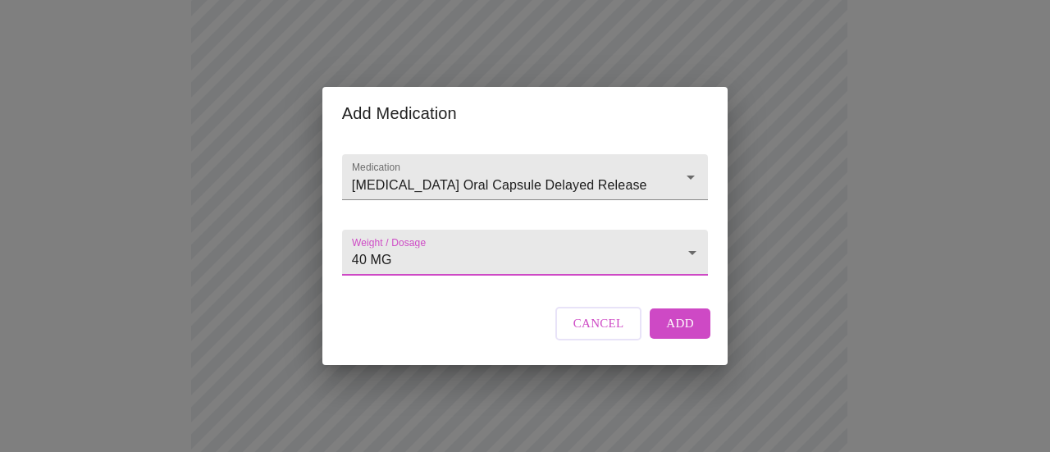
click at [681, 334] on span "Add" at bounding box center [680, 323] width 28 height 21
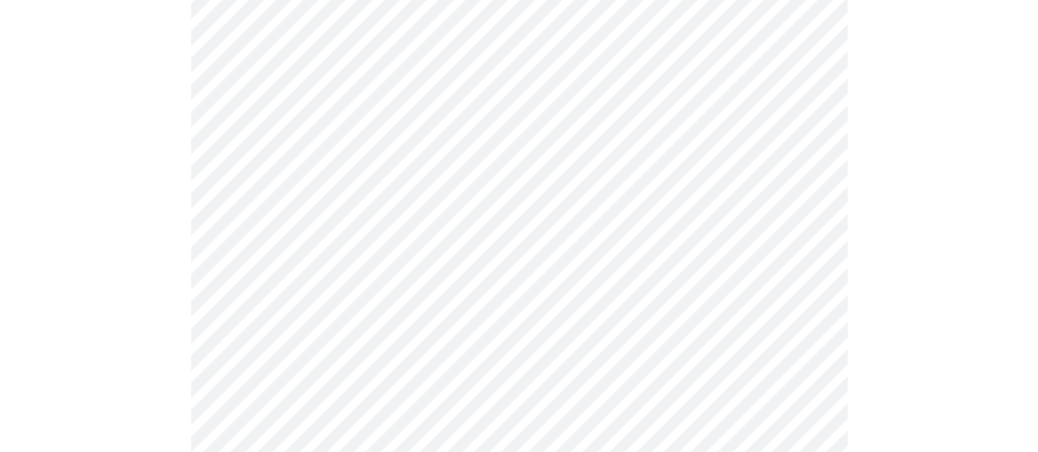
scroll to position [500, 0]
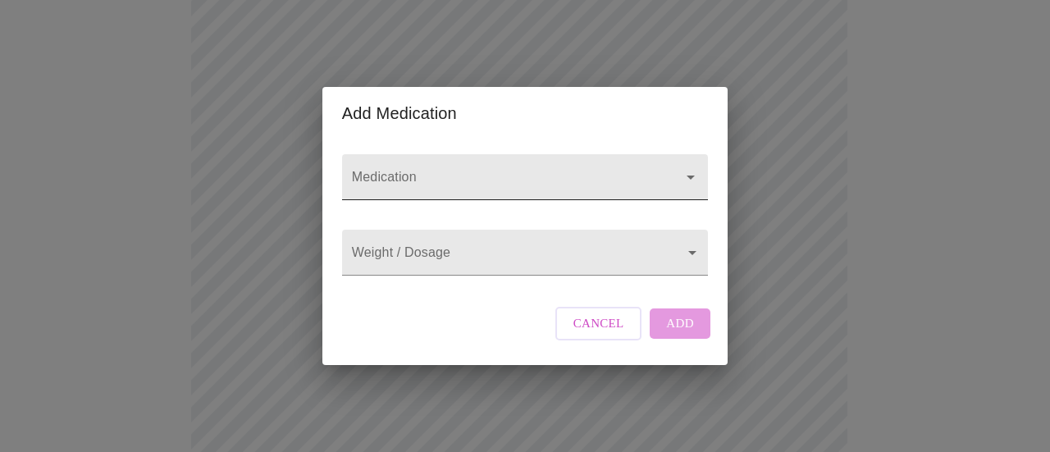
click at [399, 170] on input "Medication" at bounding box center [502, 185] width 306 height 30
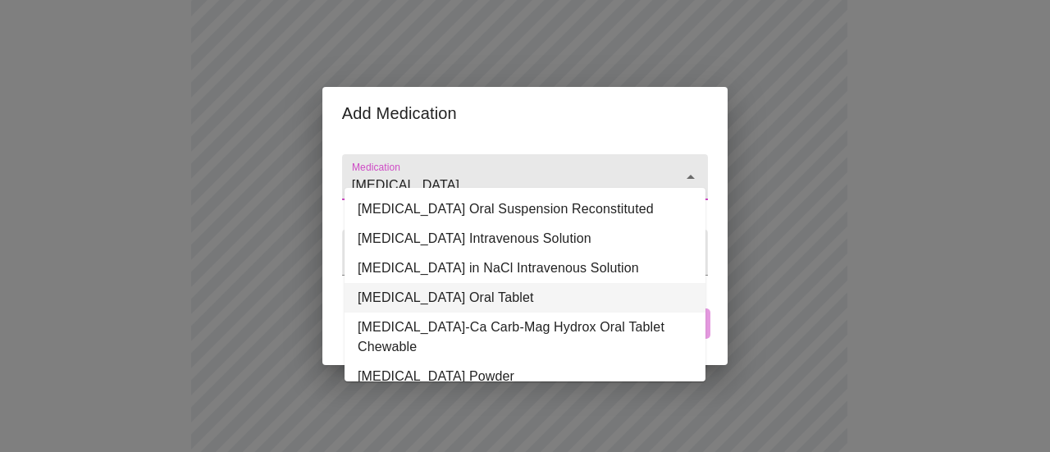
click at [475, 295] on li "Famotidine Oral Tablet" at bounding box center [525, 298] width 361 height 30
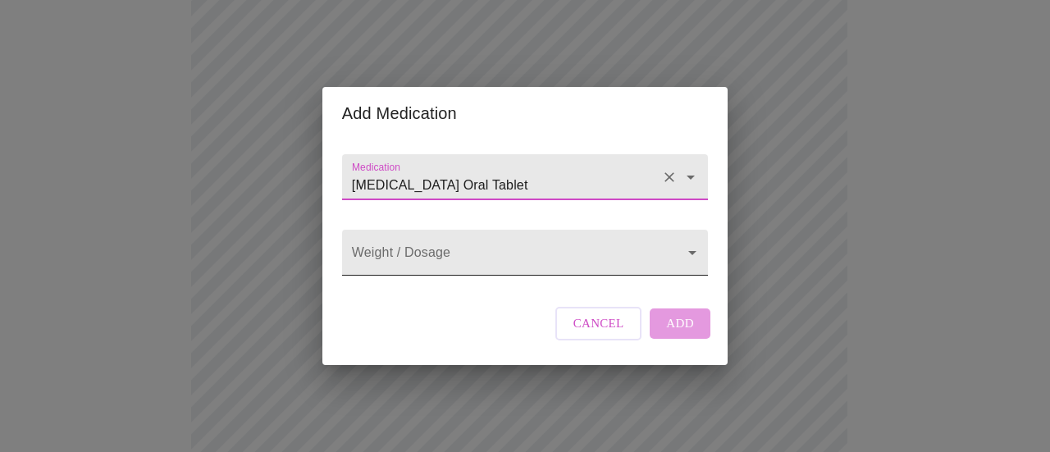
type input "Famotidine Oral Tablet"
click at [429, 248] on body "MyMenopauseRx Appointments Messaging Labs Uploads Medications Community Refer a…" at bounding box center [525, 304] width 1037 height 1596
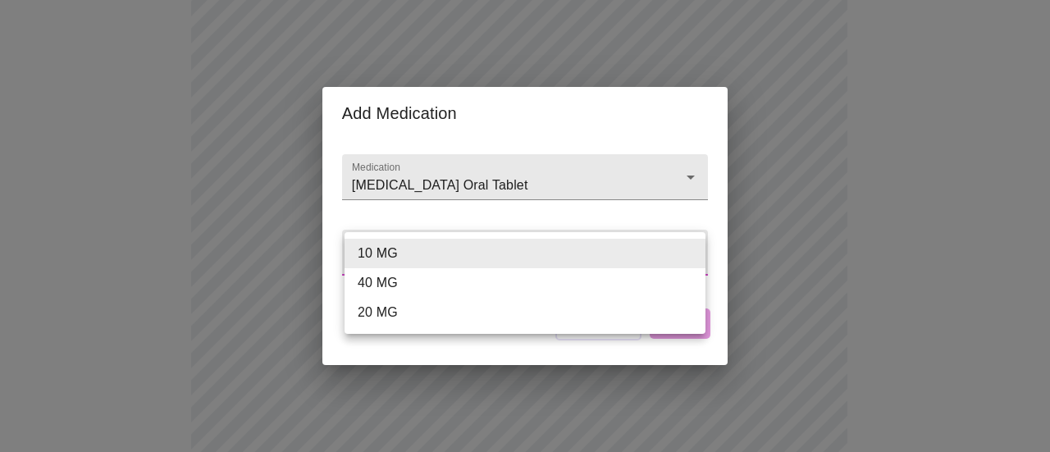
click at [445, 286] on li "40 MG" at bounding box center [525, 283] width 361 height 30
type input "40 MG"
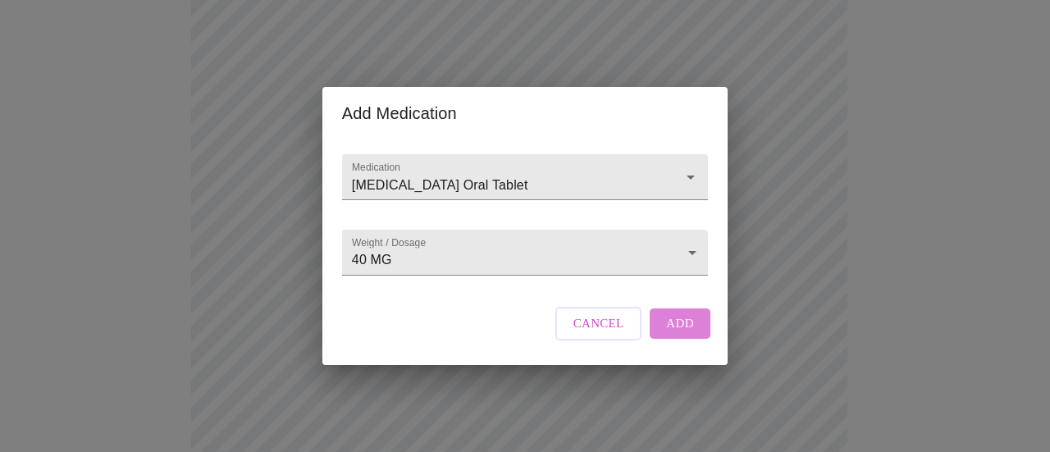
click at [674, 334] on span "Add" at bounding box center [680, 323] width 28 height 21
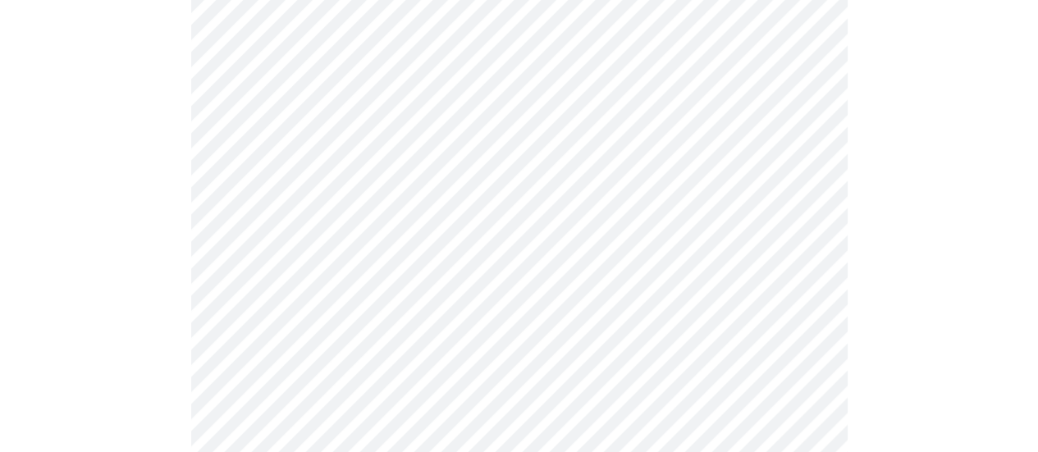
scroll to position [1204, 0]
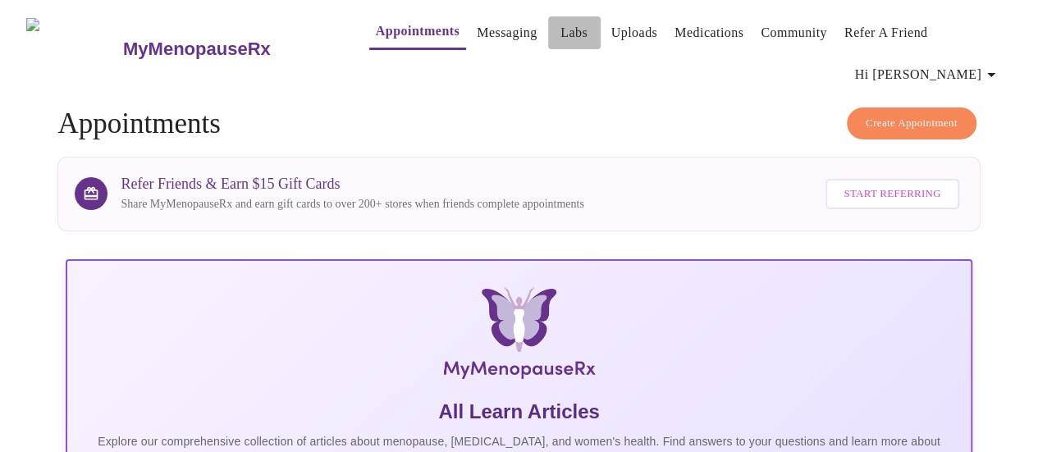
click at [560, 26] on link "Labs" at bounding box center [573, 32] width 27 height 23
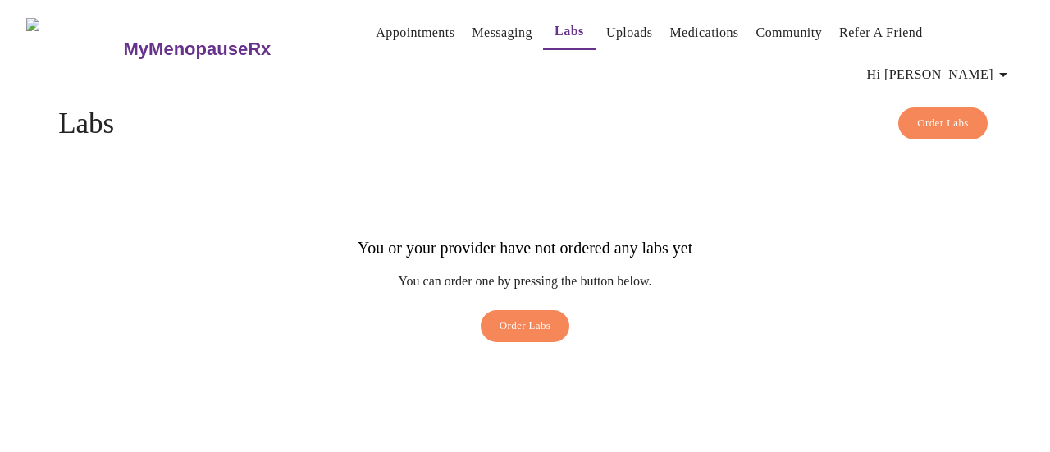
click at [517, 317] on span "Order Labs" at bounding box center [526, 326] width 52 height 19
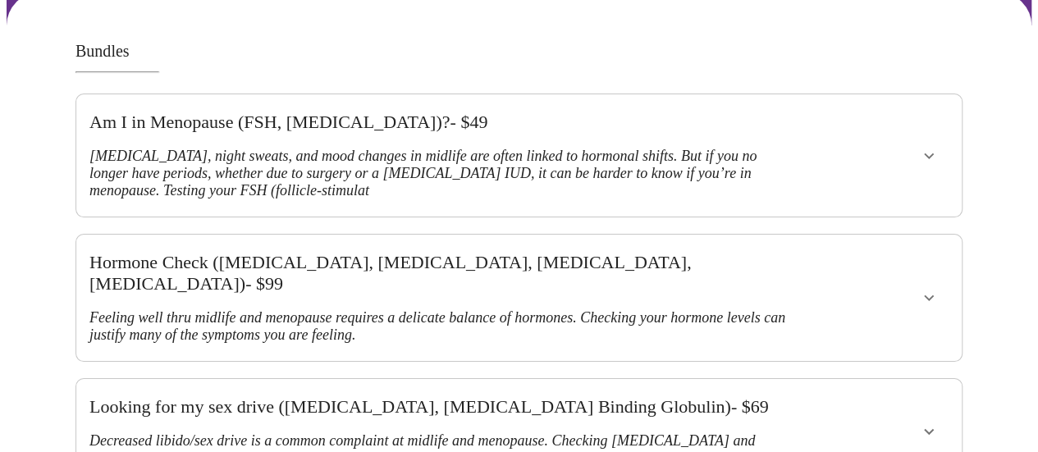
scroll to position [246, 0]
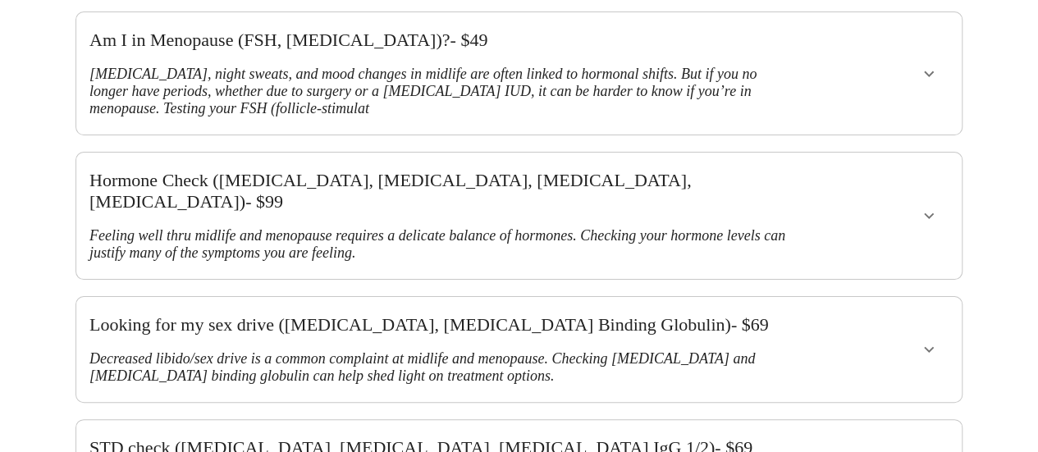
click at [947, 196] on button "show more" at bounding box center [928, 215] width 39 height 39
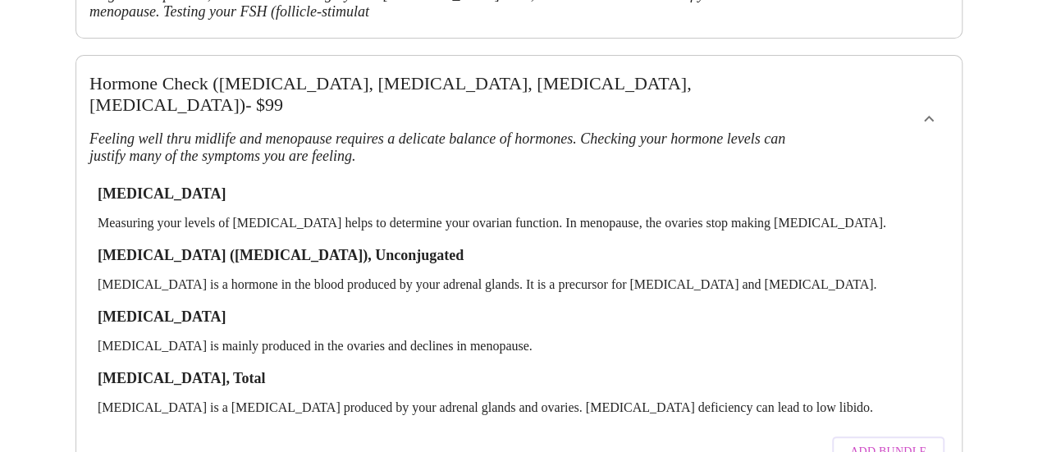
scroll to position [164, 0]
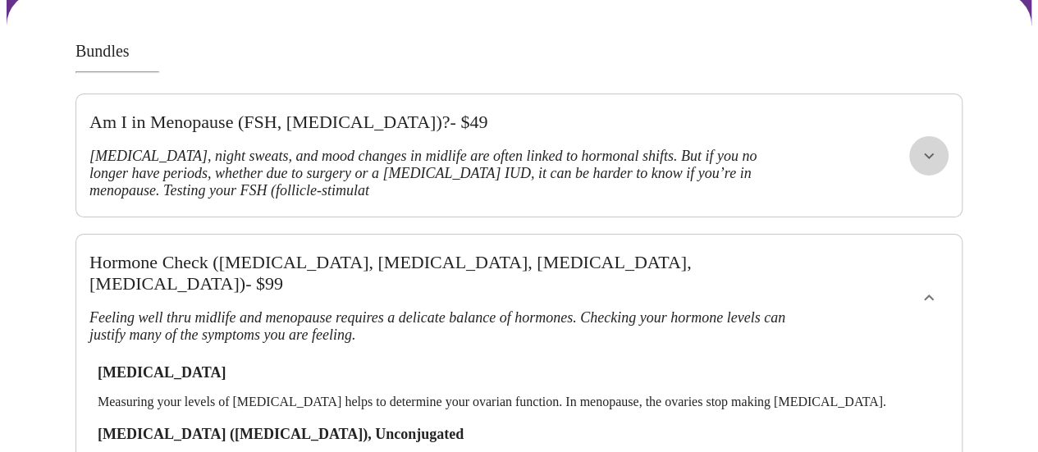
click at [935, 146] on icon "show more" at bounding box center [929, 156] width 20 height 20
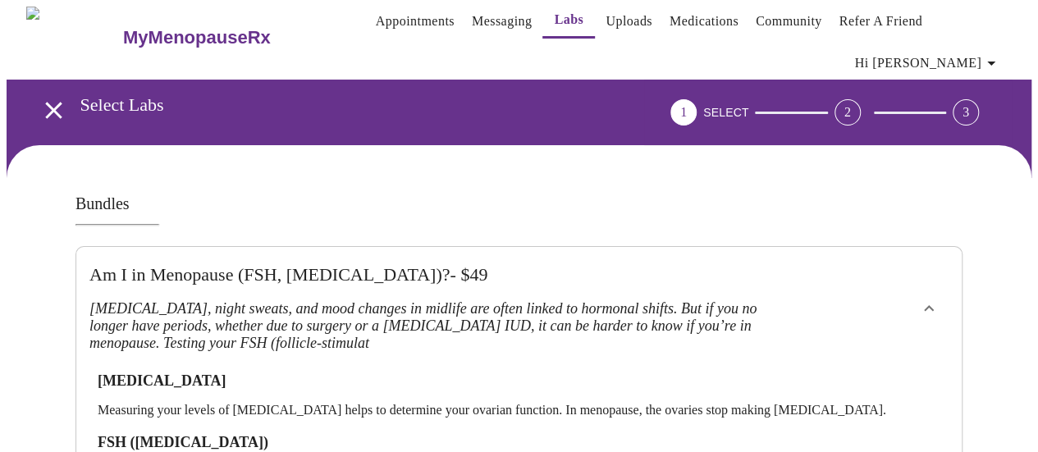
scroll to position [0, 0]
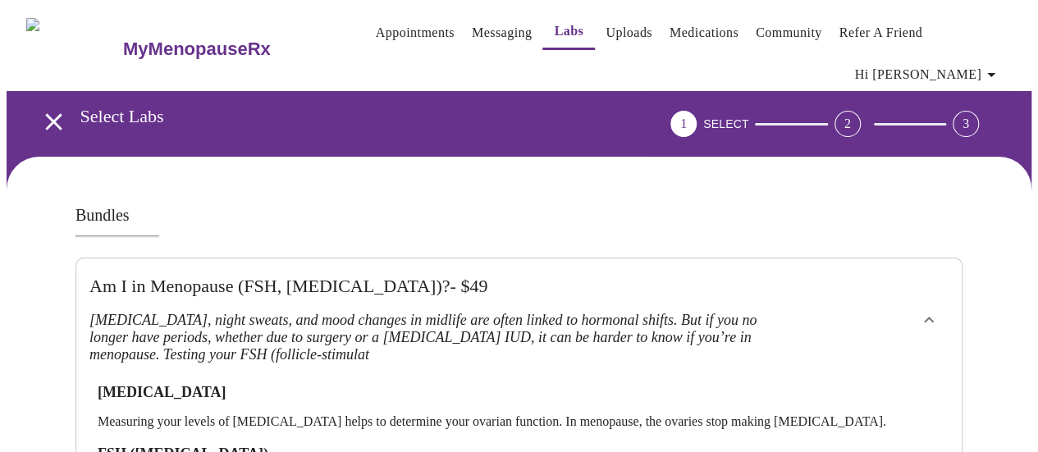
click at [206, 45] on h3 "MyMenopauseRx" at bounding box center [197, 49] width 148 height 21
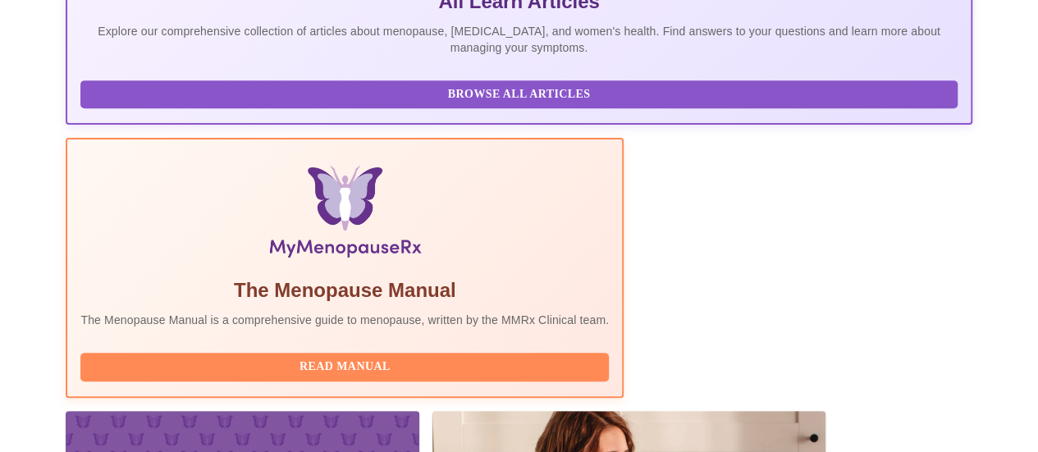
scroll to position [467, 0]
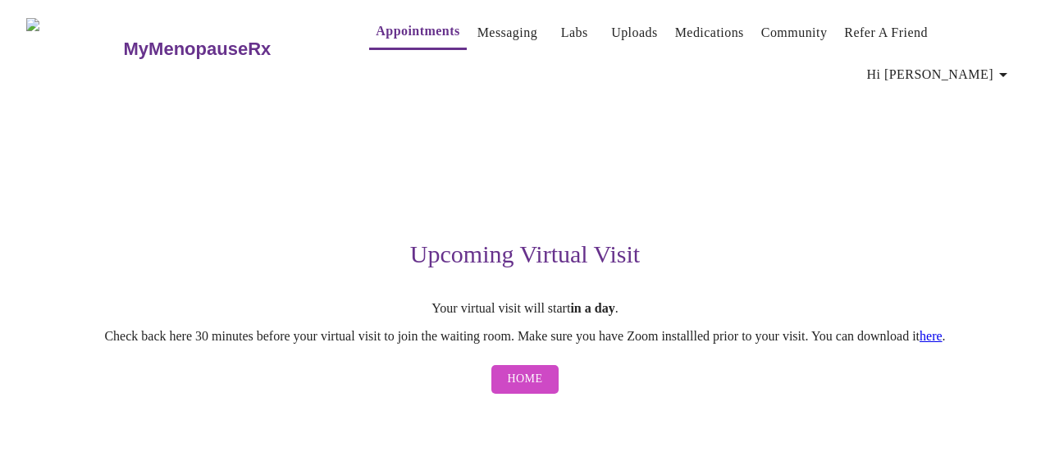
click at [128, 39] on h3 "MyMenopauseRx" at bounding box center [198, 49] width 148 height 21
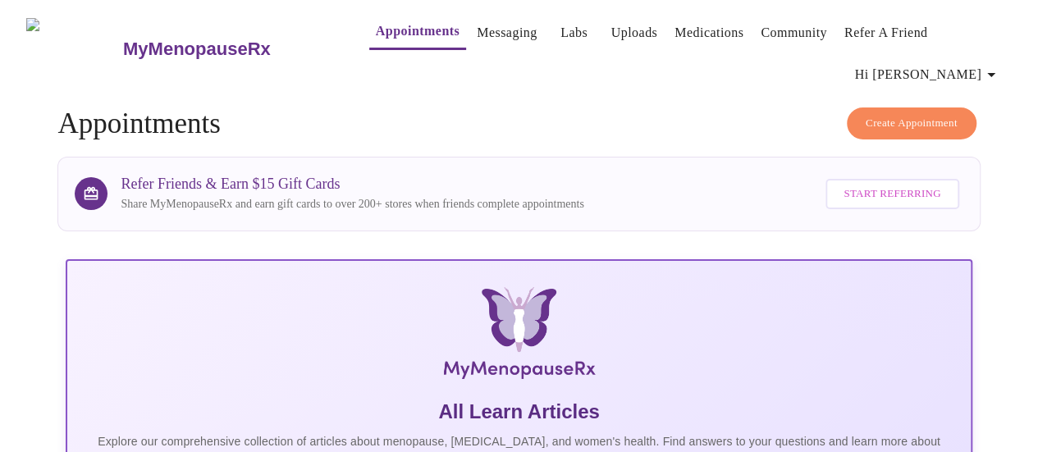
click at [991, 68] on icon "button" at bounding box center [991, 75] width 20 height 20
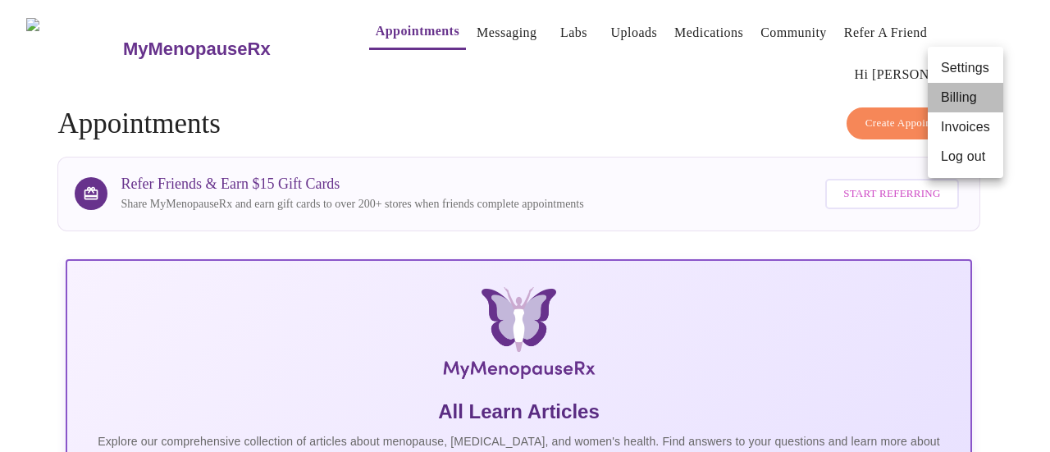
click at [971, 94] on li "Billing" at bounding box center [965, 98] width 75 height 30
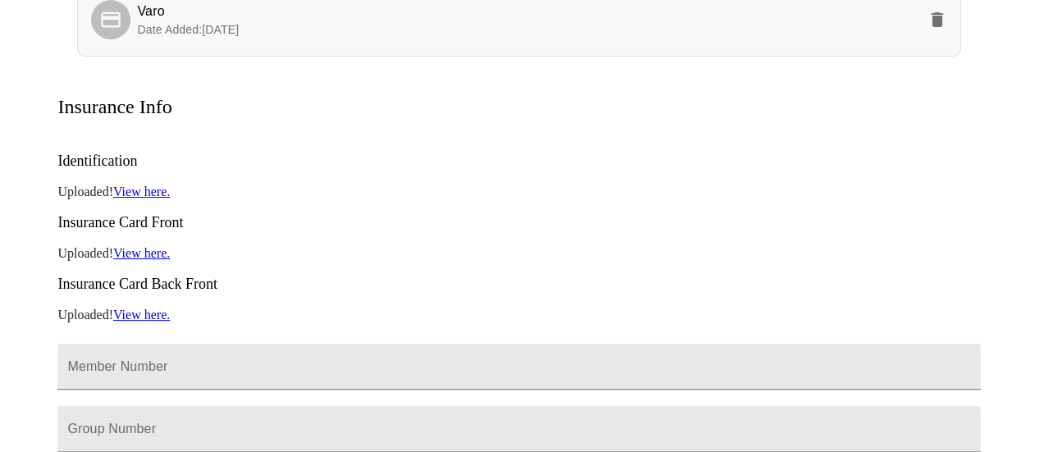
scroll to position [410, 0]
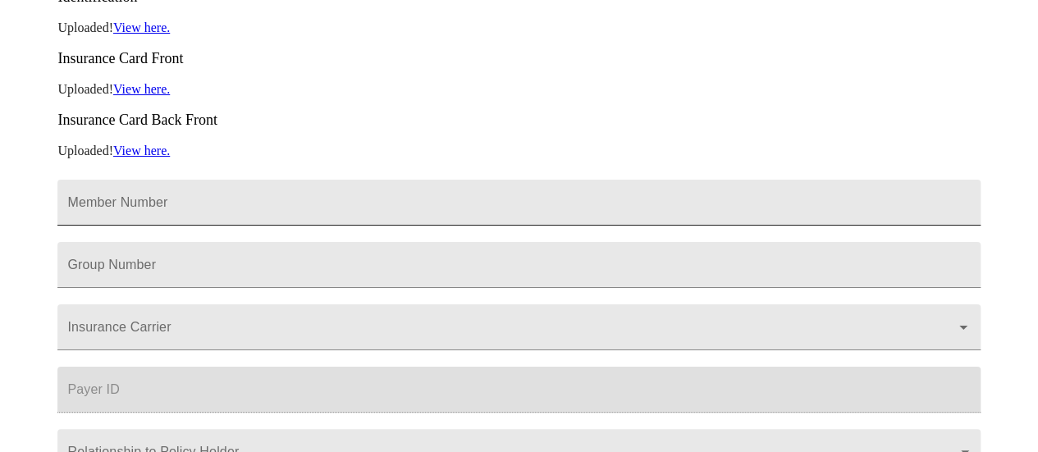
click at [266, 180] on input "Member Number" at bounding box center [518, 203] width 922 height 46
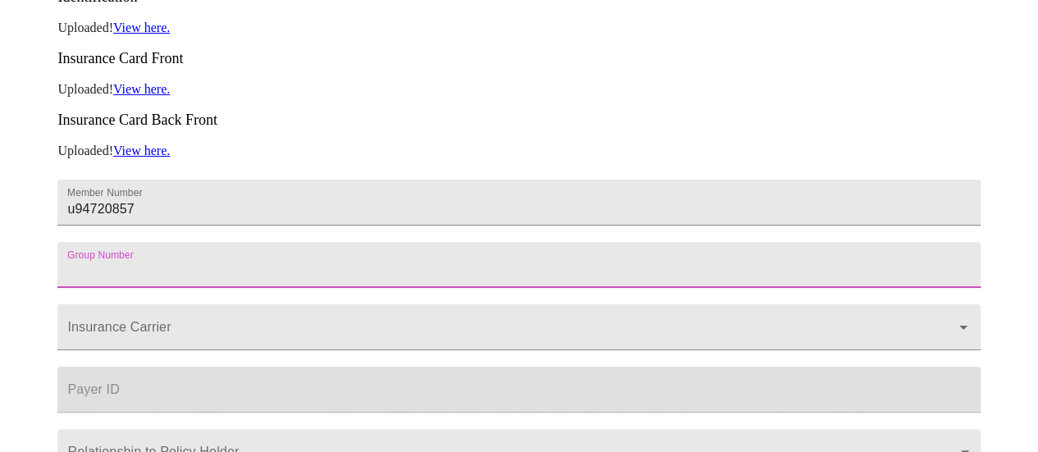
click at [310, 242] on input "Member Number" at bounding box center [518, 265] width 922 height 46
click at [278, 180] on input "u94720857" at bounding box center [518, 203] width 922 height 46
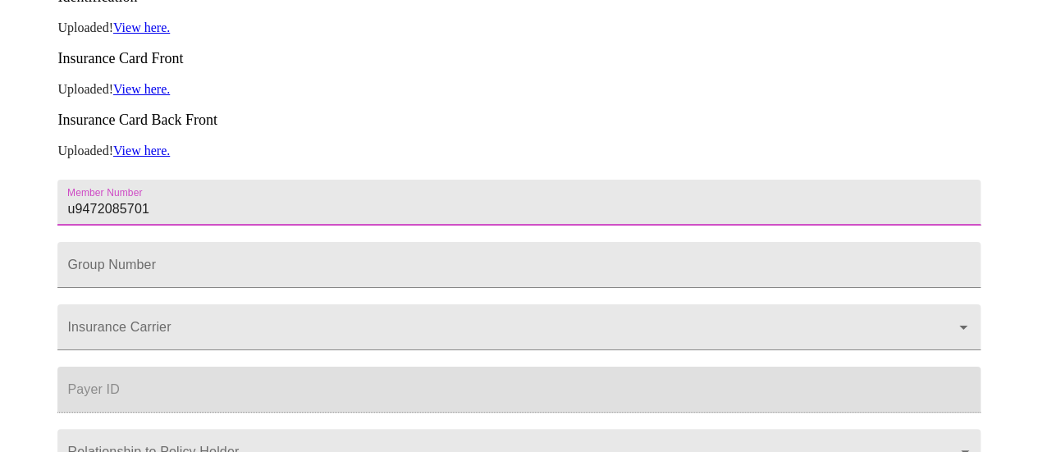
click at [71, 180] on input "u9472085701" at bounding box center [518, 203] width 922 height 46
type input "U9472085701"
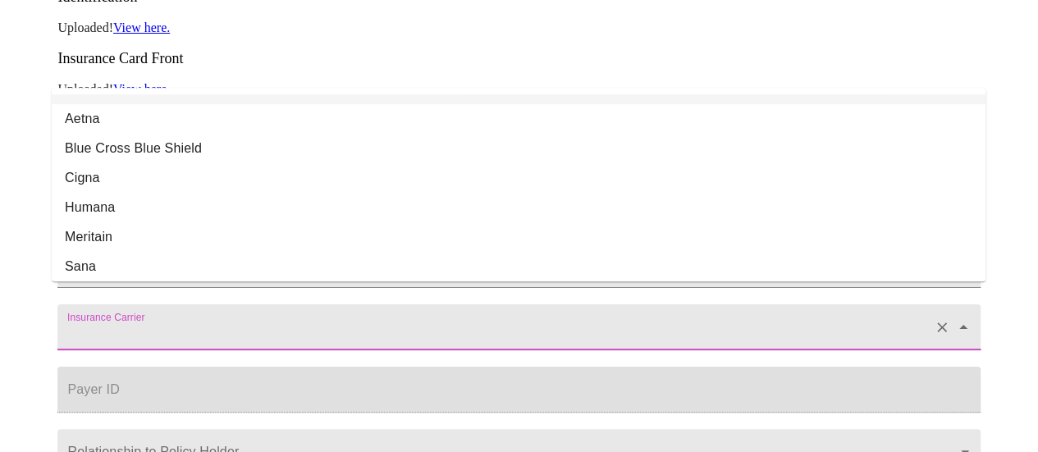
click at [310, 320] on input "Insurance Carrier" at bounding box center [495, 335] width 862 height 30
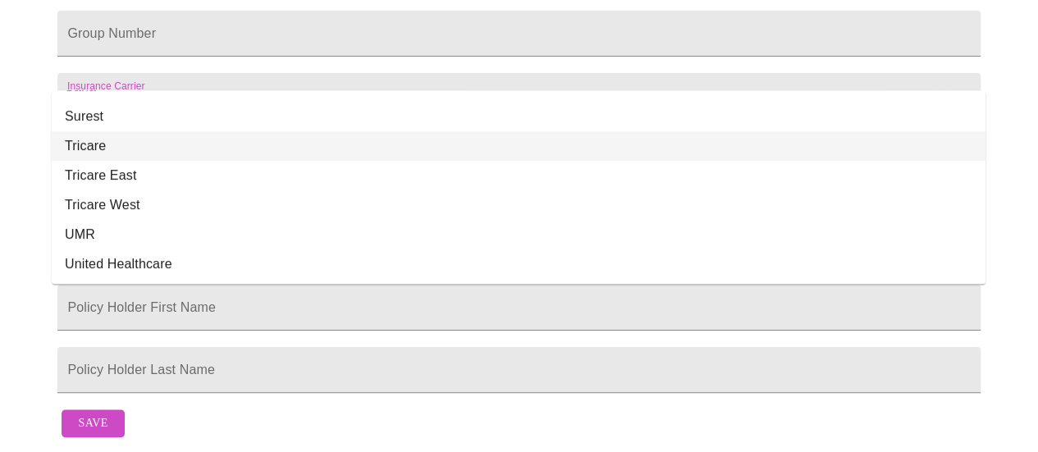
scroll to position [196, 0]
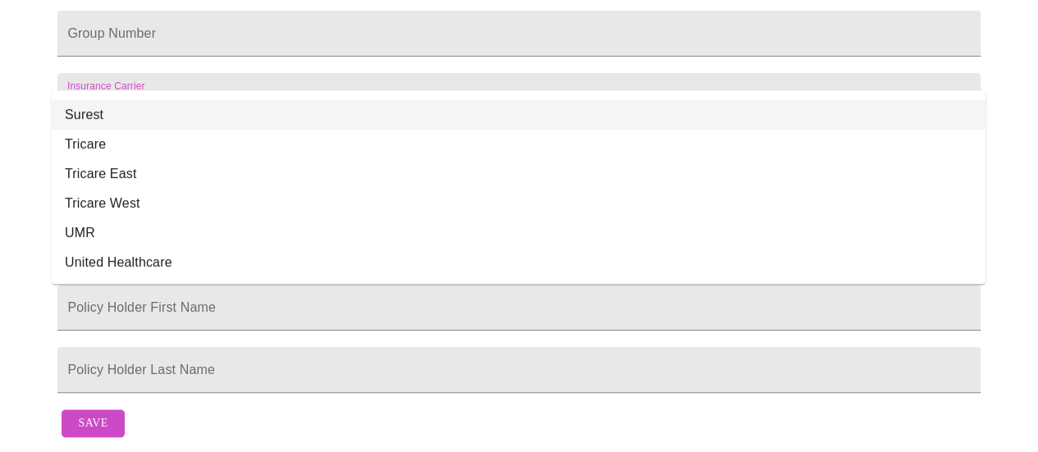
click at [214, 89] on input "Insurance Carrier" at bounding box center [495, 104] width 862 height 30
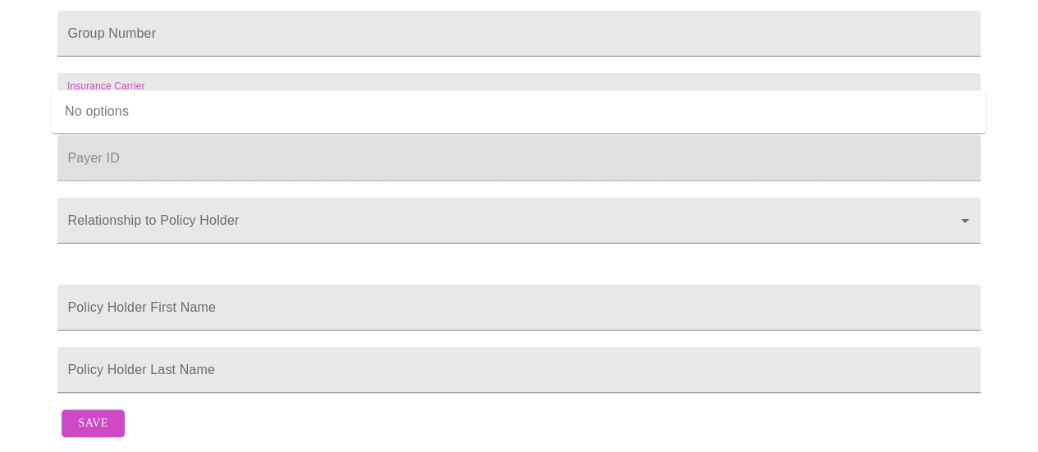
type input "ambetter"
click at [10, 96] on div at bounding box center [8, 226] width 16 height 452
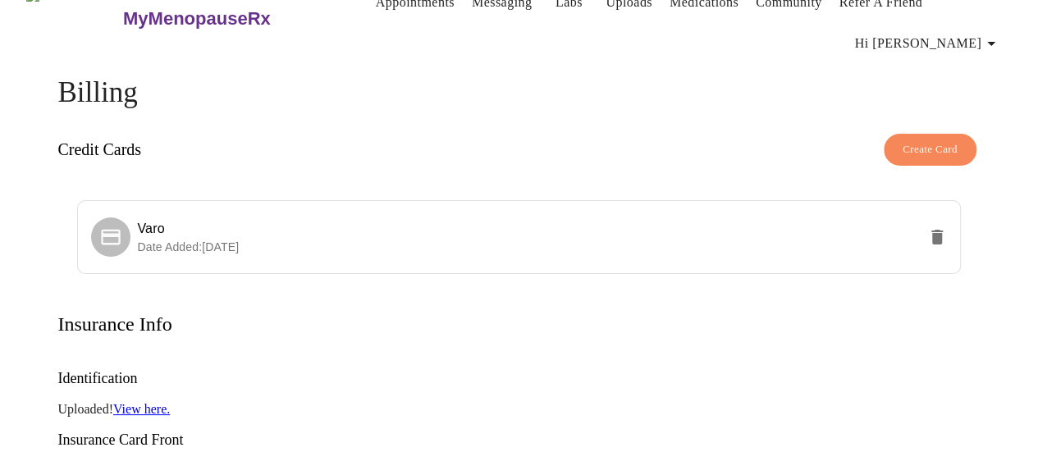
scroll to position [0, 0]
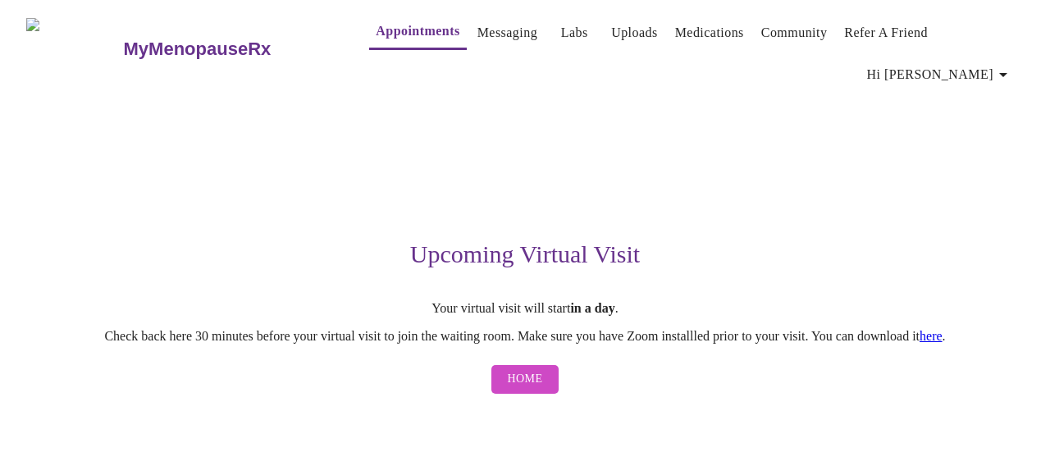
click at [981, 63] on span "Hi [PERSON_NAME]" at bounding box center [940, 74] width 146 height 23
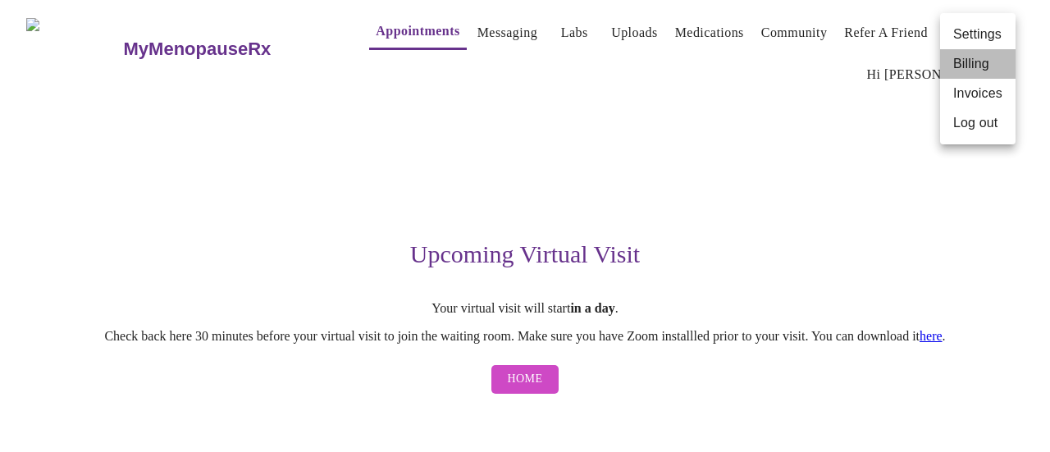
click at [980, 66] on li "Billing" at bounding box center [977, 64] width 75 height 30
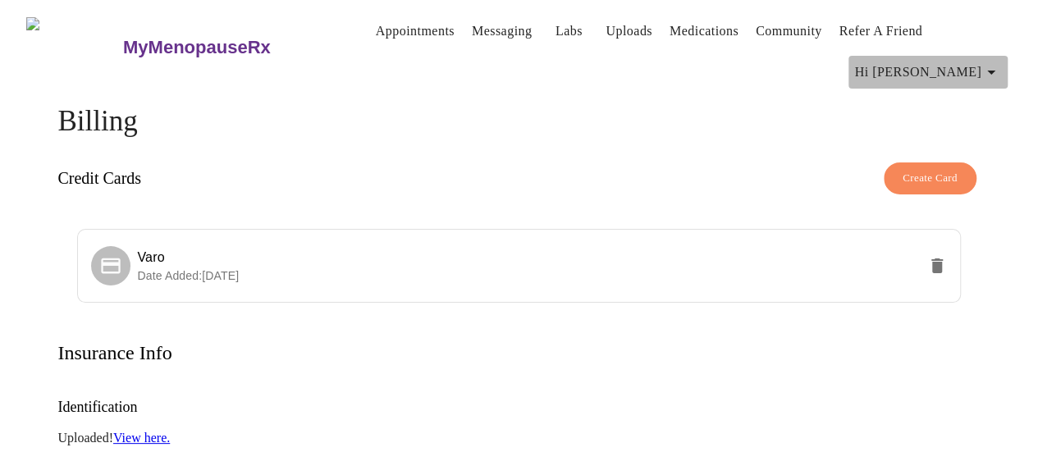
click at [997, 68] on icon "button" at bounding box center [991, 72] width 20 height 20
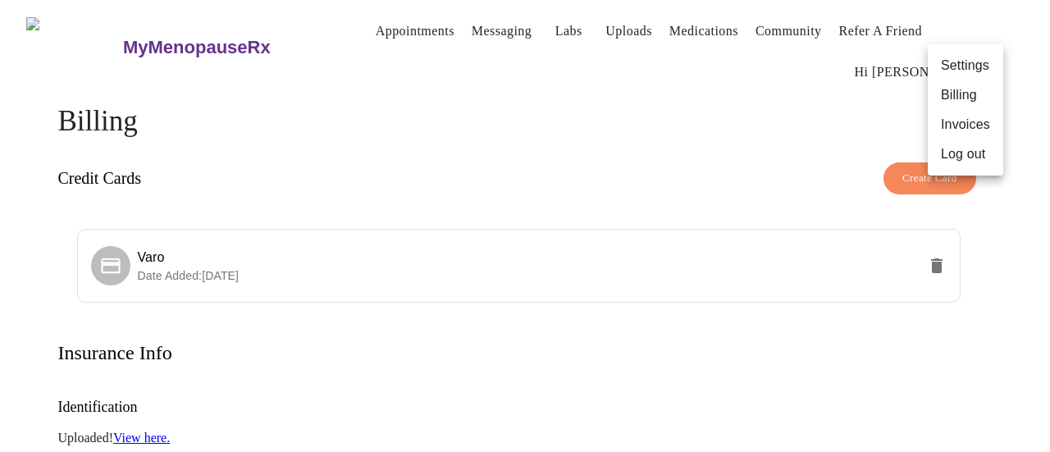
click at [391, 25] on div at bounding box center [525, 226] width 1050 height 452
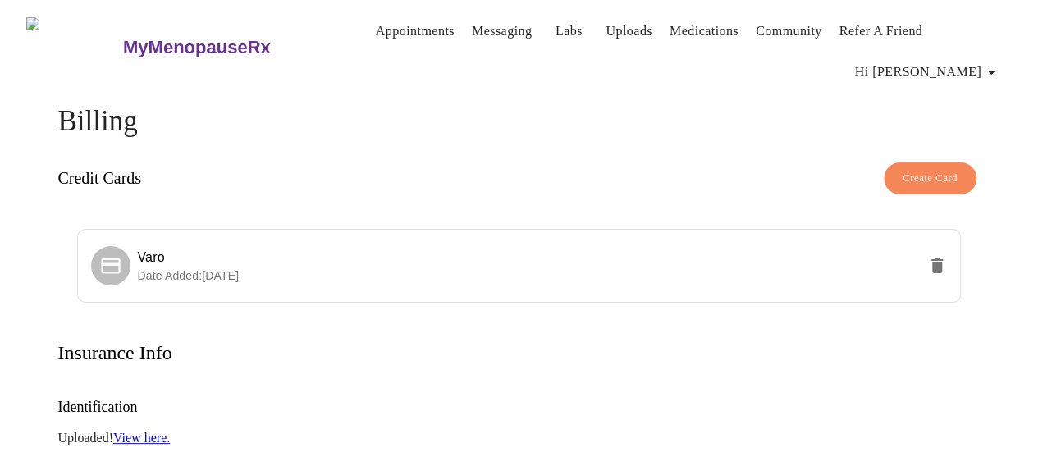
click at [381, 27] on link "Appointments" at bounding box center [415, 31] width 79 height 23
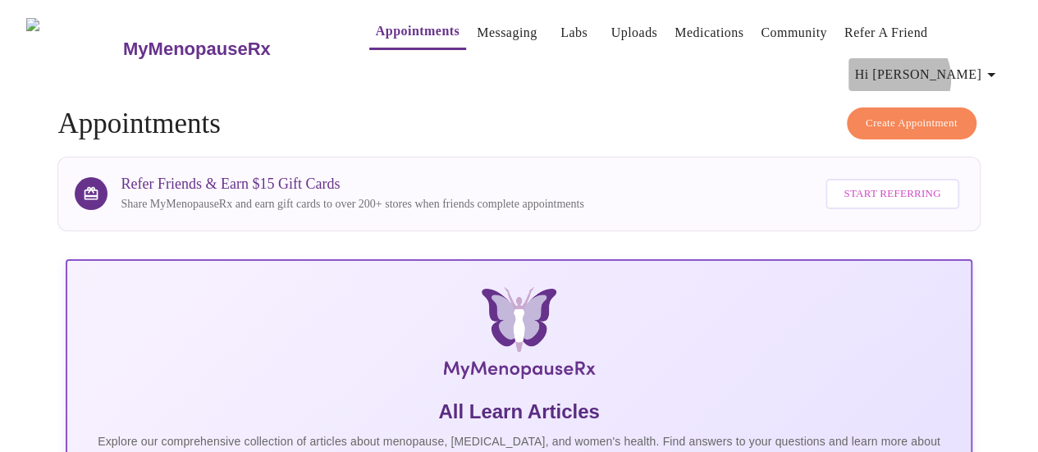
click at [961, 72] on span "Hi [PERSON_NAME]" at bounding box center [928, 74] width 146 height 23
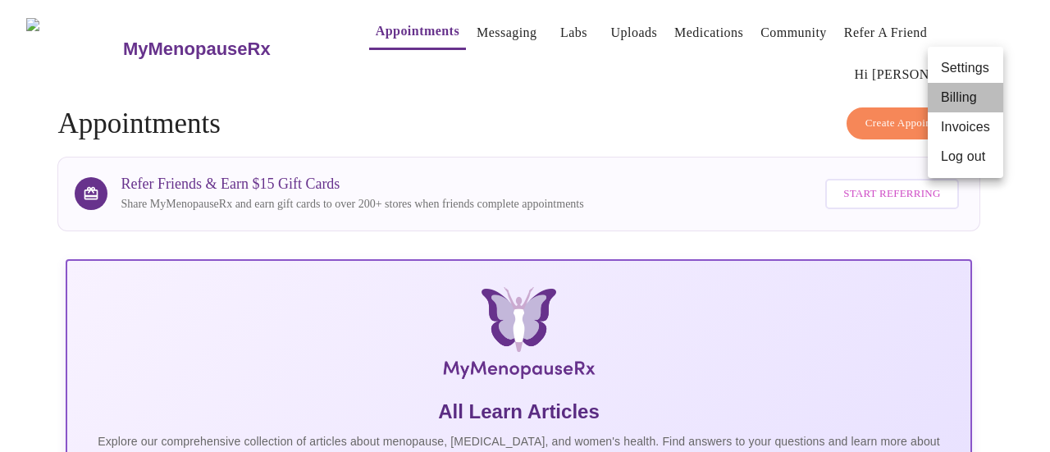
click at [966, 96] on li "Billing" at bounding box center [965, 98] width 75 height 30
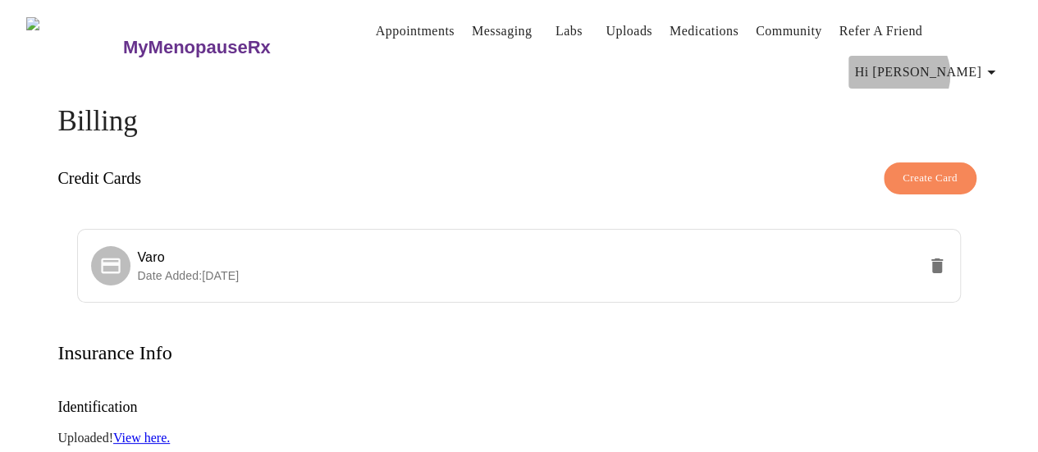
click at [965, 68] on span "Hi [PERSON_NAME]" at bounding box center [928, 72] width 146 height 23
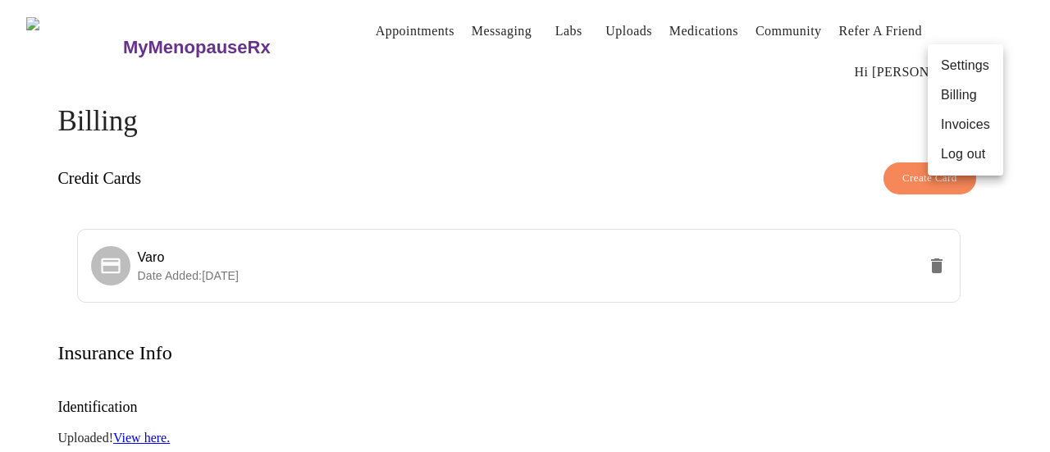
click at [741, 127] on div at bounding box center [525, 226] width 1050 height 452
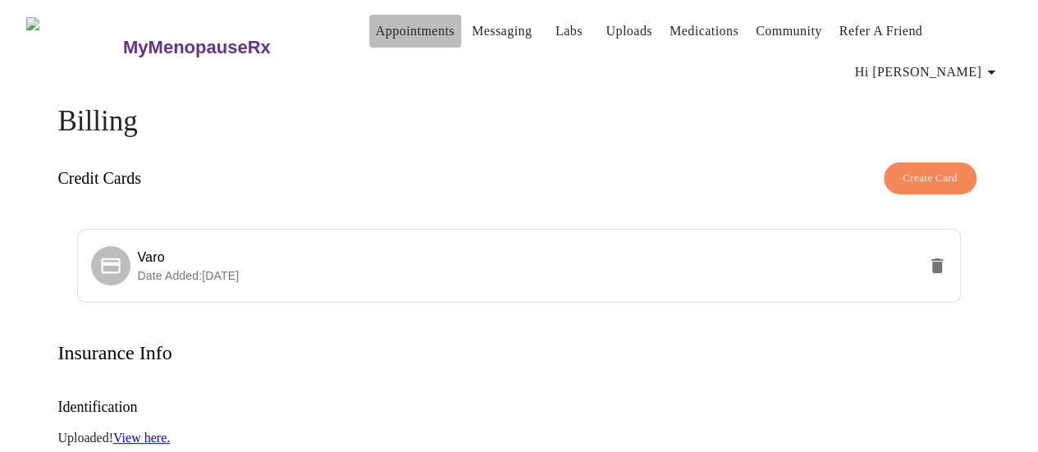
click at [413, 22] on link "Appointments" at bounding box center [415, 31] width 79 height 23
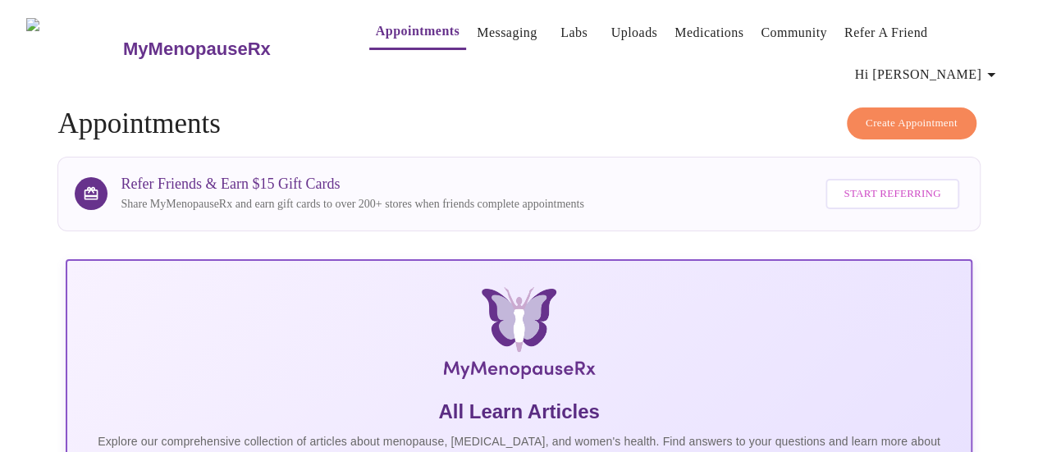
click at [162, 39] on h3 "MyMenopauseRx" at bounding box center [197, 49] width 148 height 21
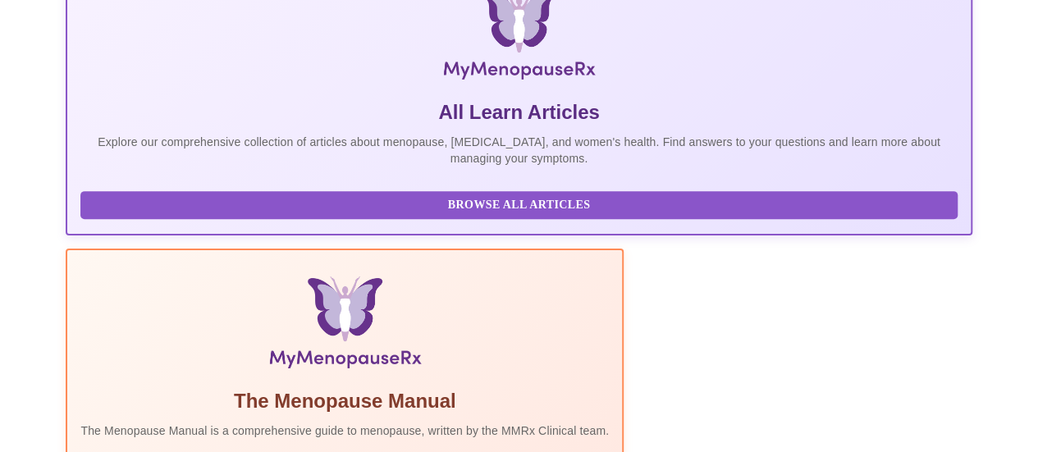
scroll to position [467, 0]
